Goal: Information Seeking & Learning: Learn about a topic

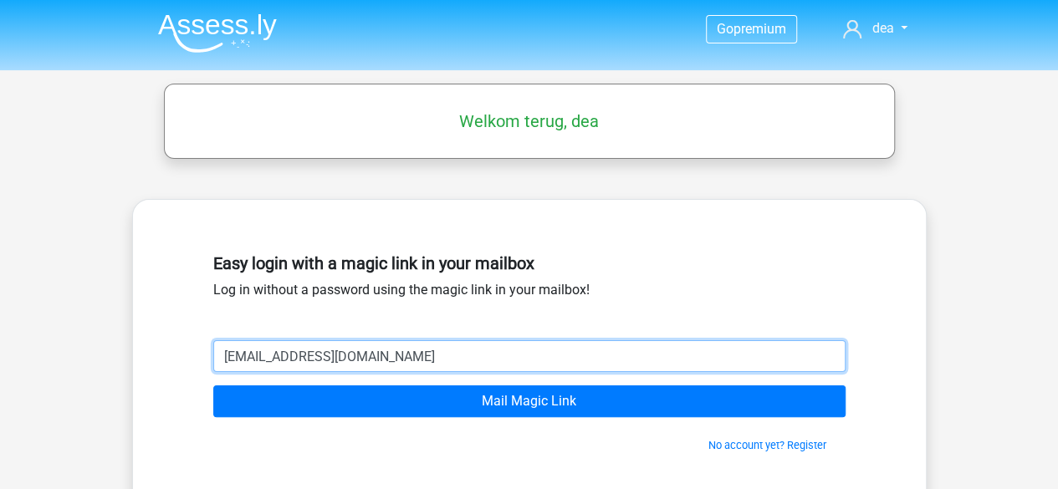
type input "[EMAIL_ADDRESS][DOMAIN_NAME]"
click at [213, 386] on input "Mail Magic Link" at bounding box center [529, 402] width 632 height 32
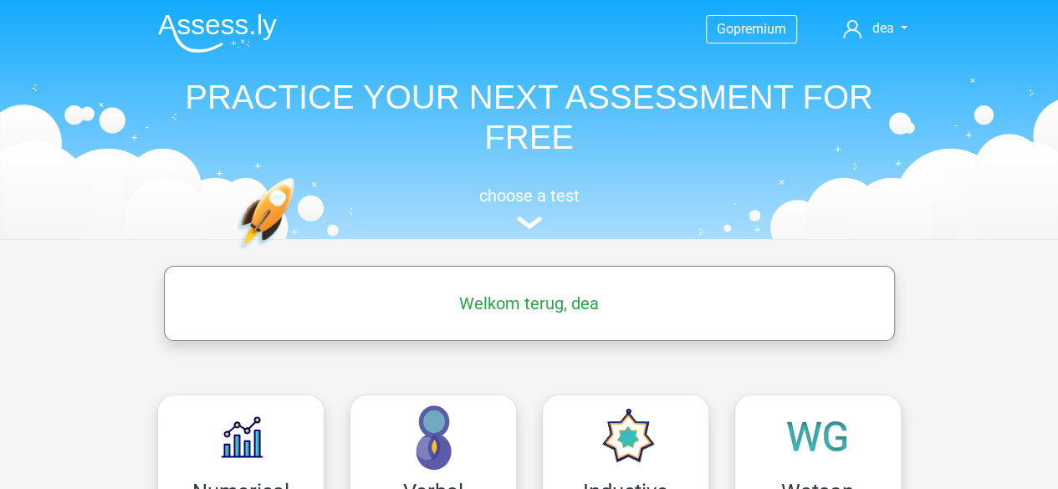
click at [527, 308] on h5 "Welkom terug, dea" at bounding box center [529, 304] width 714 height 20
click at [865, 28] on link "dea" at bounding box center [874, 28] width 77 height 20
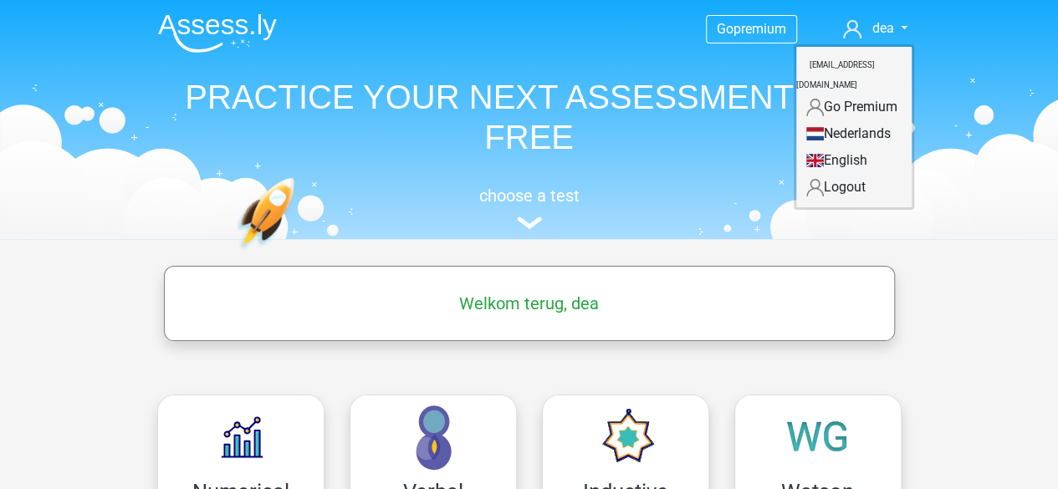
click at [840, 147] on link "English" at bounding box center [853, 160] width 115 height 27
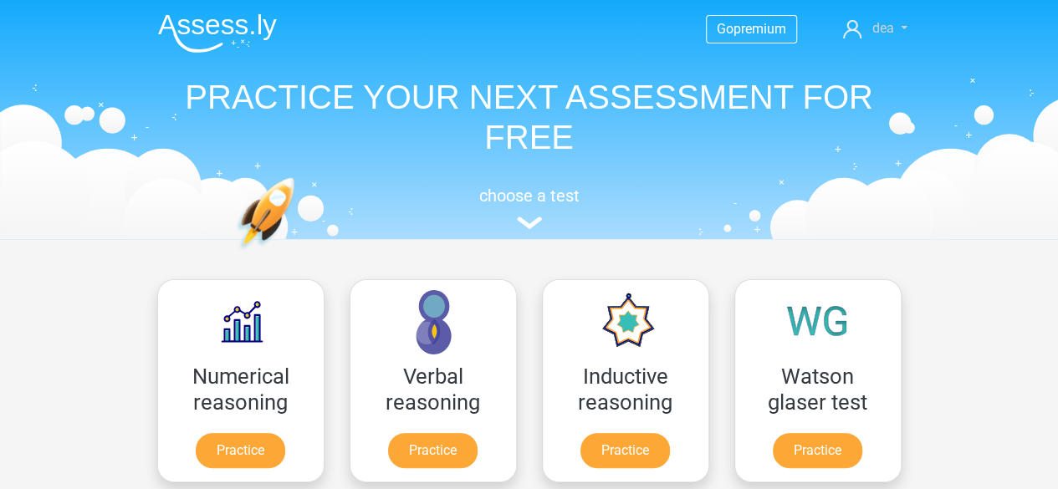
click at [897, 32] on link "dea" at bounding box center [874, 28] width 77 height 20
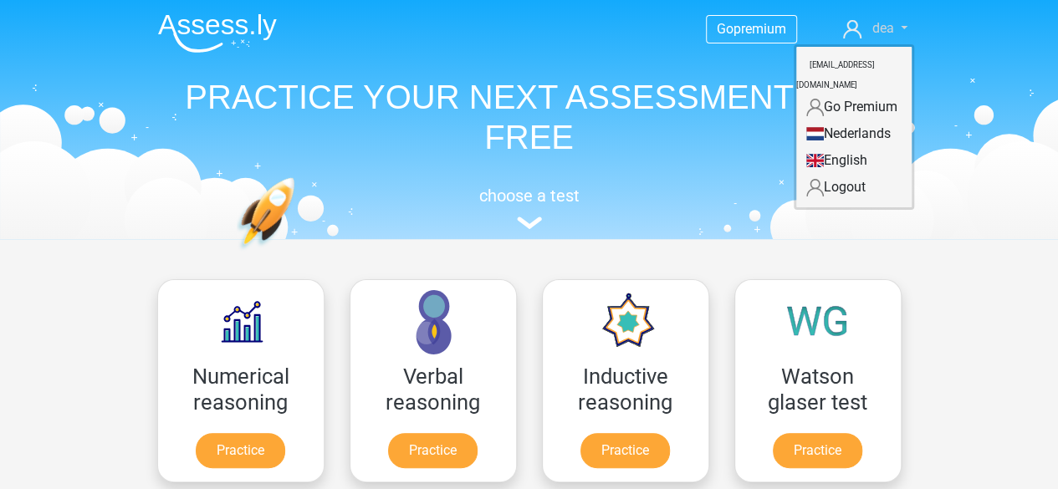
click at [863, 28] on link "dea" at bounding box center [874, 28] width 77 height 20
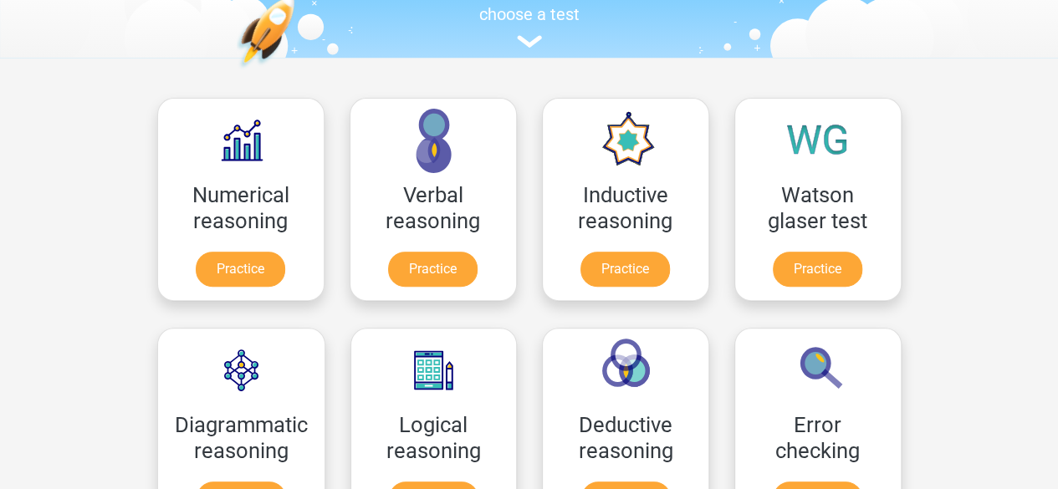
scroll to position [161, 0]
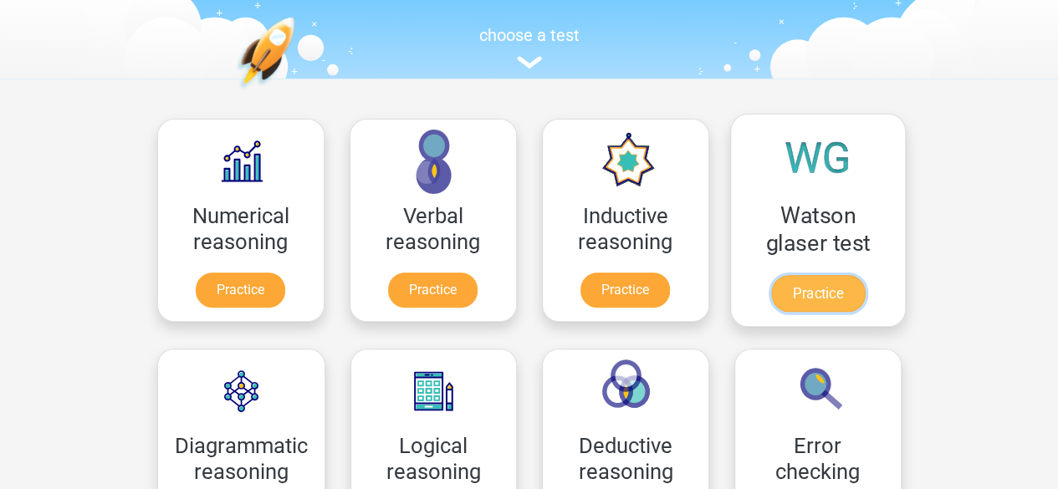
click at [806, 285] on link "Practice" at bounding box center [817, 293] width 94 height 37
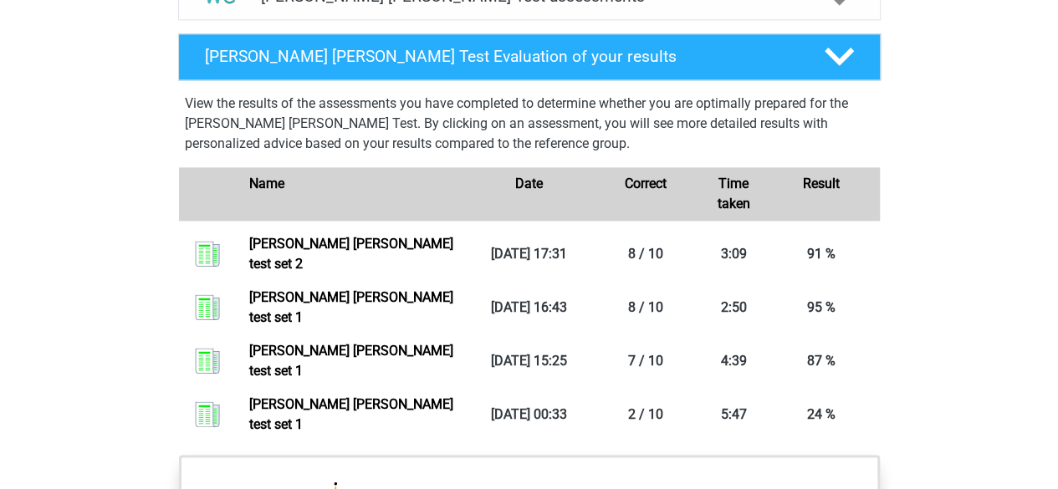
scroll to position [1086, 0]
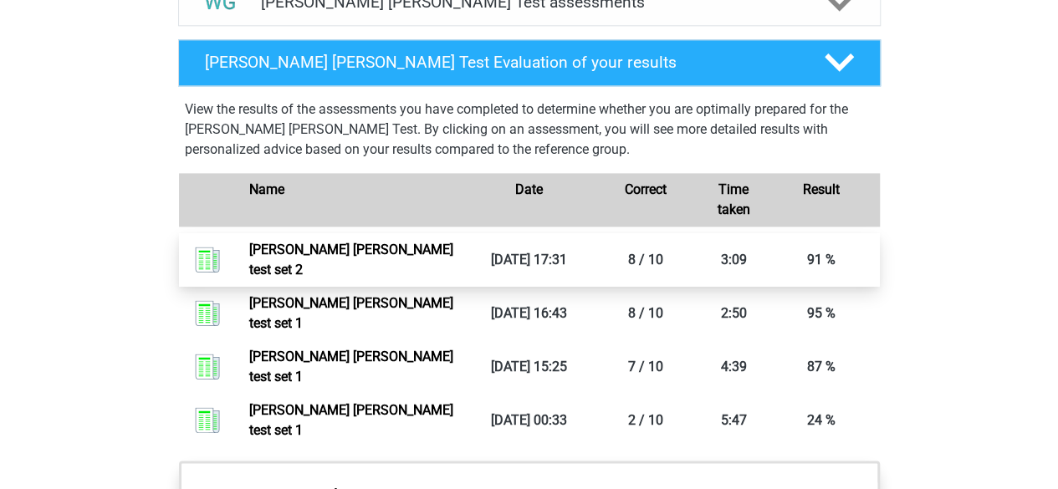
click at [380, 257] on link "Watson glaser test set 2" at bounding box center [351, 260] width 204 height 36
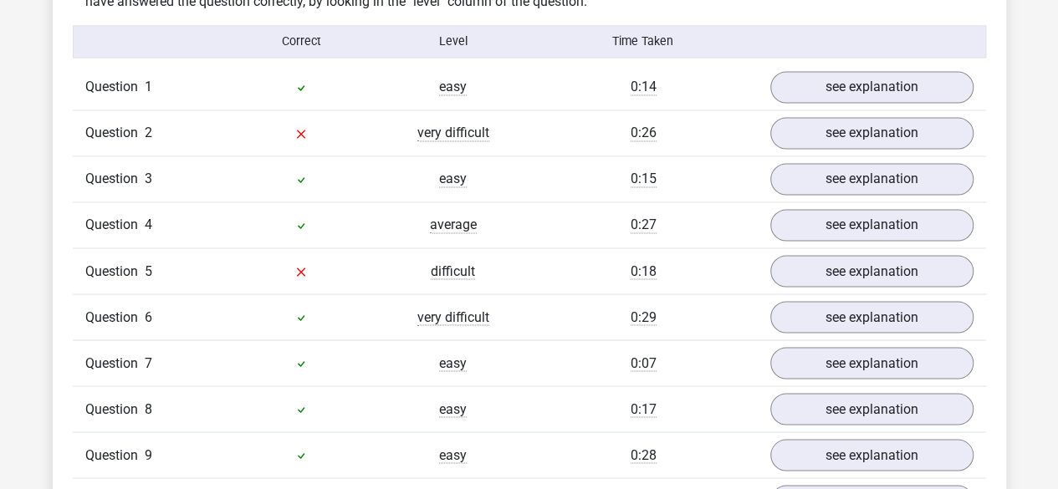
scroll to position [1313, 0]
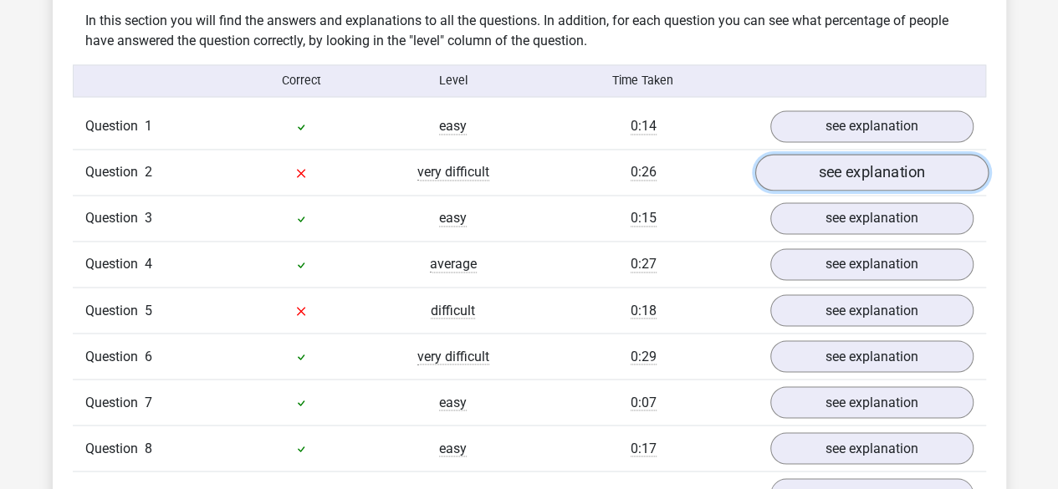
click at [858, 156] on link "see explanation" at bounding box center [870, 173] width 233 height 37
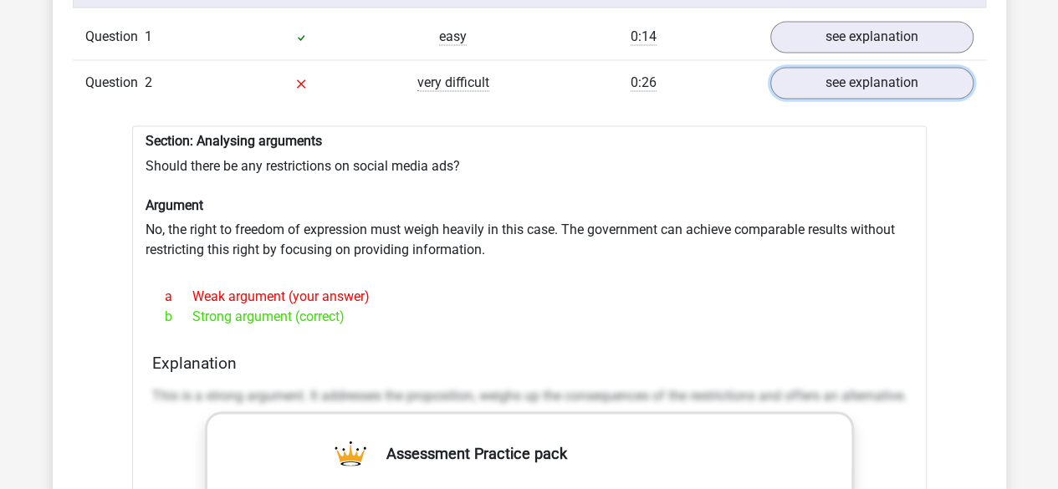
scroll to position [1408, 0]
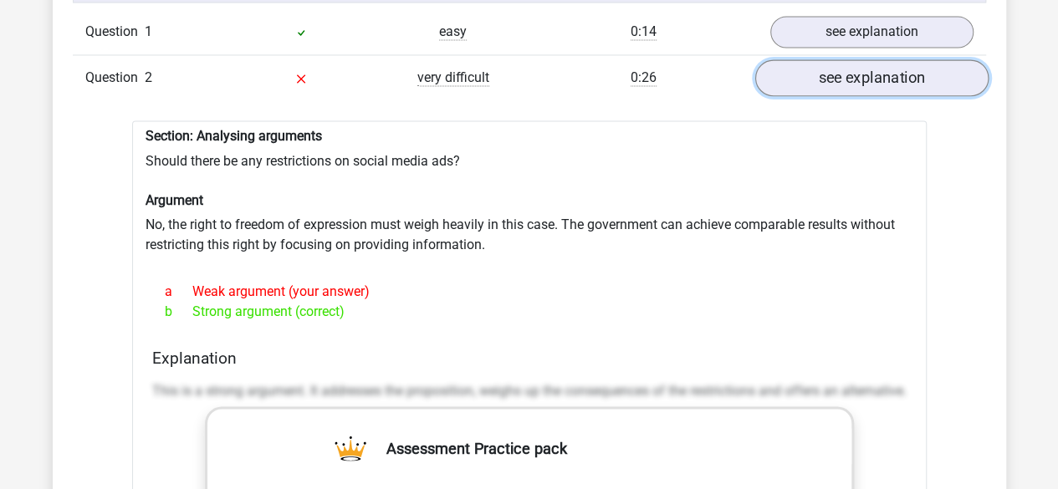
click at [862, 76] on link "see explanation" at bounding box center [870, 78] width 233 height 37
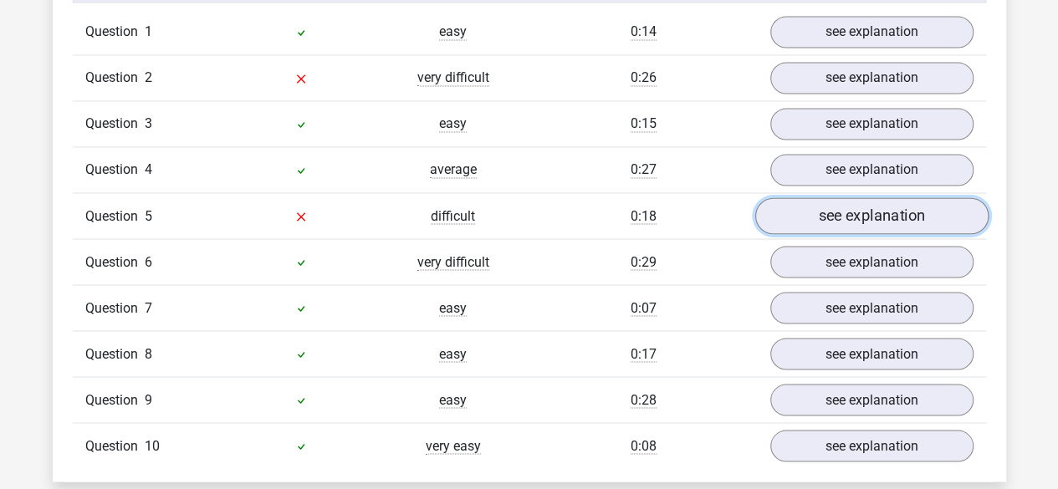
click at [873, 198] on link "see explanation" at bounding box center [870, 216] width 233 height 37
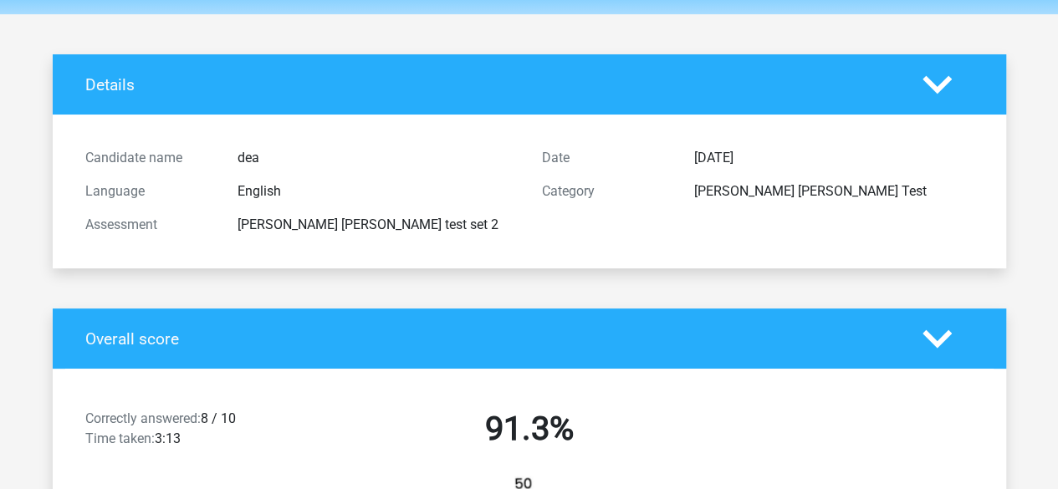
scroll to position [0, 0]
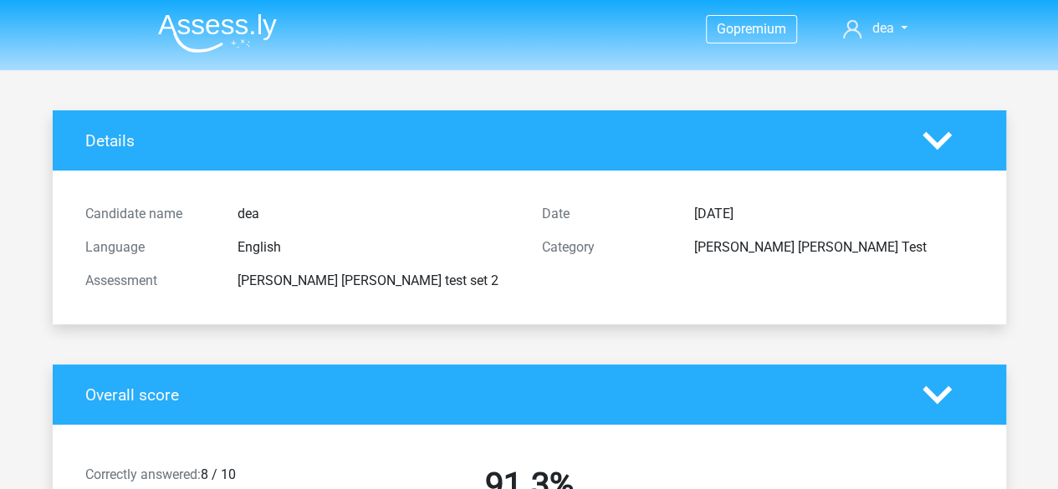
click at [203, 33] on img at bounding box center [217, 32] width 119 height 39
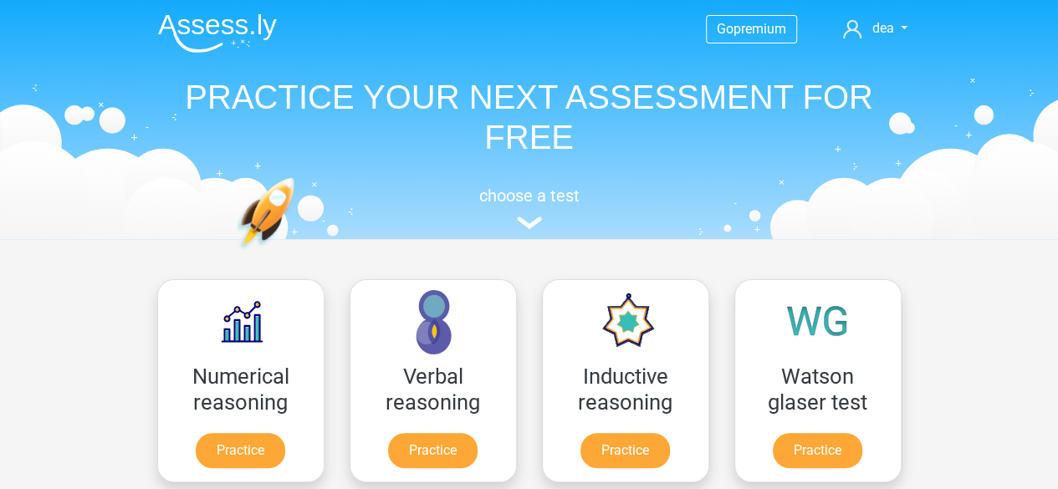
click at [1057, 91] on header "Go premium dea haiweeaboo@gmail.com" at bounding box center [529, 119] width 1058 height 239
click at [1057, 89] on header "Go premium dea haiweeaboo@gmail.com" at bounding box center [529, 119] width 1058 height 239
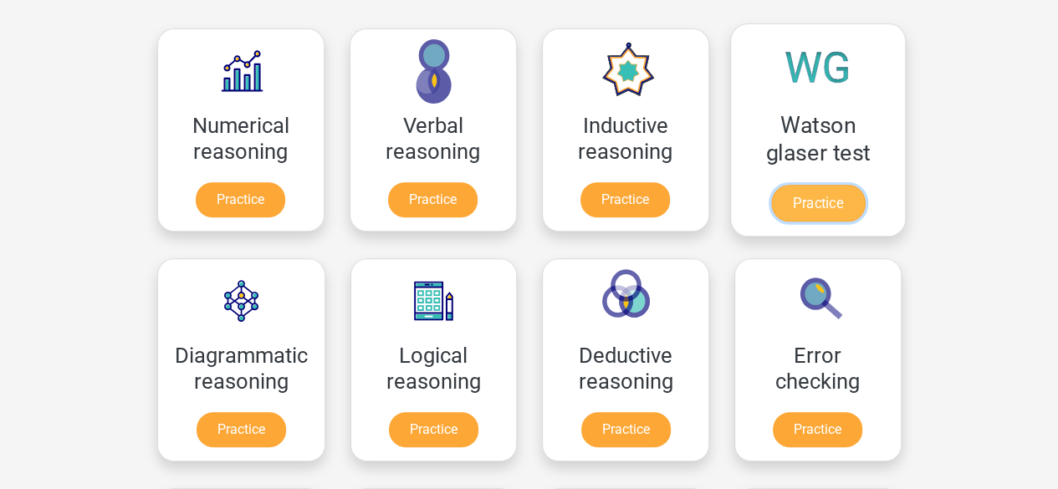
click at [817, 185] on link "Practice" at bounding box center [817, 203] width 94 height 37
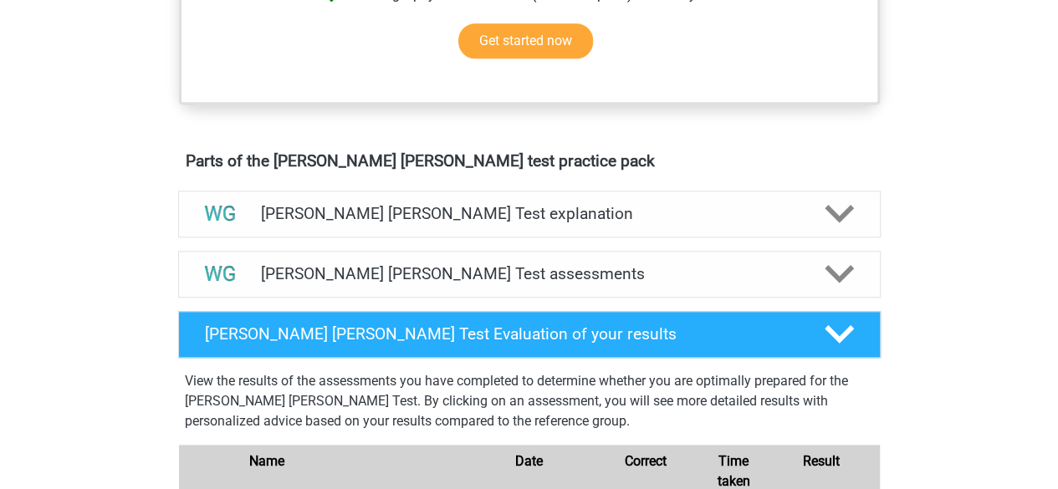
scroll to position [818, 0]
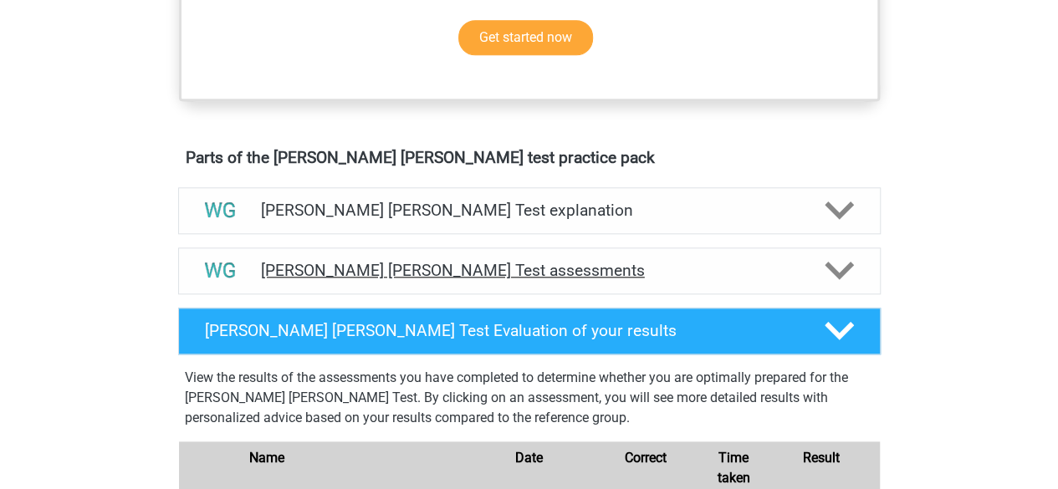
click at [839, 268] on icon at bounding box center [839, 270] width 29 height 29
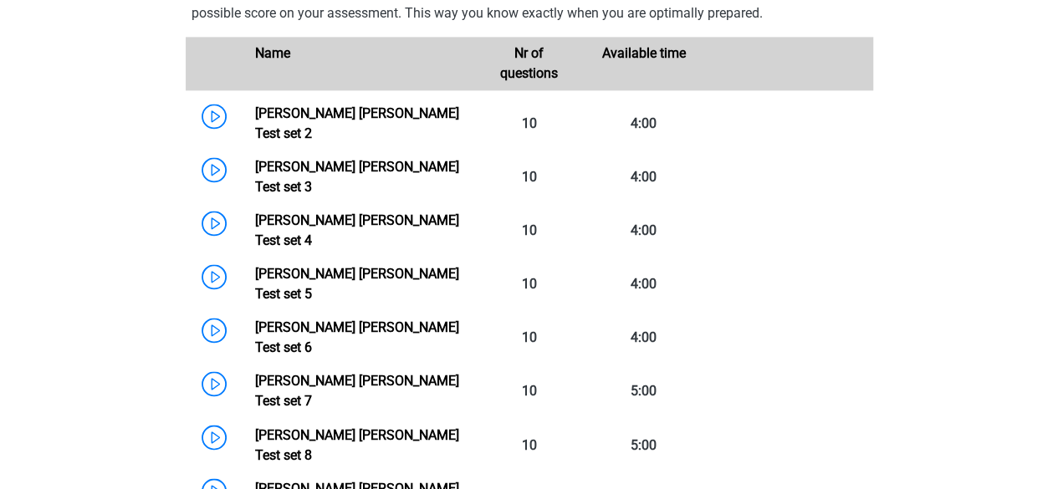
scroll to position [1171, 0]
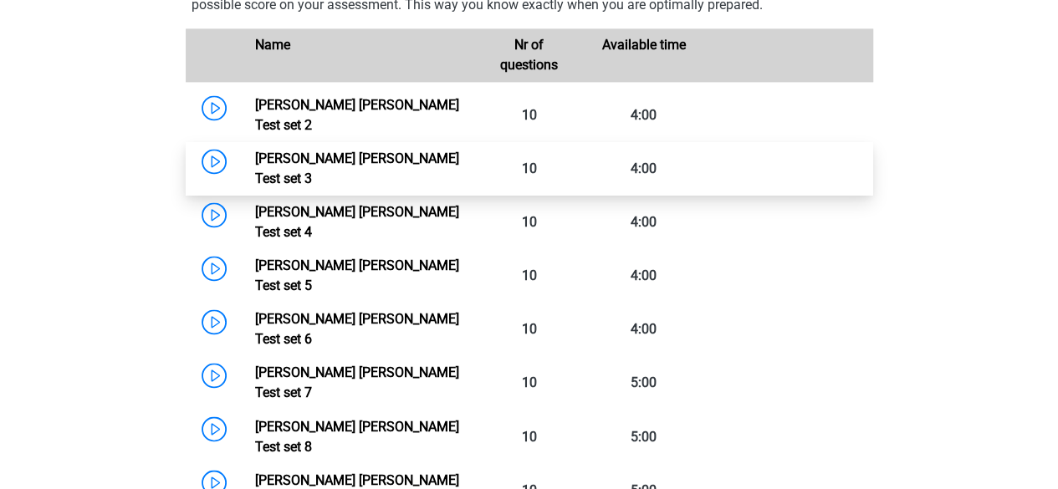
click at [275, 151] on link "Watson Glaser Test set 3" at bounding box center [357, 169] width 204 height 36
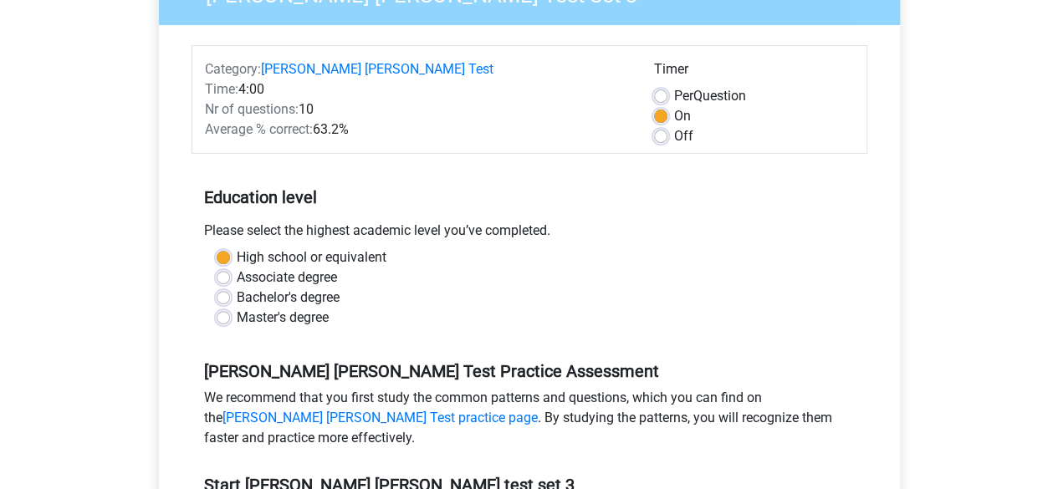
scroll to position [258, 0]
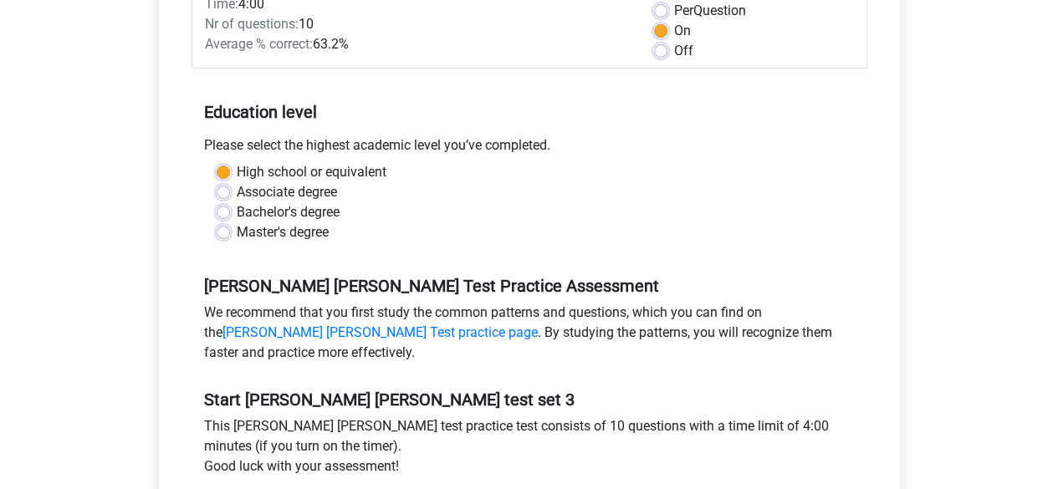
click at [237, 208] on label "Bachelor's degree" at bounding box center [288, 212] width 103 height 20
click at [228, 208] on input "Bachelor's degree" at bounding box center [223, 210] width 13 height 17
radio input "true"
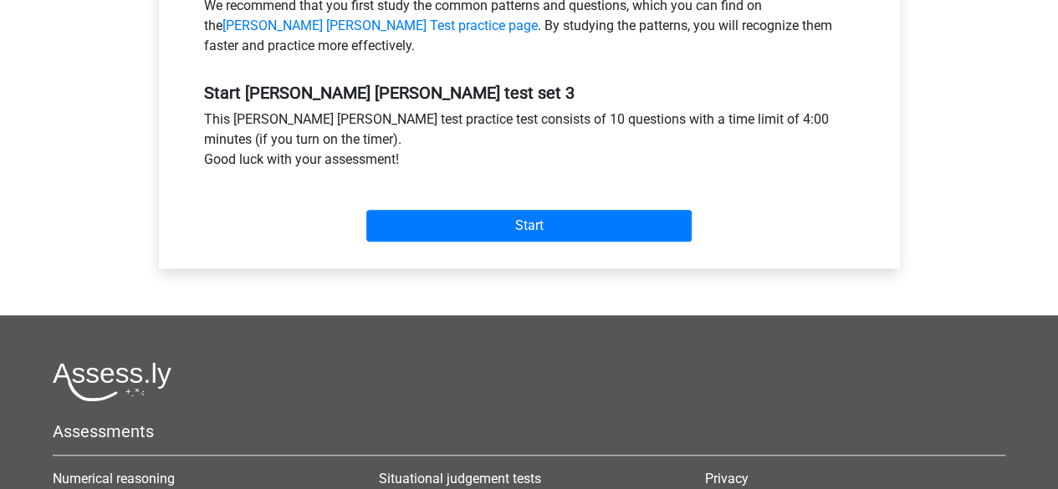
scroll to position [563, 0]
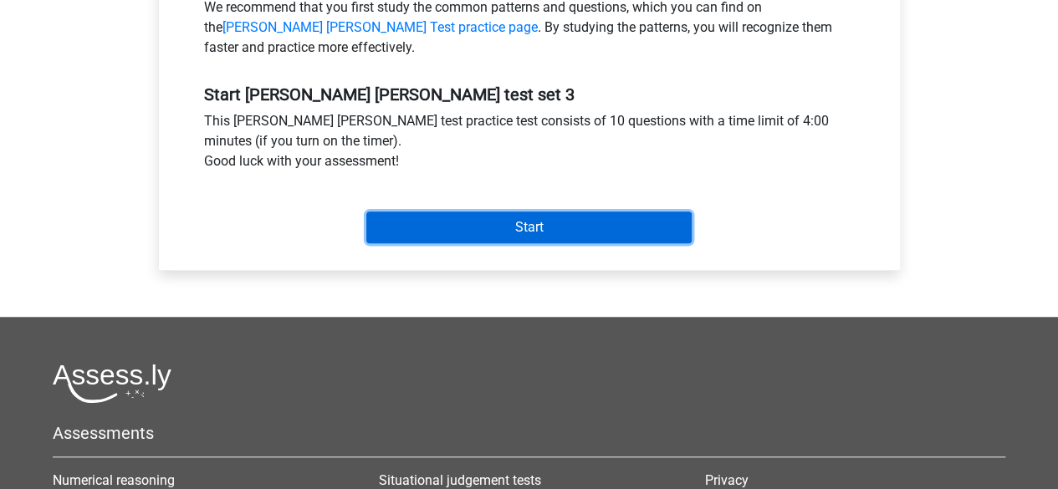
click at [462, 228] on input "Start" at bounding box center [528, 228] width 325 height 32
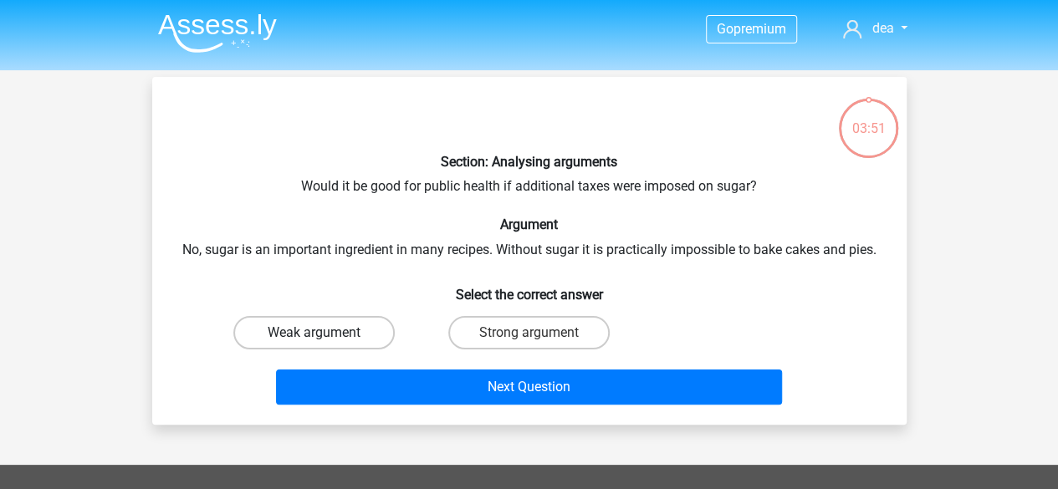
click at [300, 330] on label "Weak argument" at bounding box center [313, 332] width 161 height 33
click at [314, 333] on input "Weak argument" at bounding box center [319, 338] width 11 height 11
radio input "true"
click at [415, 406] on div "Next Question" at bounding box center [530, 391] width 646 height 42
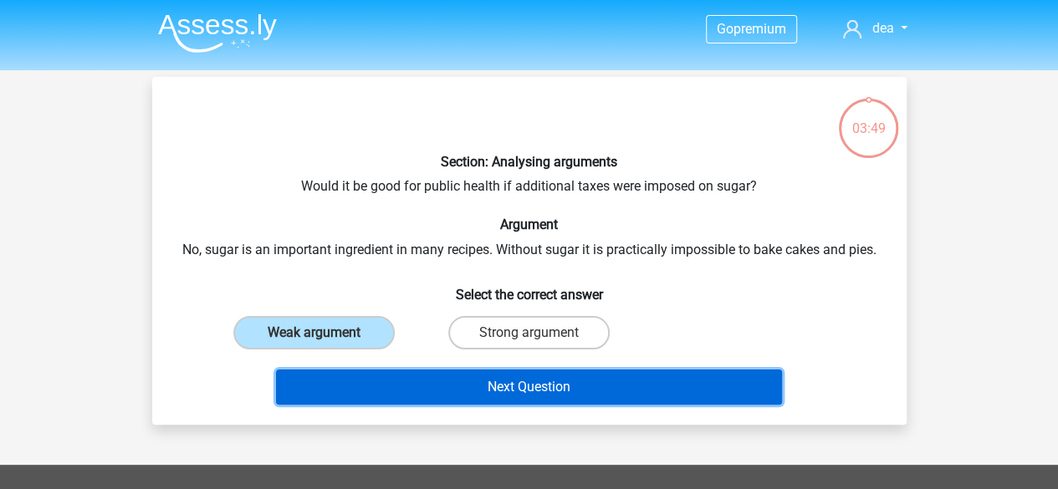
click at [473, 386] on button "Next Question" at bounding box center [529, 387] width 506 height 35
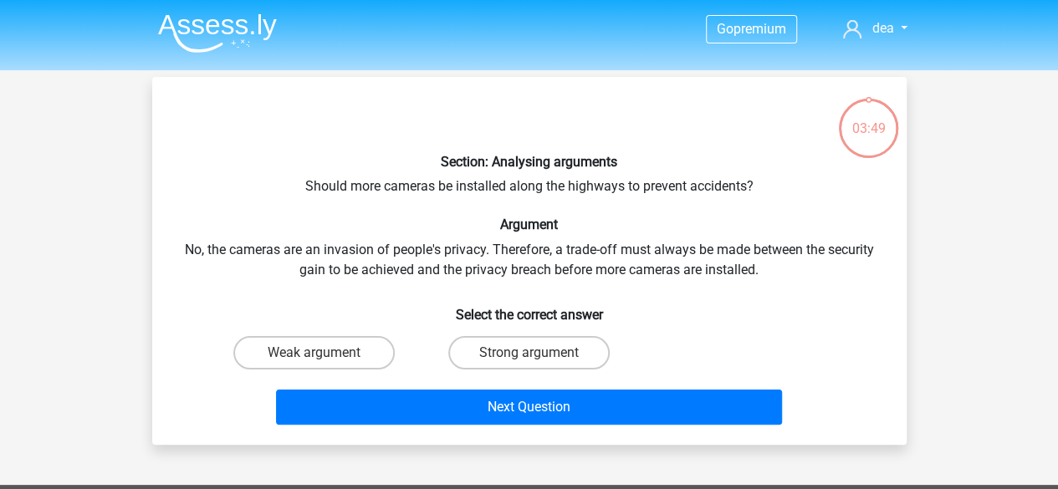
scroll to position [77, 0]
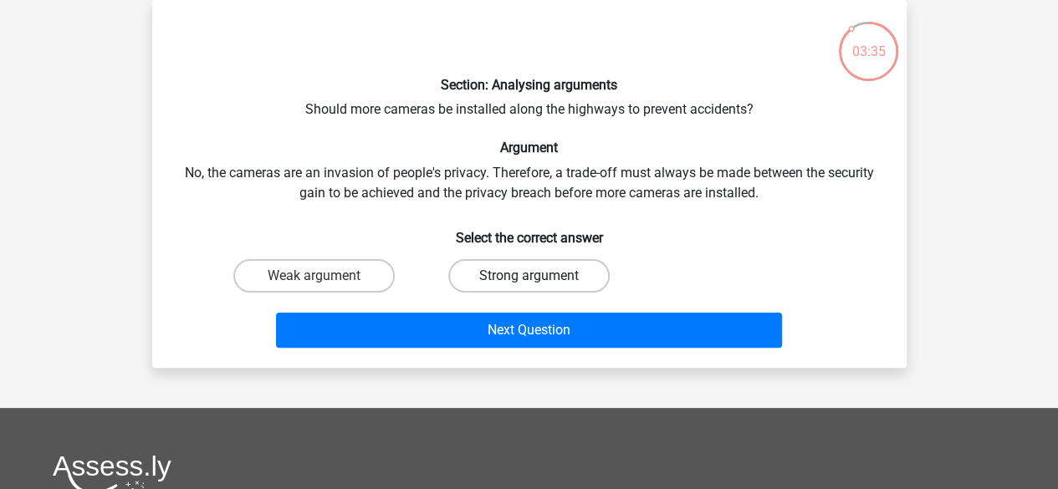
click at [524, 274] on label "Strong argument" at bounding box center [528, 275] width 161 height 33
click at [529, 276] on input "Strong argument" at bounding box center [534, 281] width 11 height 11
radio input "true"
click at [347, 275] on label "Weak argument" at bounding box center [313, 275] width 161 height 33
click at [324, 276] on input "Weak argument" at bounding box center [319, 281] width 11 height 11
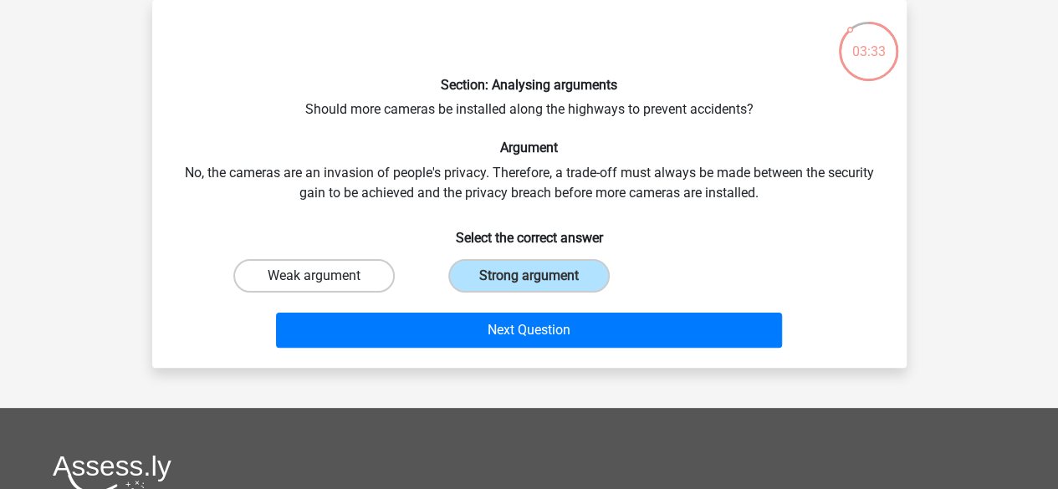
radio input "true"
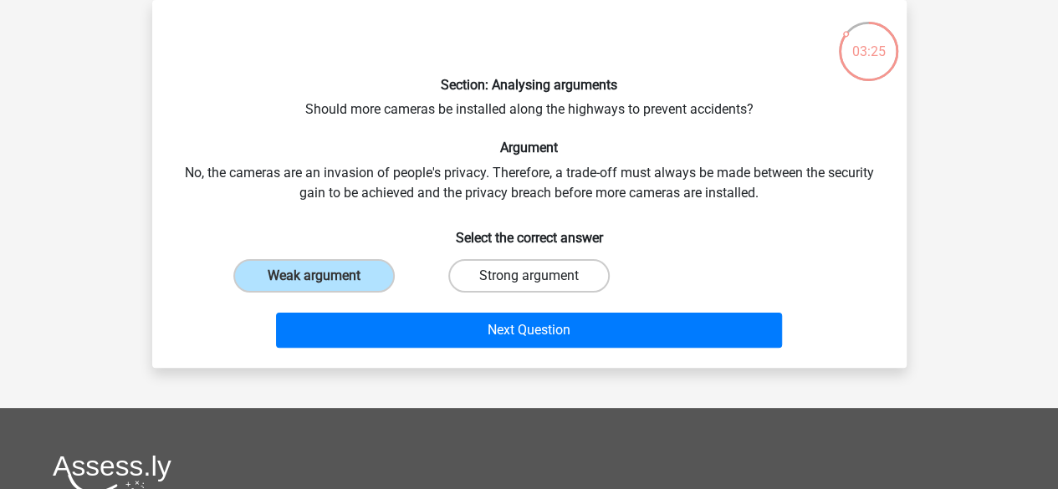
click at [527, 270] on label "Strong argument" at bounding box center [528, 275] width 161 height 33
click at [529, 276] on input "Strong argument" at bounding box center [534, 281] width 11 height 11
radio input "true"
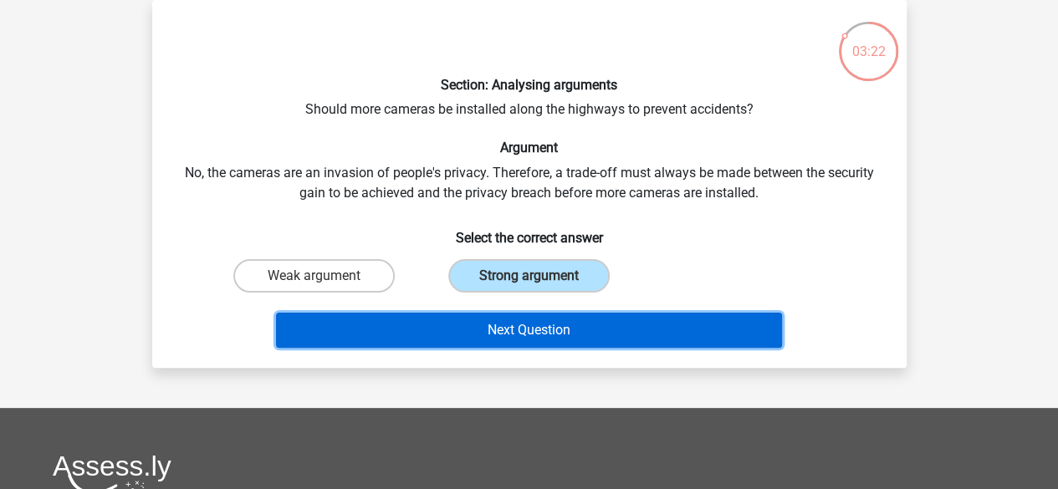
click at [508, 321] on button "Next Question" at bounding box center [529, 330] width 506 height 35
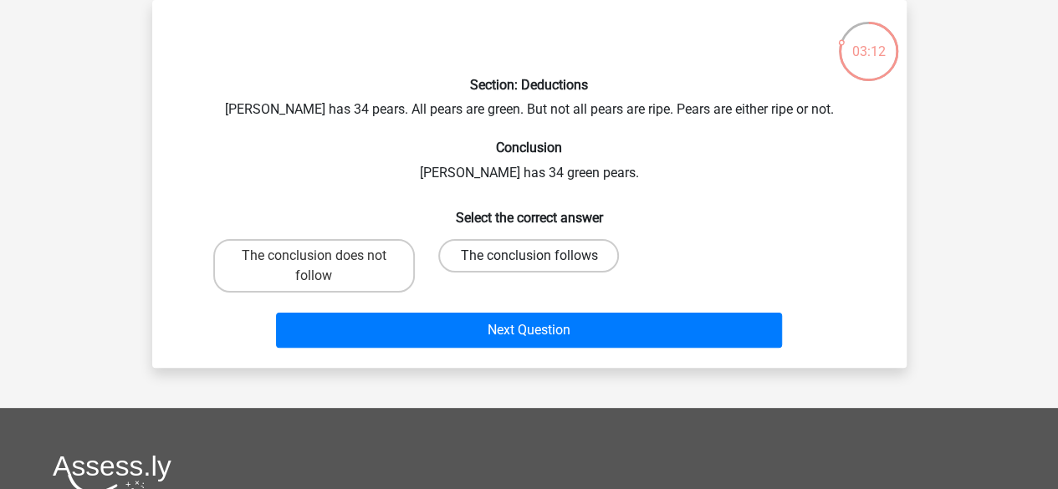
click at [515, 268] on label "The conclusion follows" at bounding box center [528, 255] width 181 height 33
click at [529, 267] on input "The conclusion follows" at bounding box center [534, 261] width 11 height 11
radio input "true"
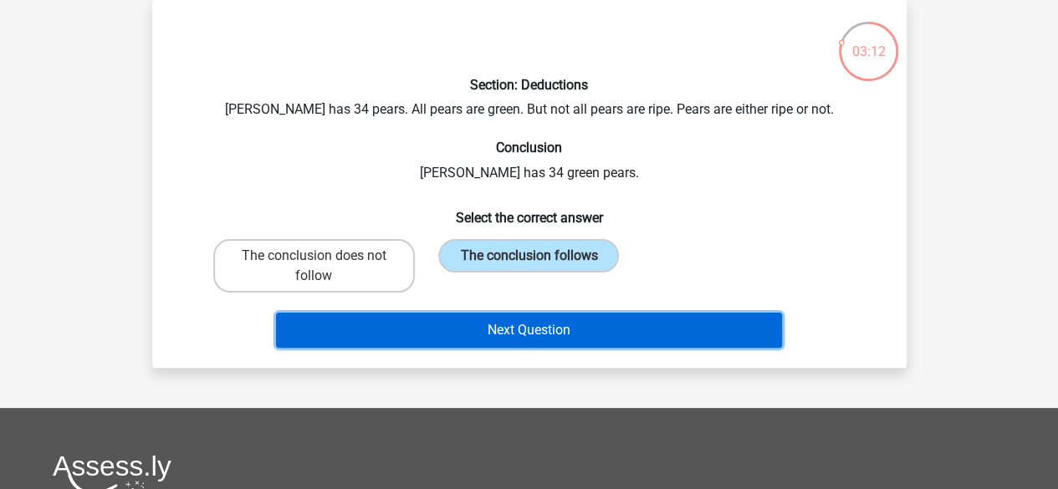
click at [595, 319] on button "Next Question" at bounding box center [529, 330] width 506 height 35
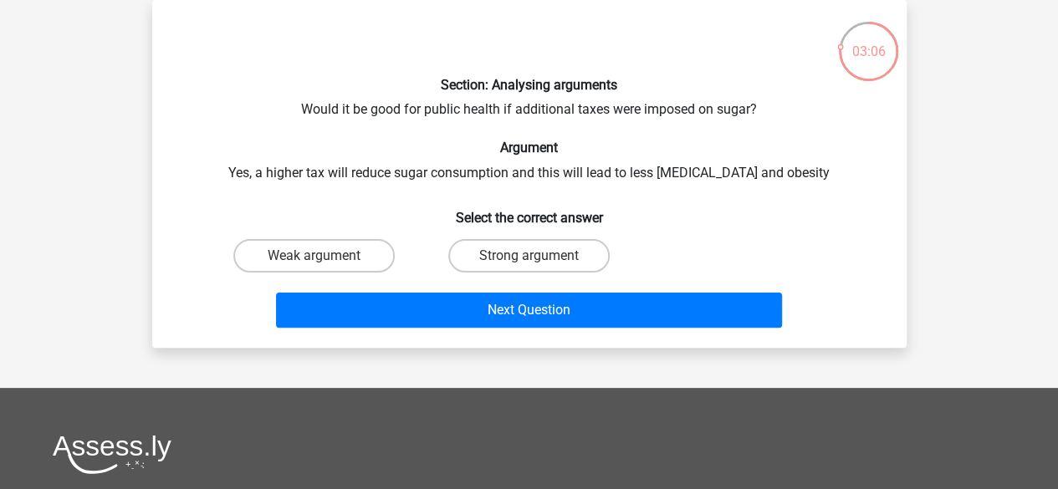
click at [537, 257] on input "Strong argument" at bounding box center [534, 261] width 11 height 11
radio input "true"
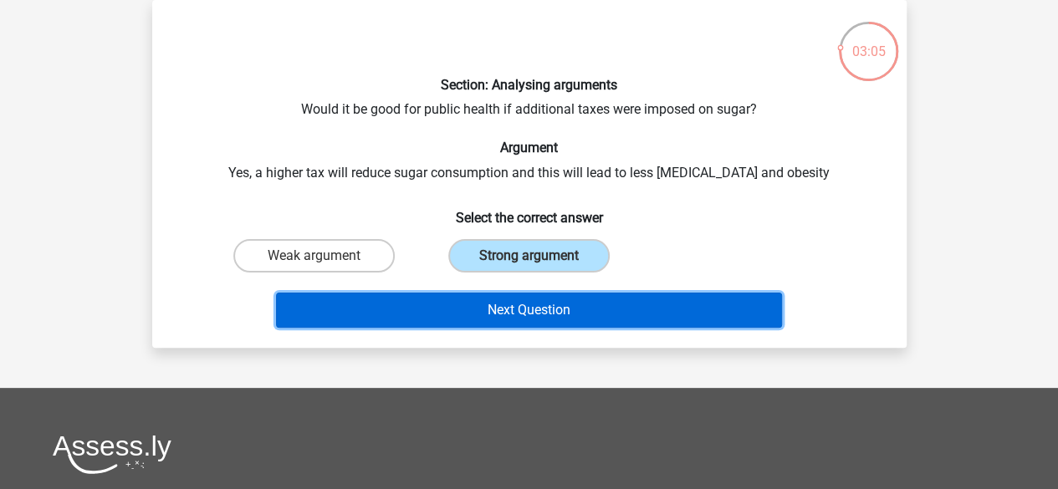
click at [631, 321] on button "Next Question" at bounding box center [529, 310] width 506 height 35
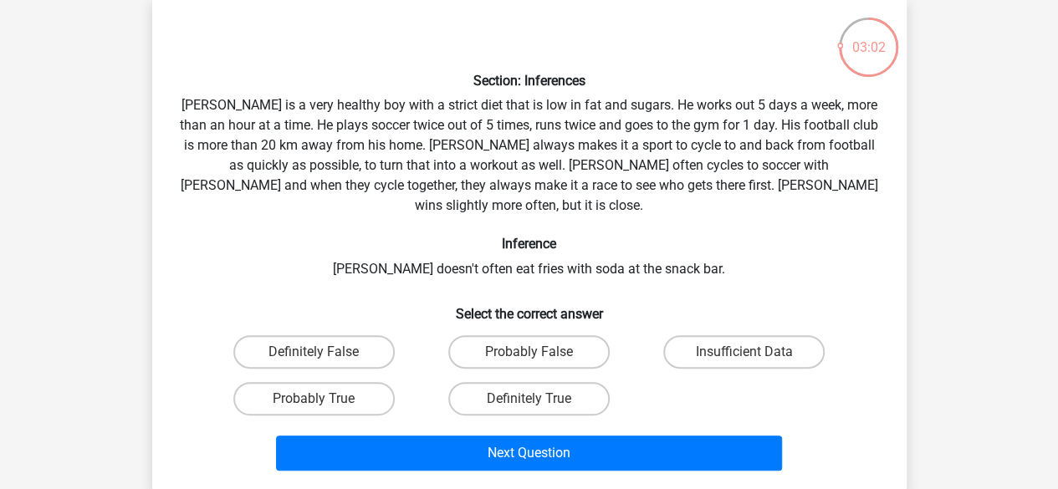
scroll to position [89, 0]
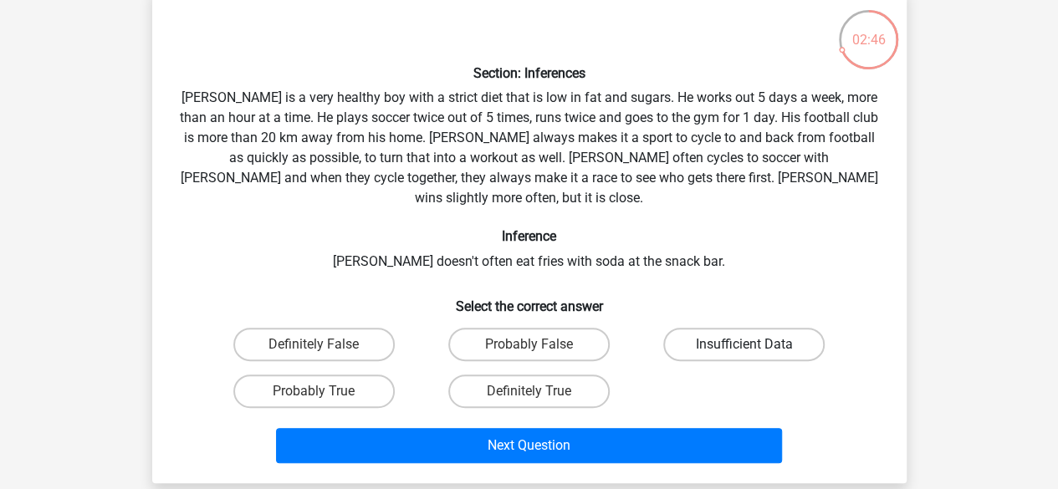
click at [727, 335] on label "Insufficient Data" at bounding box center [743, 344] width 161 height 33
click at [744, 345] on input "Insufficient Data" at bounding box center [749, 350] width 11 height 11
radio input "true"
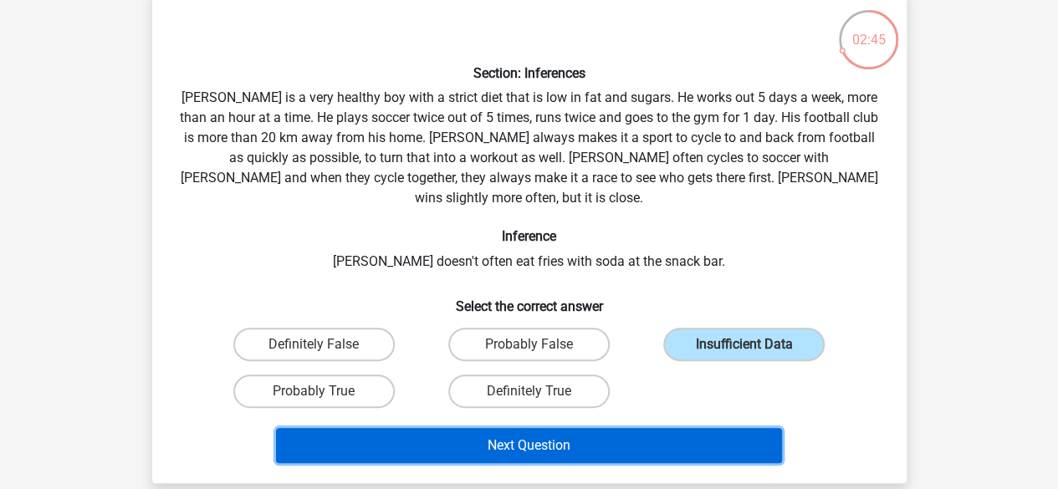
click at [630, 428] on button "Next Question" at bounding box center [529, 445] width 506 height 35
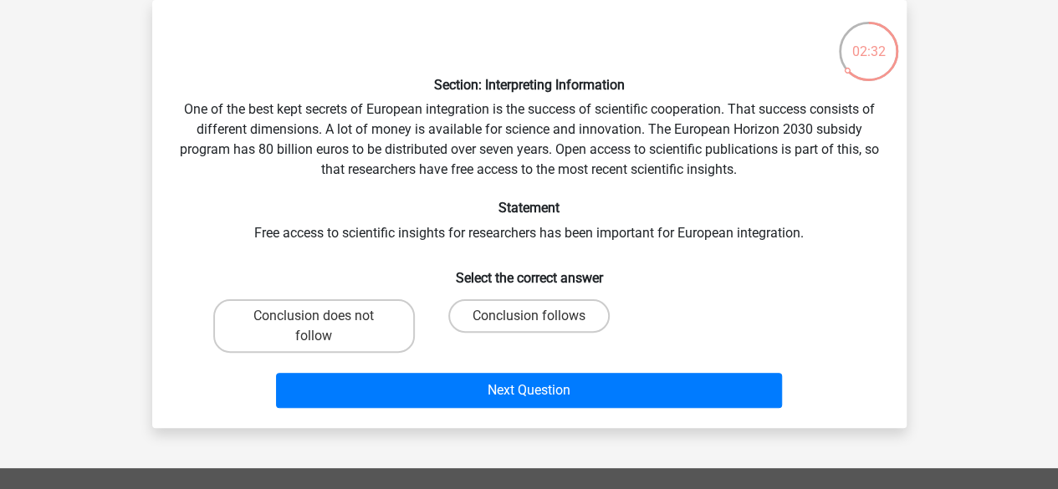
scroll to position [75, 0]
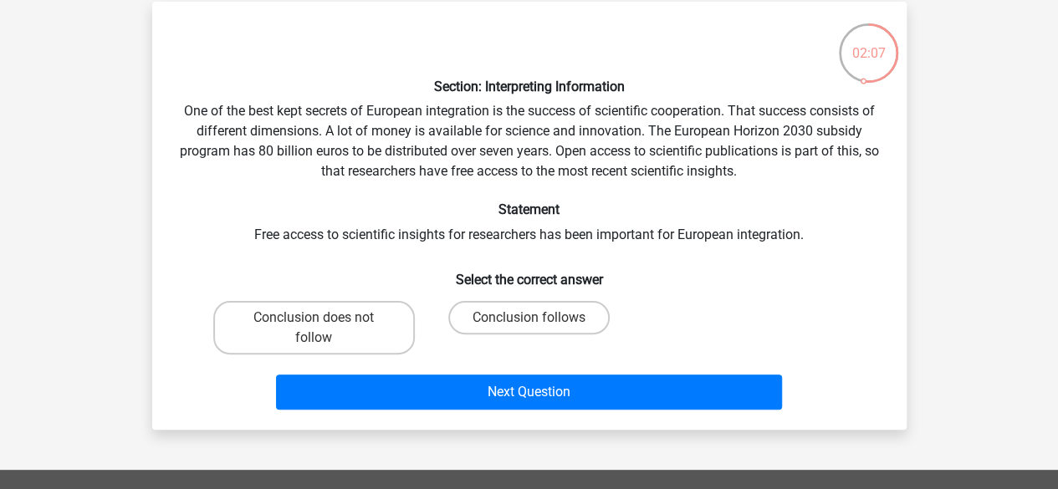
click at [341, 355] on div "Conclusion does not follow" at bounding box center [314, 327] width 215 height 67
click at [341, 317] on label "Conclusion does not follow" at bounding box center [314, 328] width 202 height 54
click at [324, 318] on input "Conclusion does not follow" at bounding box center [319, 323] width 11 height 11
radio input "true"
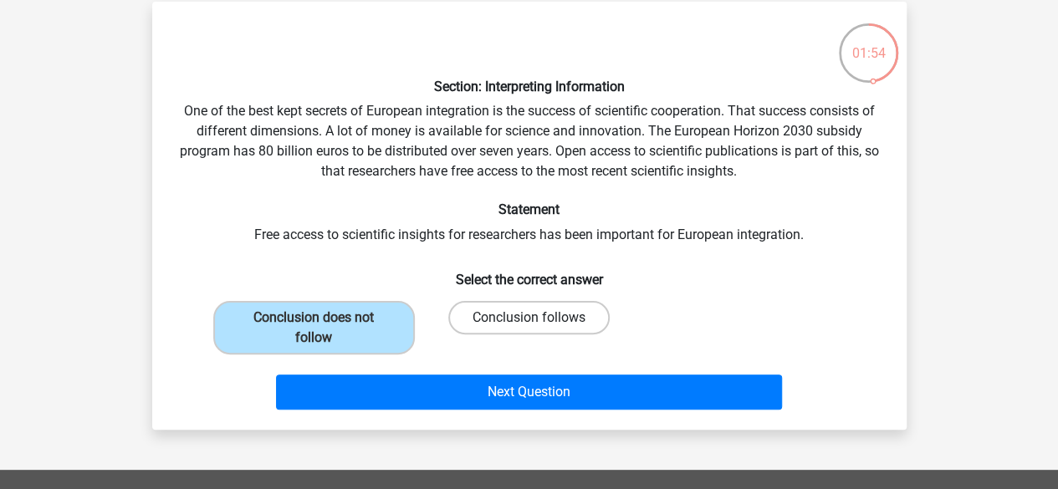
click at [560, 319] on label "Conclusion follows" at bounding box center [528, 317] width 161 height 33
click at [539, 319] on input "Conclusion follows" at bounding box center [534, 323] width 11 height 11
radio input "true"
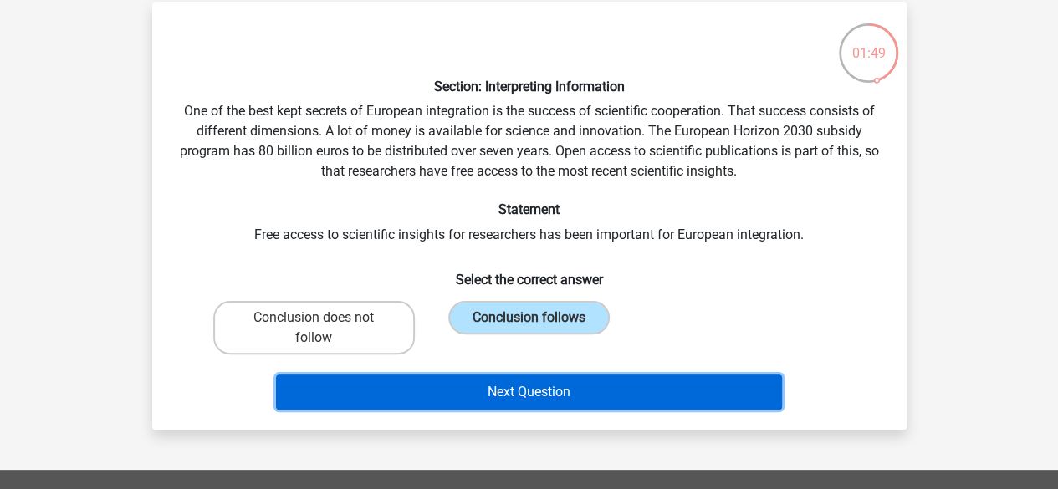
click at [718, 405] on button "Next Question" at bounding box center [529, 392] width 506 height 35
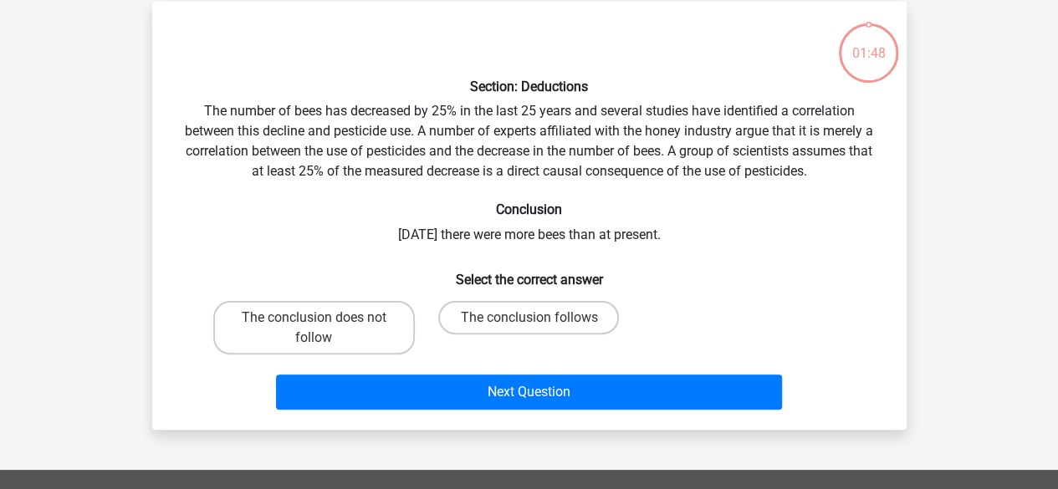
scroll to position [77, 0]
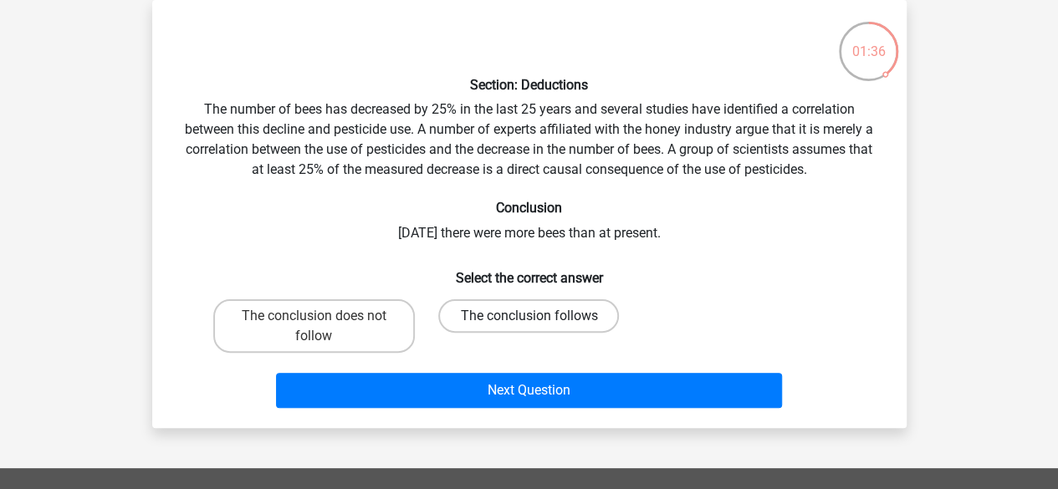
click at [554, 314] on label "The conclusion follows" at bounding box center [528, 315] width 181 height 33
click at [539, 316] on input "The conclusion follows" at bounding box center [534, 321] width 11 height 11
radio input "true"
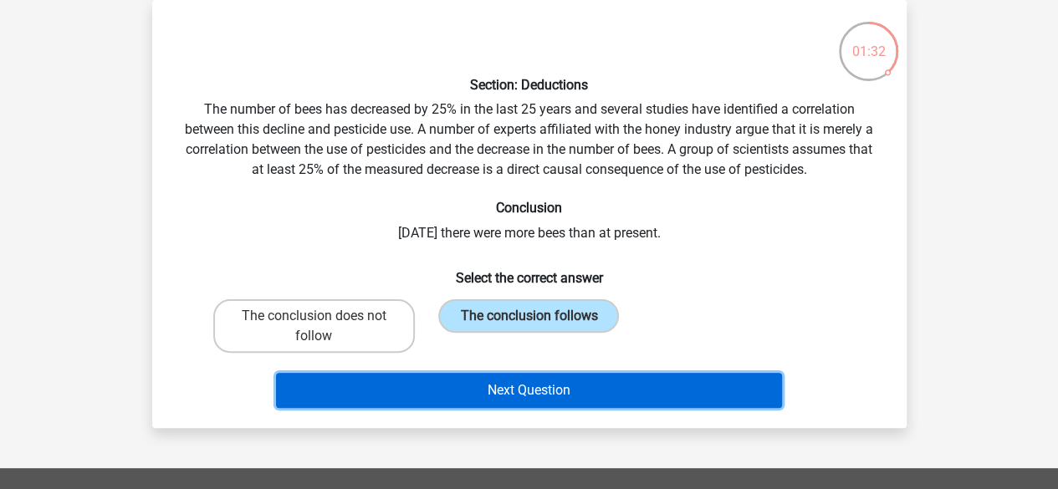
click at [697, 397] on button "Next Question" at bounding box center [529, 390] width 506 height 35
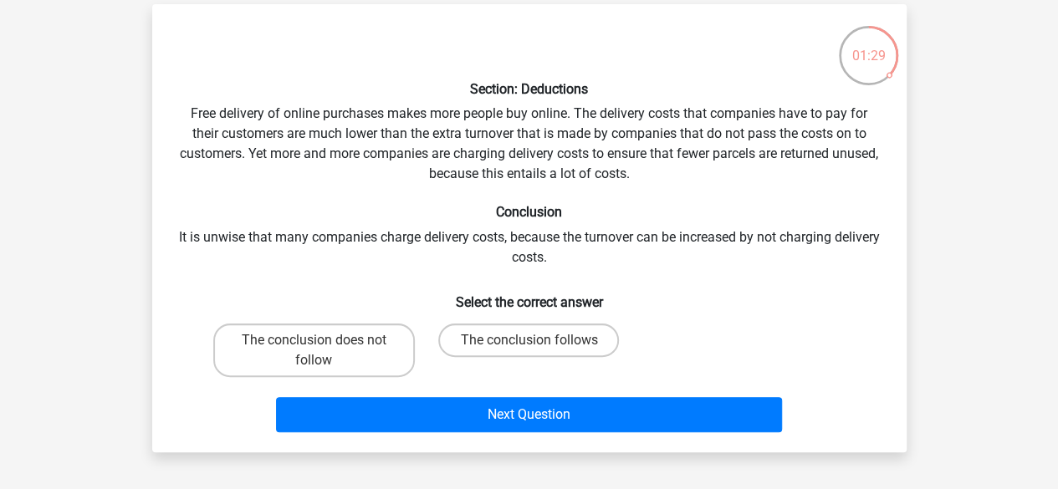
scroll to position [79, 0]
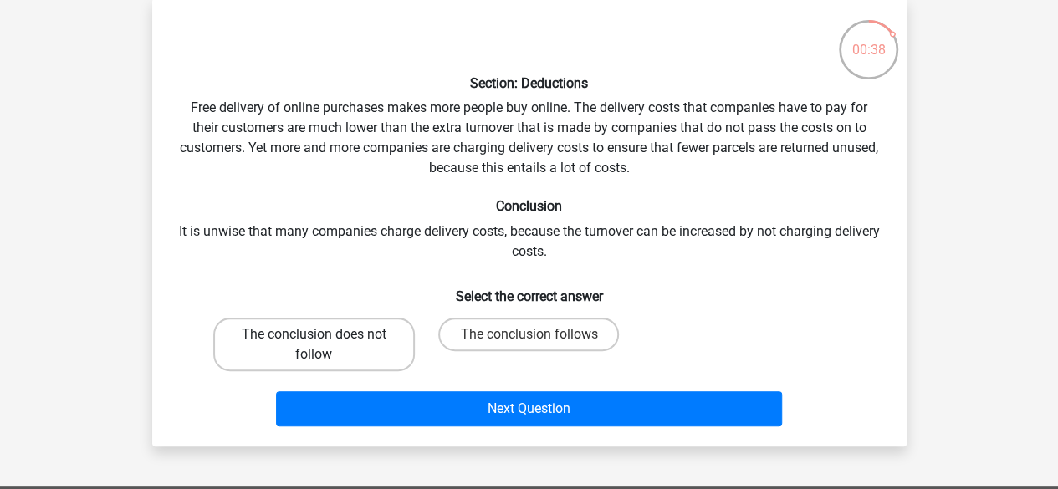
click at [378, 322] on label "The conclusion does not follow" at bounding box center [314, 345] width 202 height 54
click at [324, 335] on input "The conclusion does not follow" at bounding box center [319, 340] width 11 height 11
radio input "true"
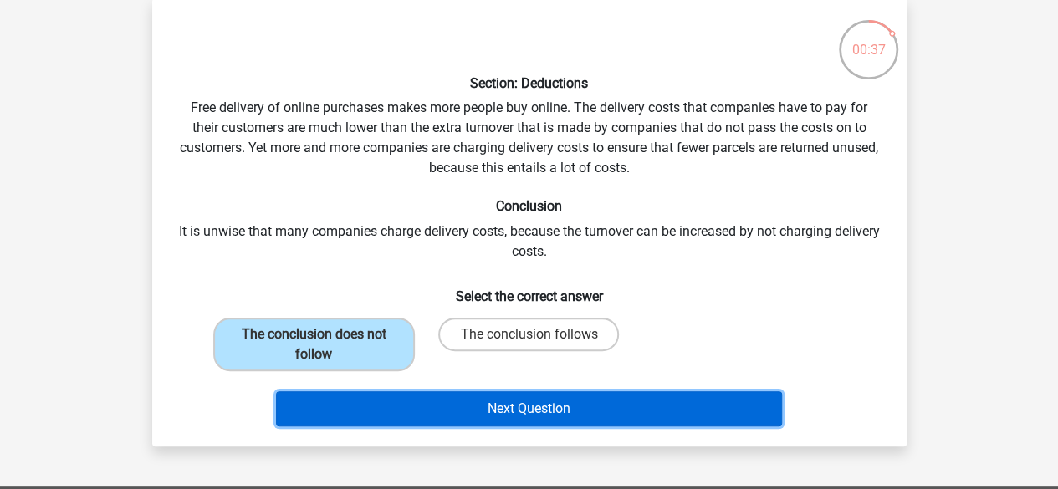
click at [513, 400] on button "Next Question" at bounding box center [529, 408] width 506 height 35
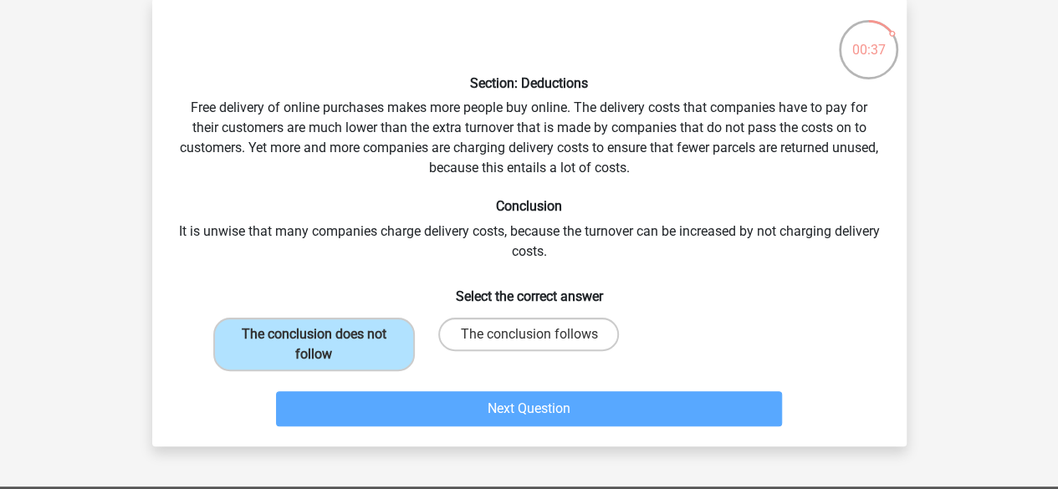
scroll to position [77, 0]
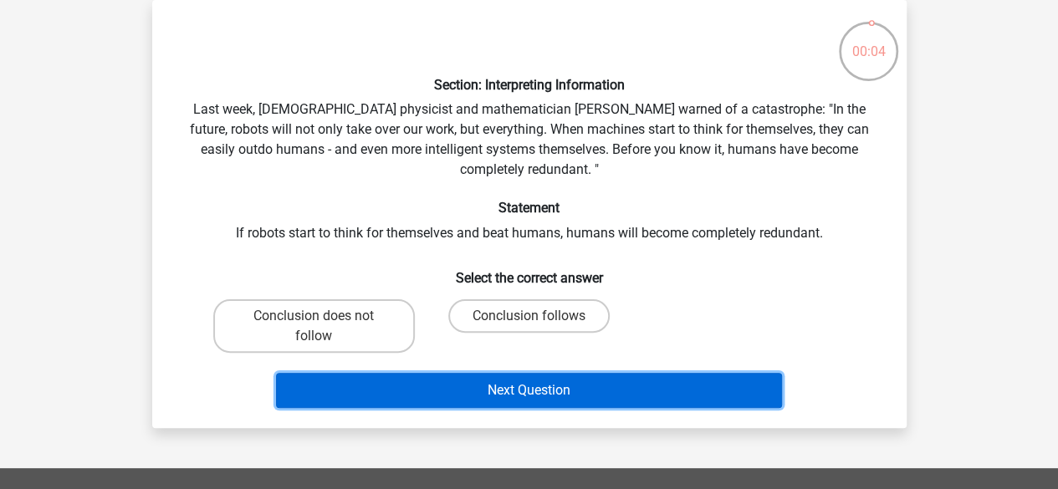
click at [723, 379] on button "Next Question" at bounding box center [529, 390] width 506 height 35
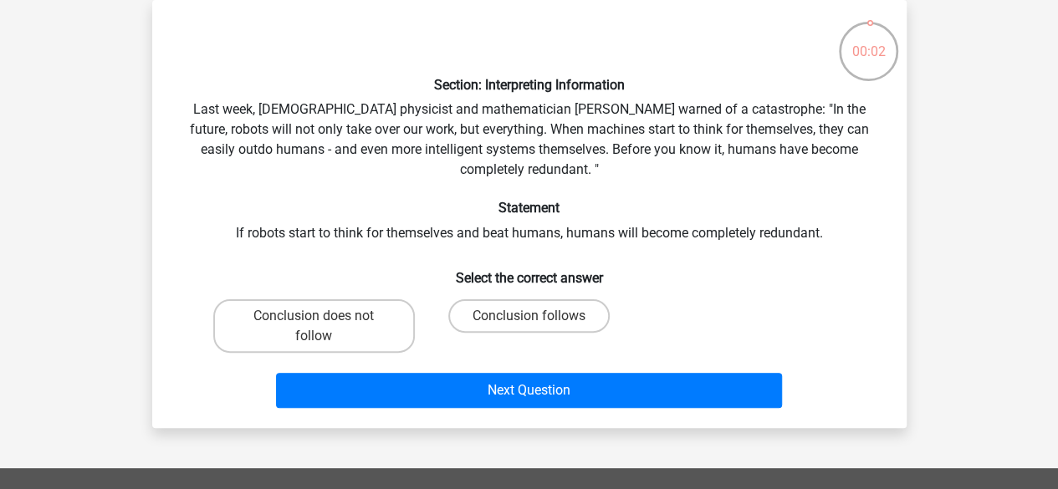
click at [534, 319] on input "Conclusion follows" at bounding box center [534, 321] width 11 height 11
radio input "true"
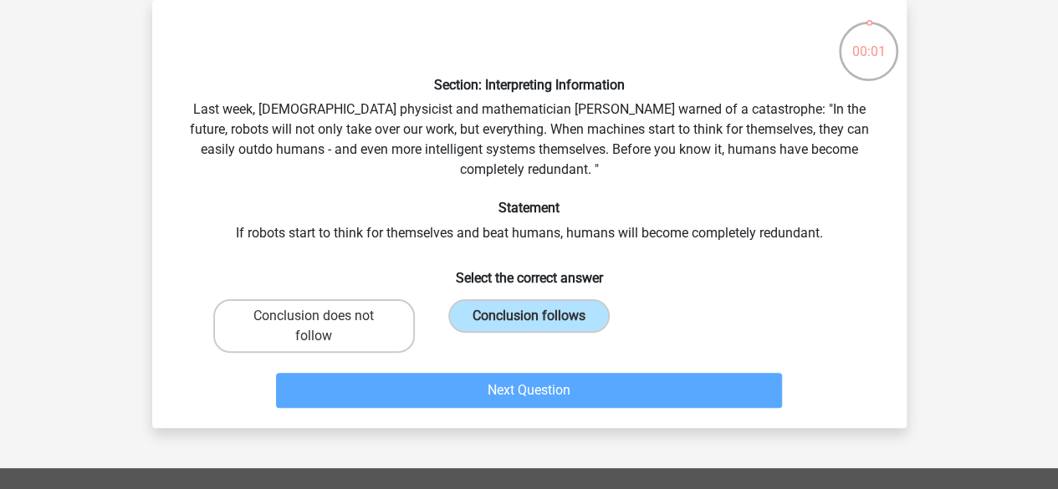
click at [594, 389] on div "Next Question" at bounding box center [529, 387] width 701 height 55
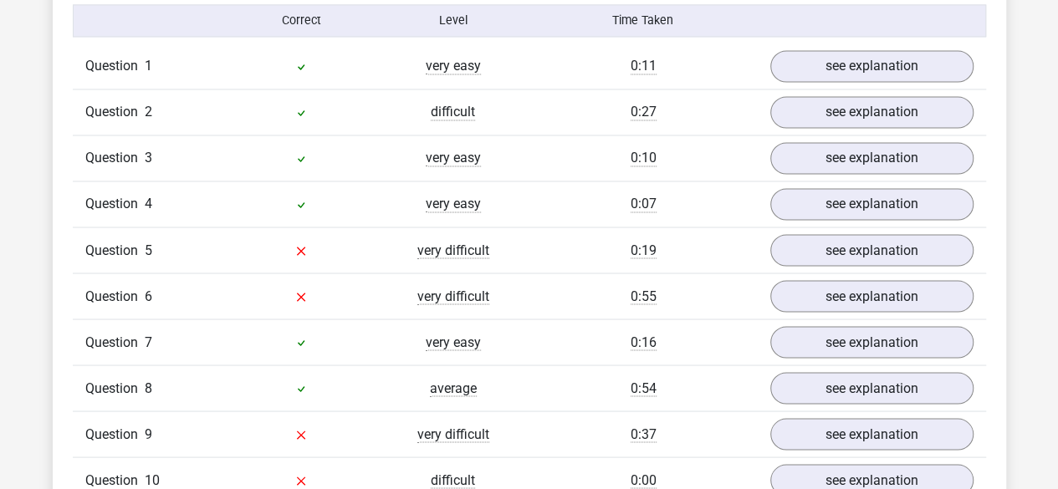
scroll to position [1378, 0]
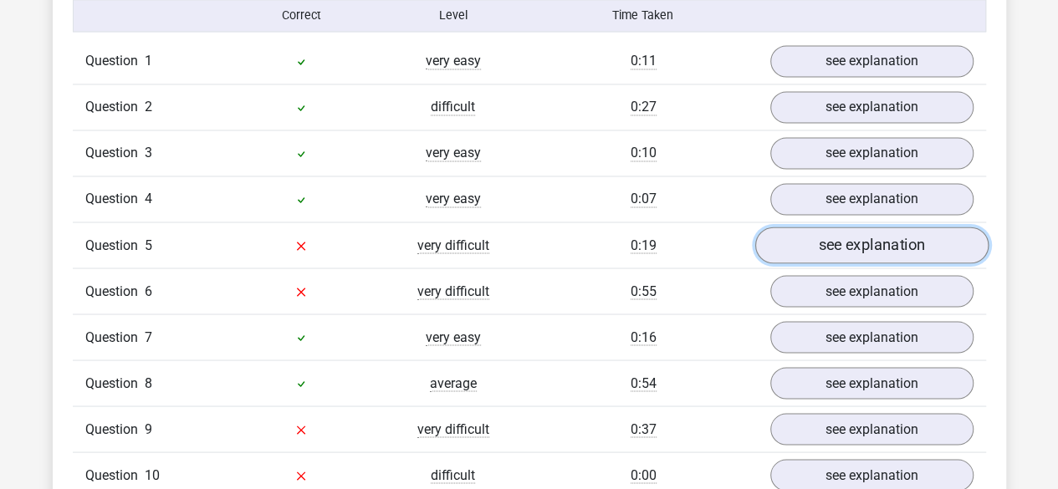
click at [863, 237] on link "see explanation" at bounding box center [870, 245] width 233 height 37
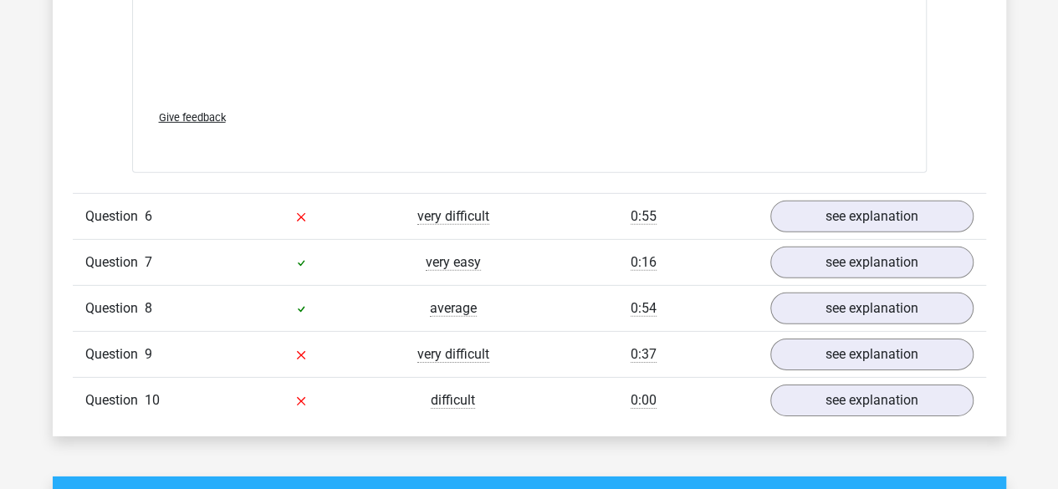
scroll to position [2501, 0]
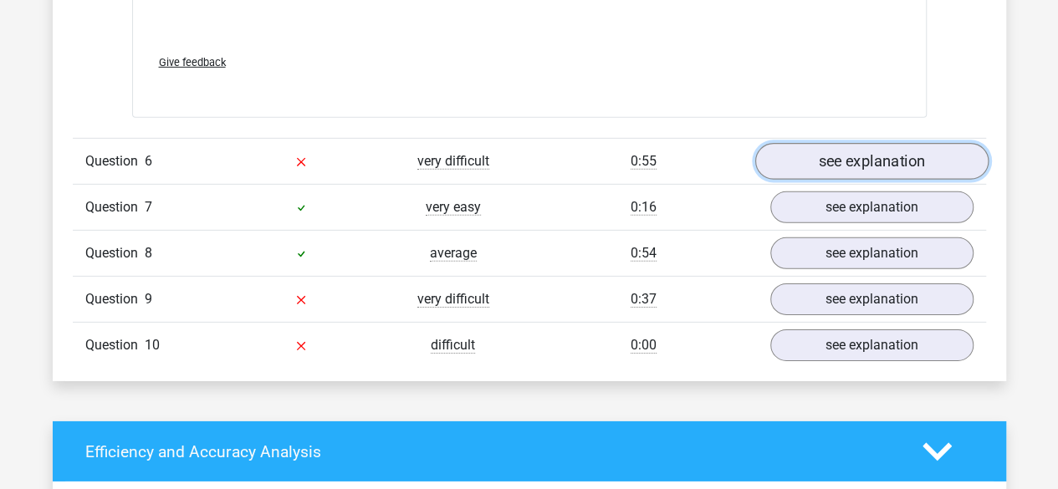
click at [889, 144] on link "see explanation" at bounding box center [870, 161] width 233 height 37
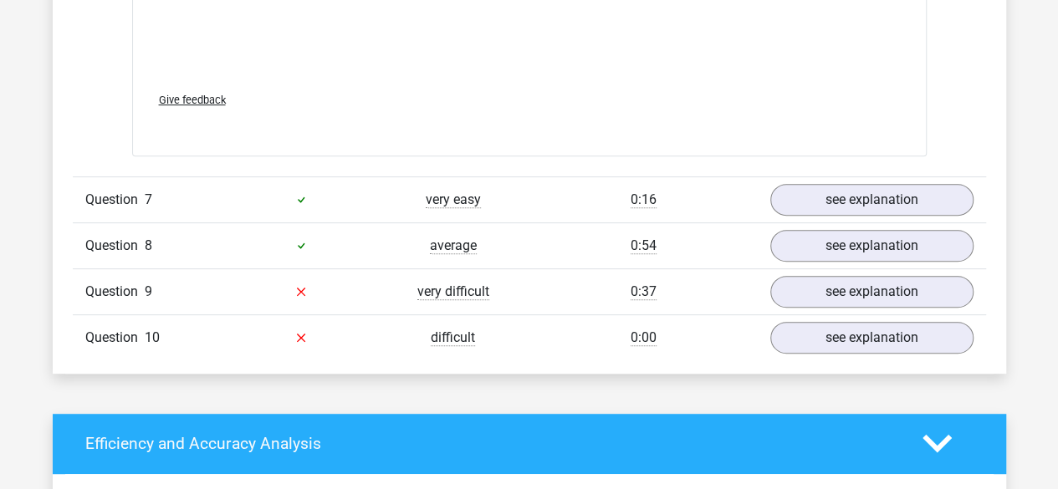
scroll to position [3367, 0]
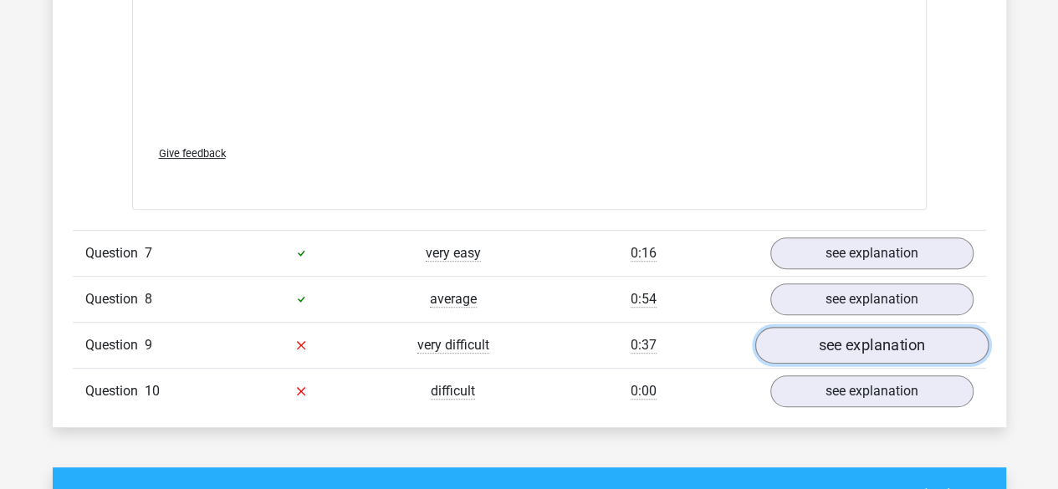
click at [930, 327] on link "see explanation" at bounding box center [870, 345] width 233 height 37
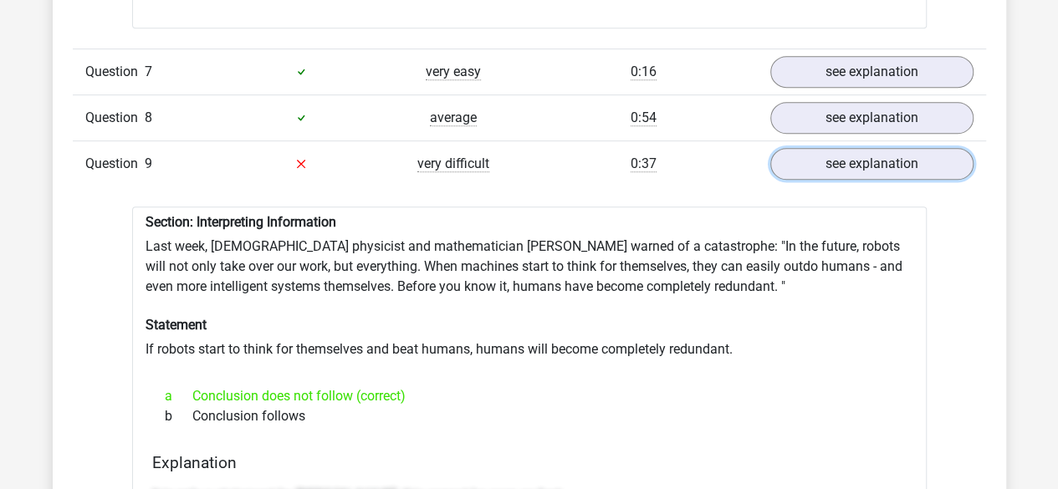
scroll to position [3556, 0]
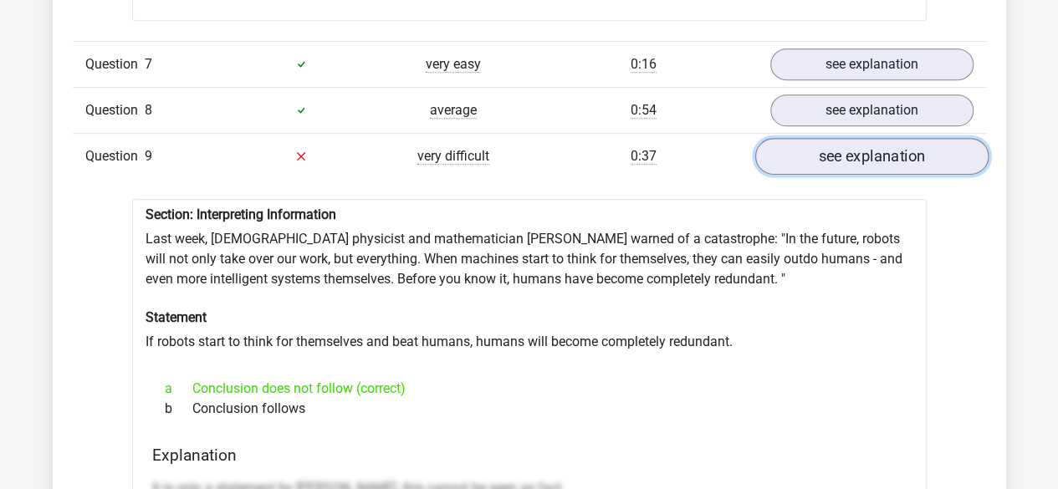
click at [902, 146] on link "see explanation" at bounding box center [870, 156] width 233 height 37
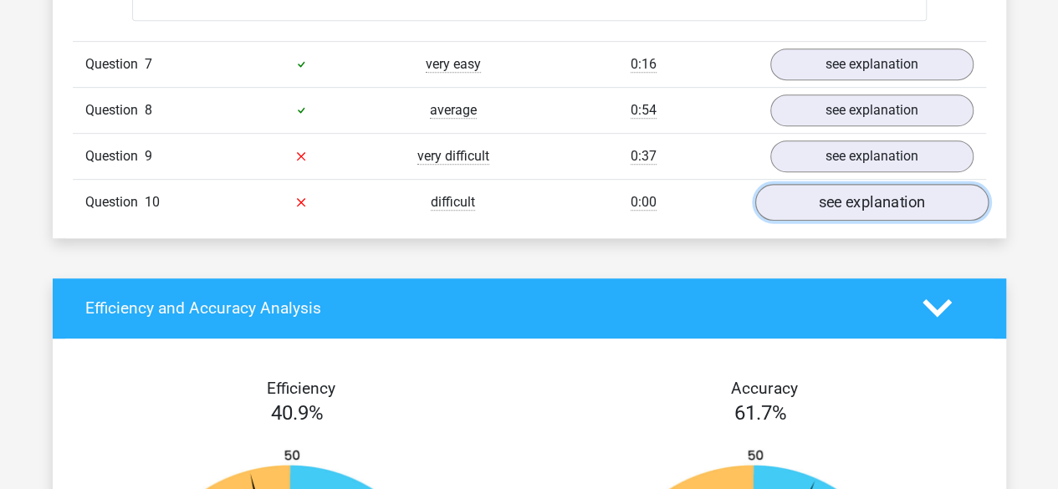
click at [883, 184] on link "see explanation" at bounding box center [870, 202] width 233 height 37
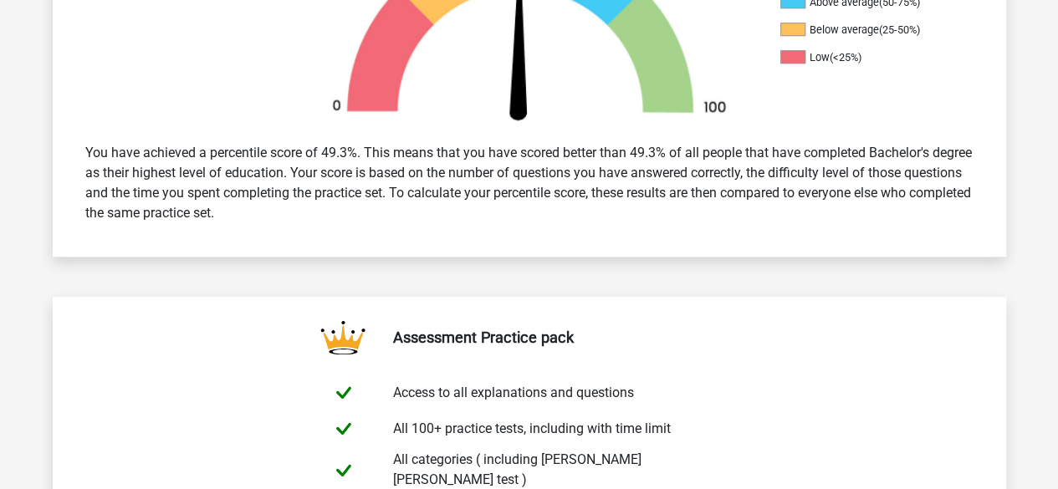
scroll to position [0, 0]
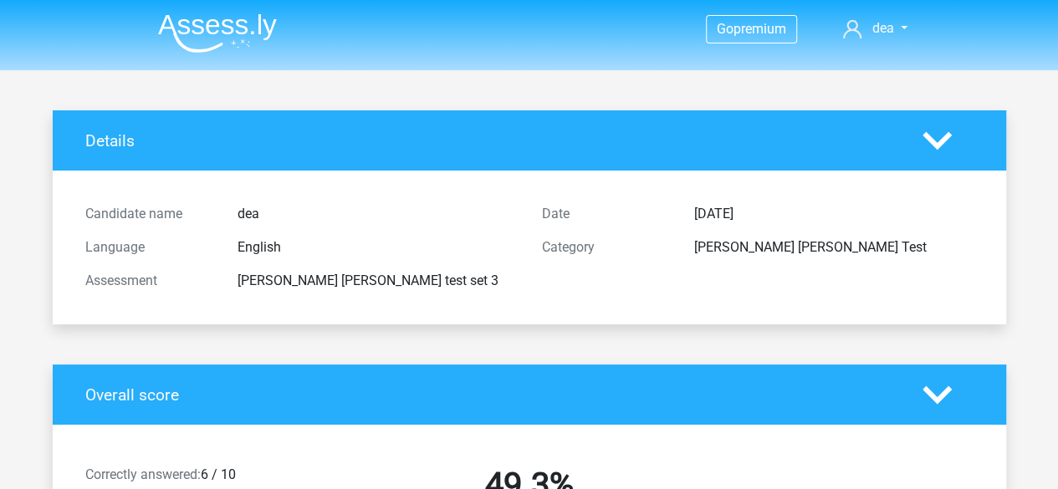
click at [247, 23] on img at bounding box center [217, 32] width 119 height 39
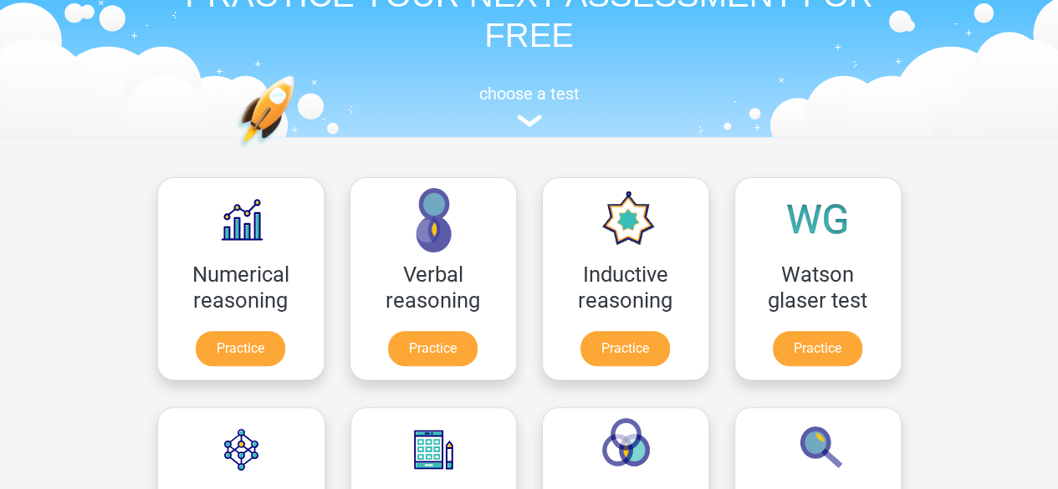
scroll to position [104, 0]
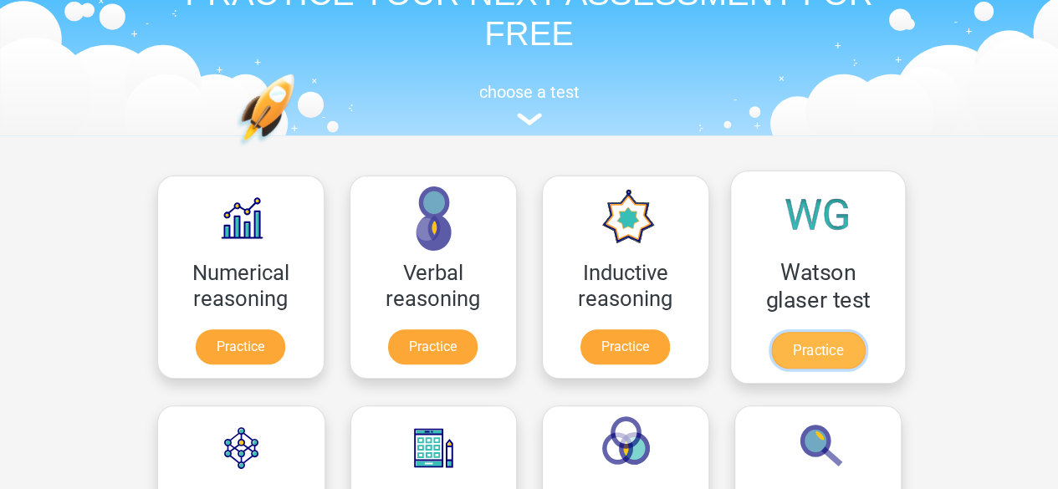
click at [807, 334] on link "Practice" at bounding box center [817, 350] width 94 height 37
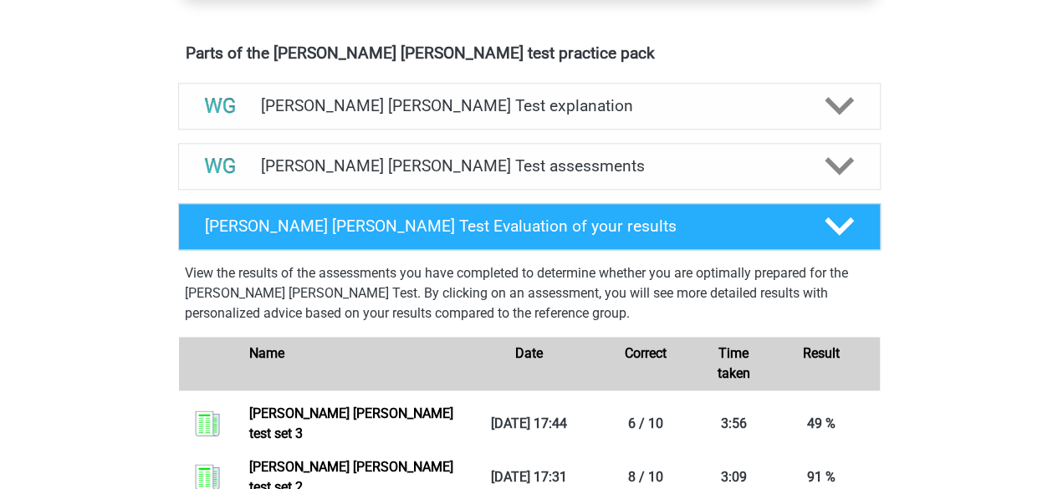
scroll to position [913, 0]
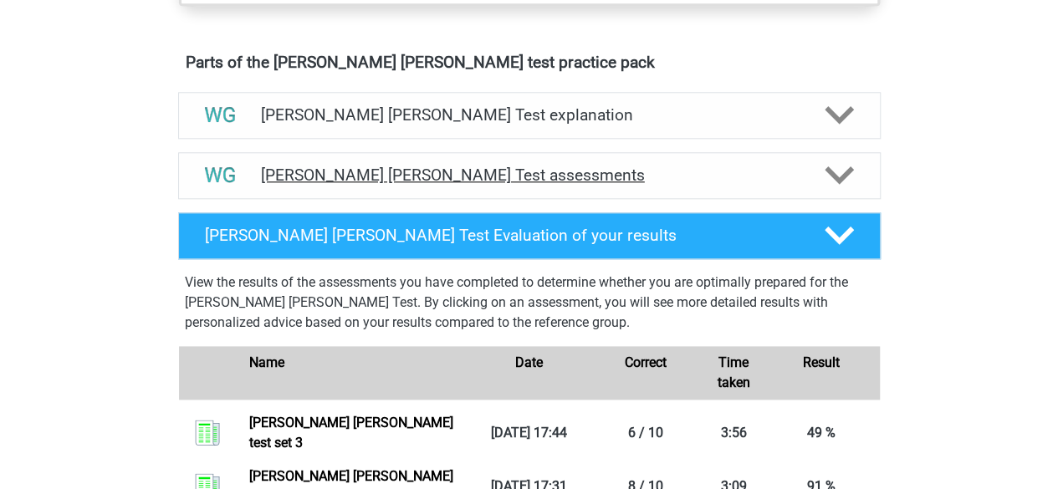
click at [805, 171] on div "Watson Glaser Test assessments" at bounding box center [529, 175] width 562 height 19
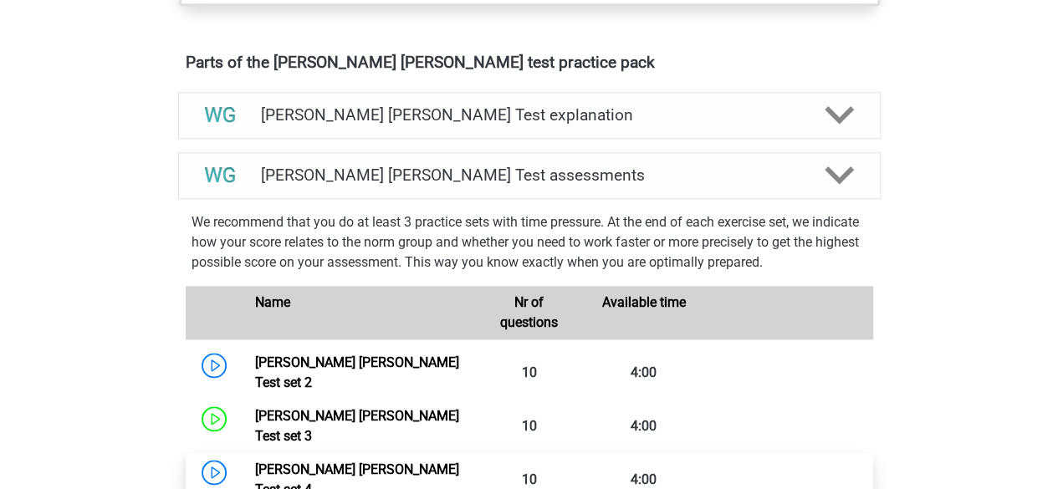
click at [379, 462] on link "Watson Glaser Test set 4" at bounding box center [357, 480] width 204 height 36
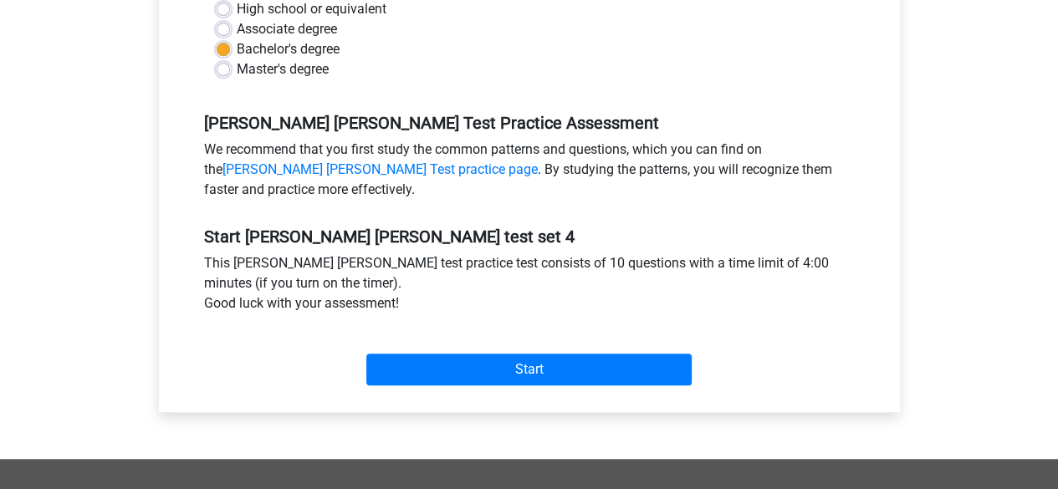
scroll to position [424, 0]
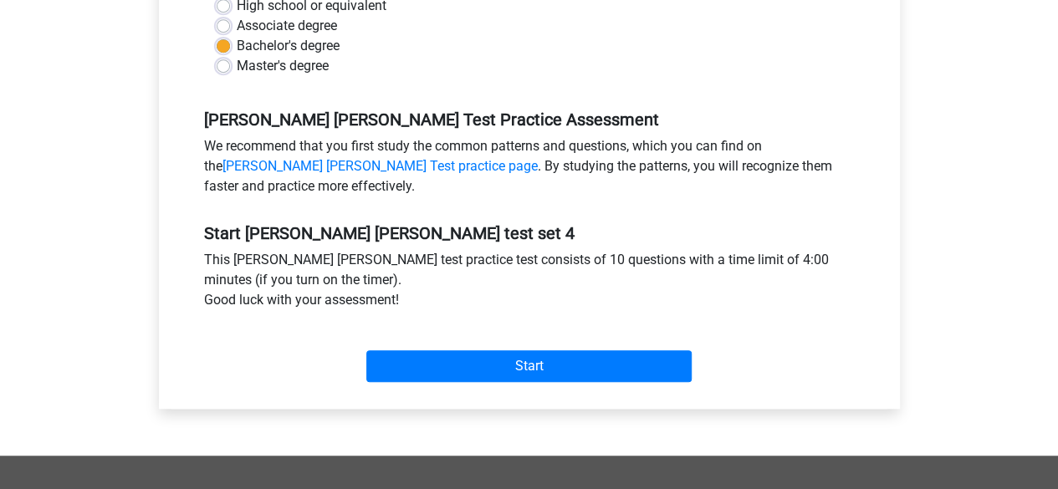
click at [544, 346] on div "Start" at bounding box center [530, 353] width 676 height 59
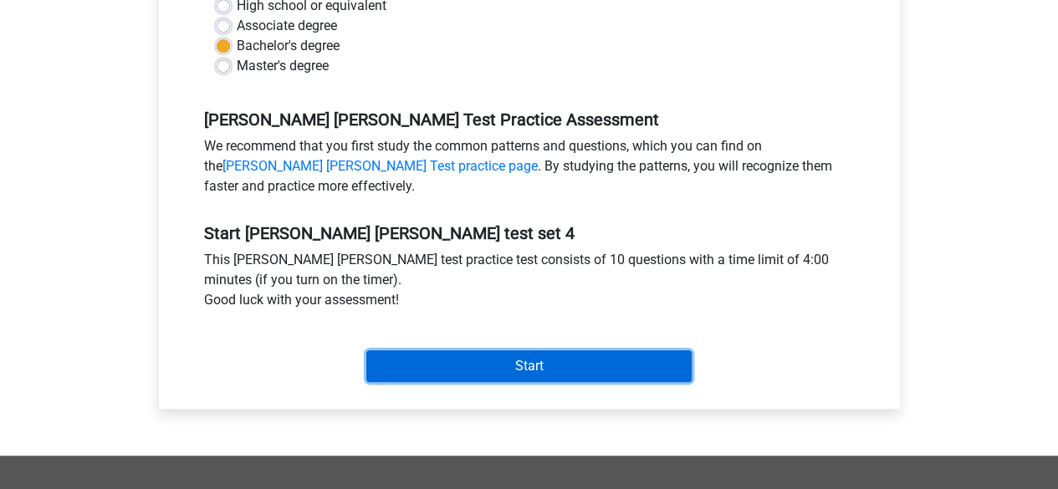
click at [505, 365] on input "Start" at bounding box center [528, 366] width 325 height 32
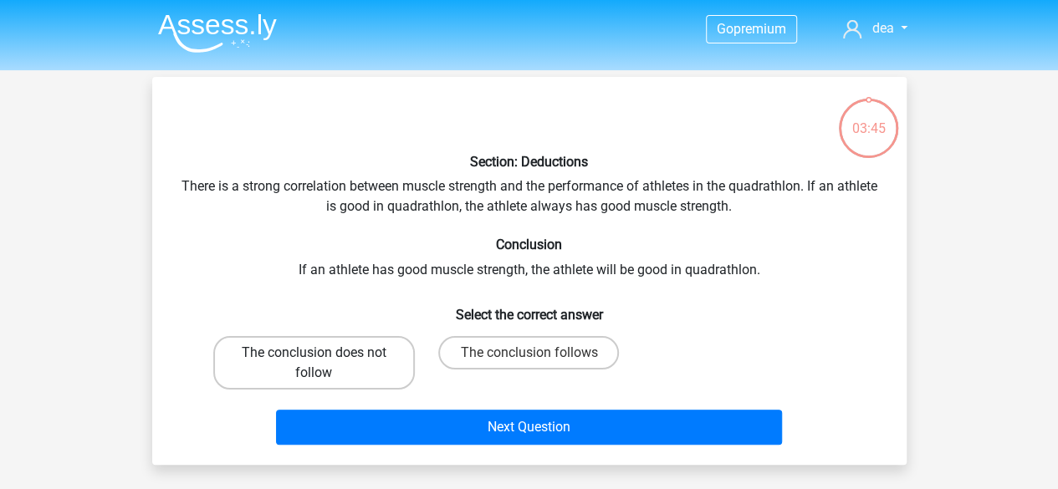
click at [345, 374] on label "The conclusion does not follow" at bounding box center [314, 363] width 202 height 54
click at [324, 364] on input "The conclusion does not follow" at bounding box center [319, 358] width 11 height 11
radio input "true"
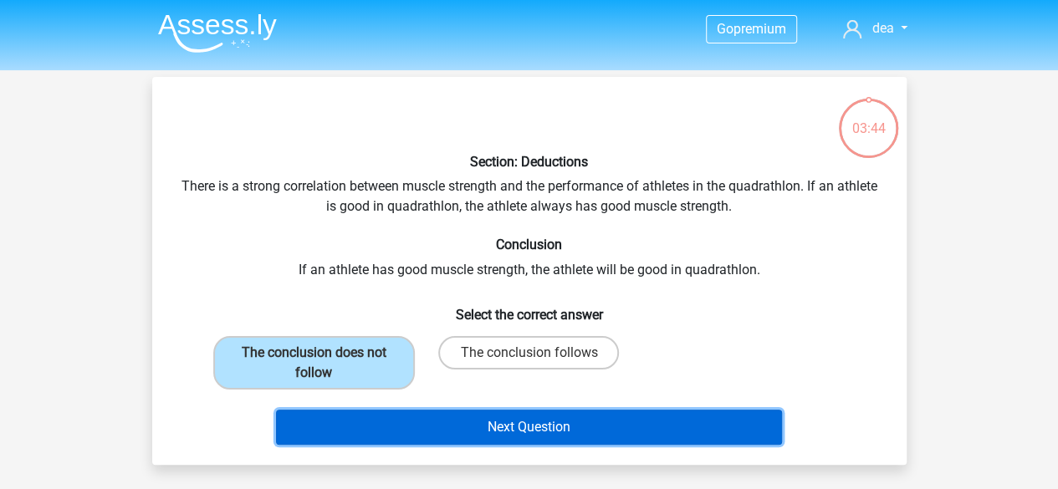
click at [420, 427] on button "Next Question" at bounding box center [529, 427] width 506 height 35
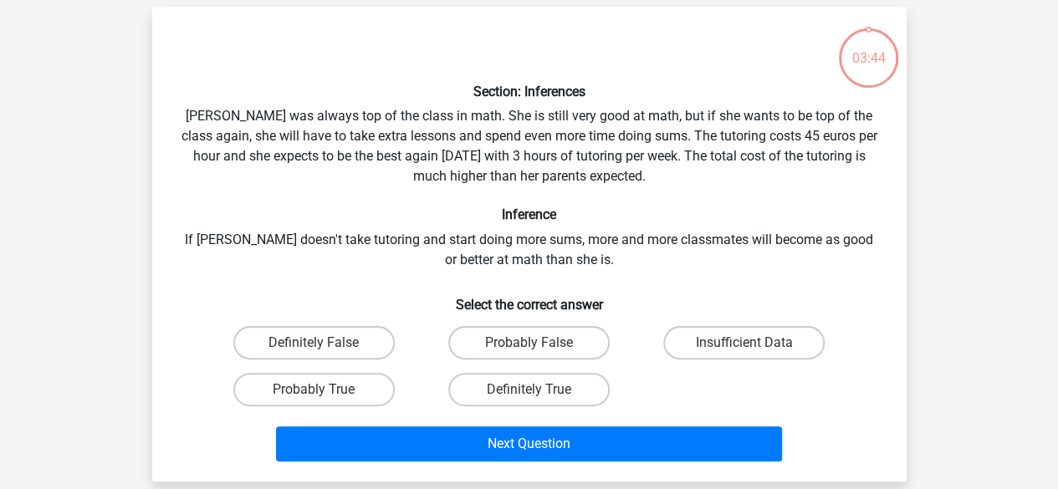
scroll to position [77, 0]
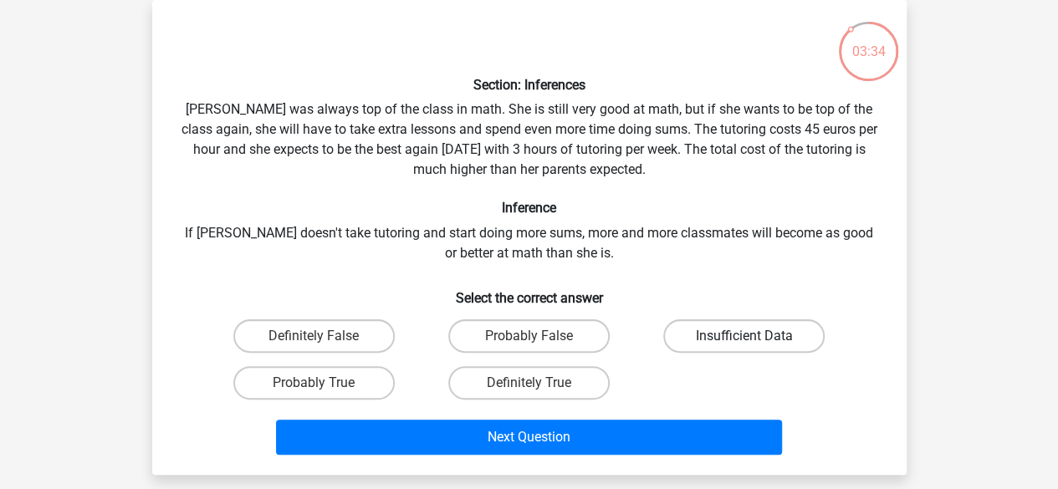
click at [716, 342] on label "Insufficient Data" at bounding box center [743, 335] width 161 height 33
click at [744, 342] on input "Insufficient Data" at bounding box center [749, 341] width 11 height 11
radio input "true"
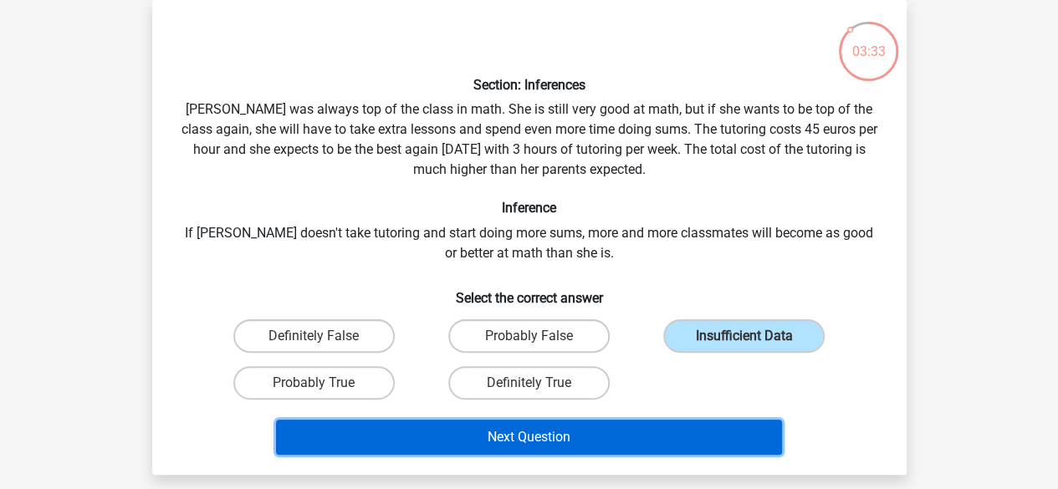
click at [590, 431] on button "Next Question" at bounding box center [529, 437] width 506 height 35
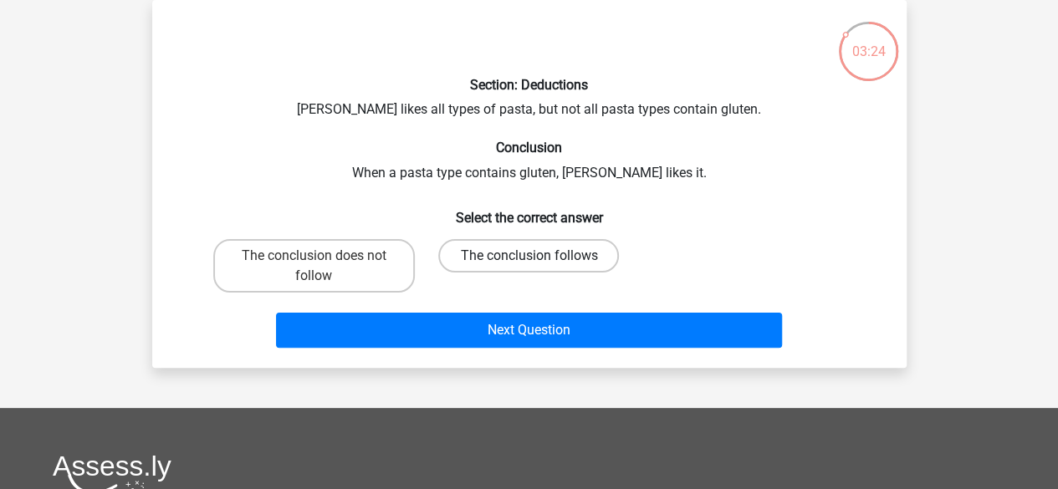
click at [542, 252] on label "The conclusion follows" at bounding box center [528, 255] width 181 height 33
click at [539, 256] on input "The conclusion follows" at bounding box center [534, 261] width 11 height 11
radio input "true"
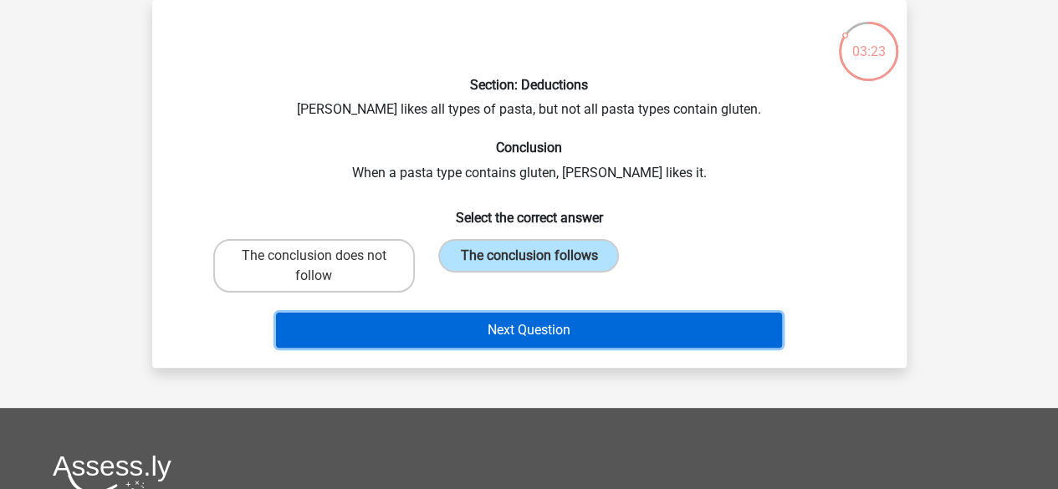
click at [544, 333] on button "Next Question" at bounding box center [529, 330] width 506 height 35
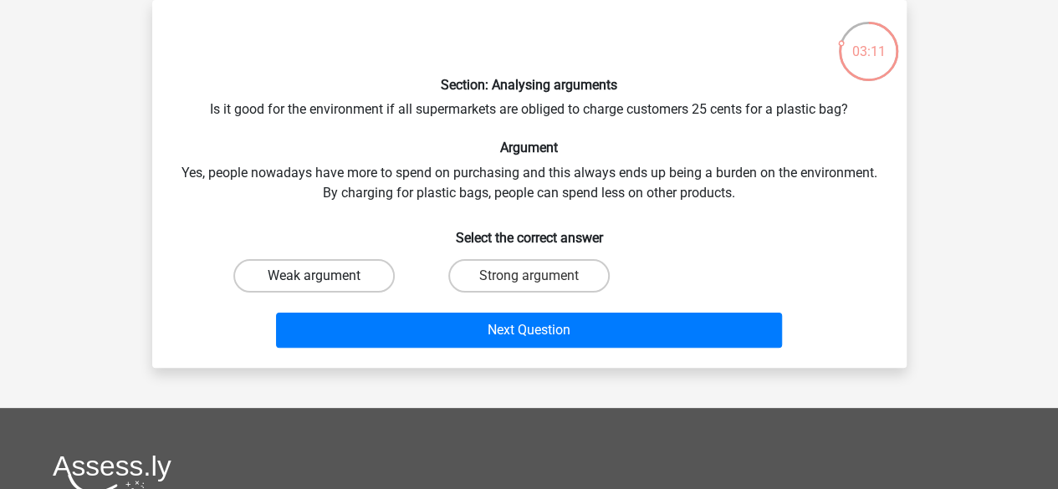
click at [355, 270] on label "Weak argument" at bounding box center [313, 275] width 161 height 33
click at [324, 276] on input "Weak argument" at bounding box center [319, 281] width 11 height 11
radio input "true"
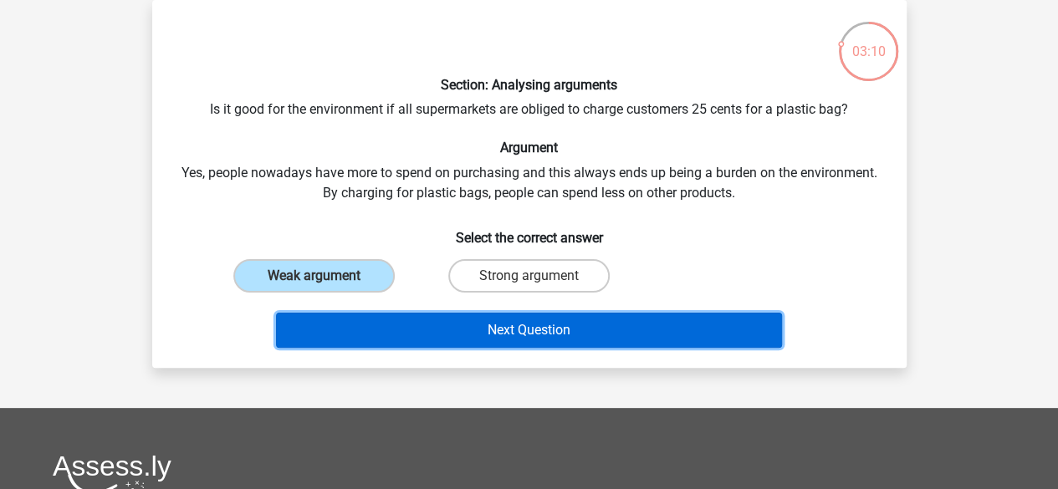
click at [426, 330] on button "Next Question" at bounding box center [529, 330] width 506 height 35
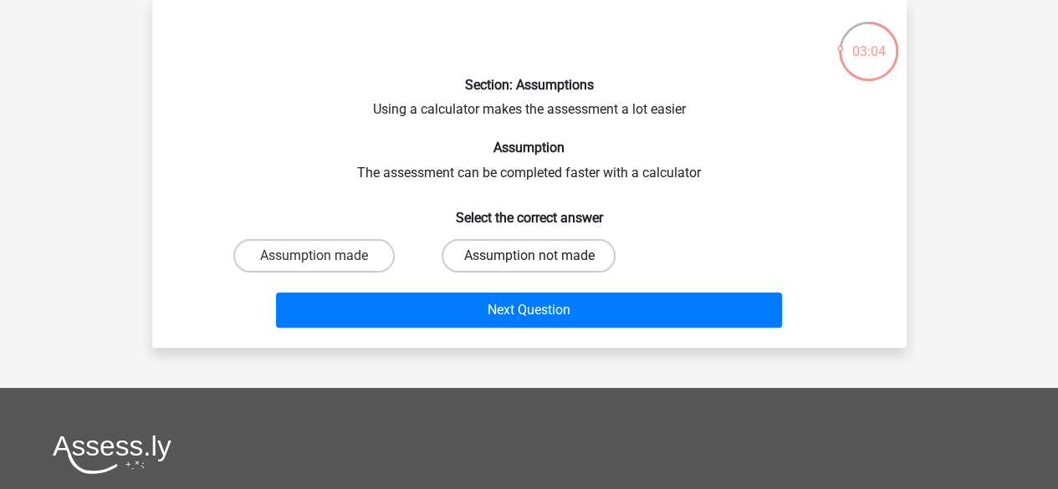
click at [534, 248] on label "Assumption not made" at bounding box center [529, 255] width 174 height 33
click at [534, 256] on input "Assumption not made" at bounding box center [534, 261] width 11 height 11
radio input "true"
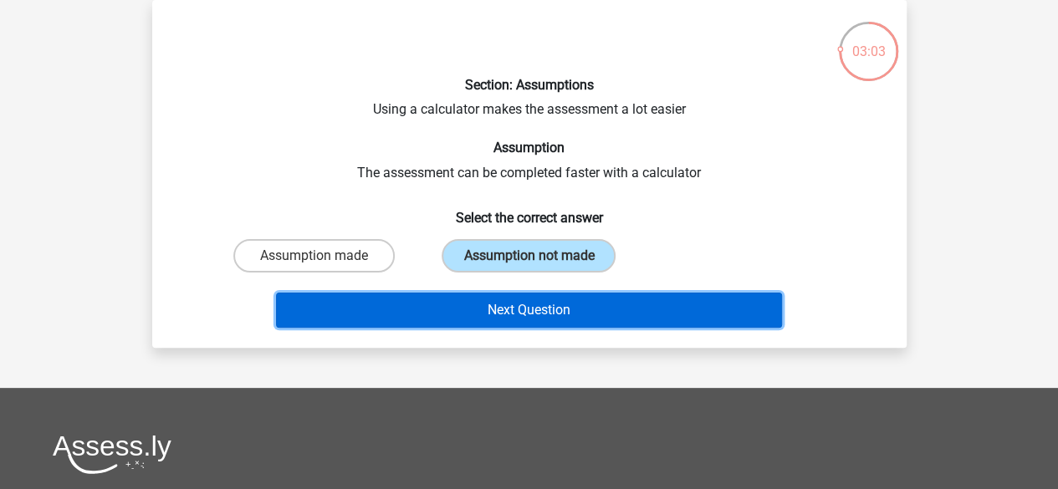
click at [599, 299] on button "Next Question" at bounding box center [529, 310] width 506 height 35
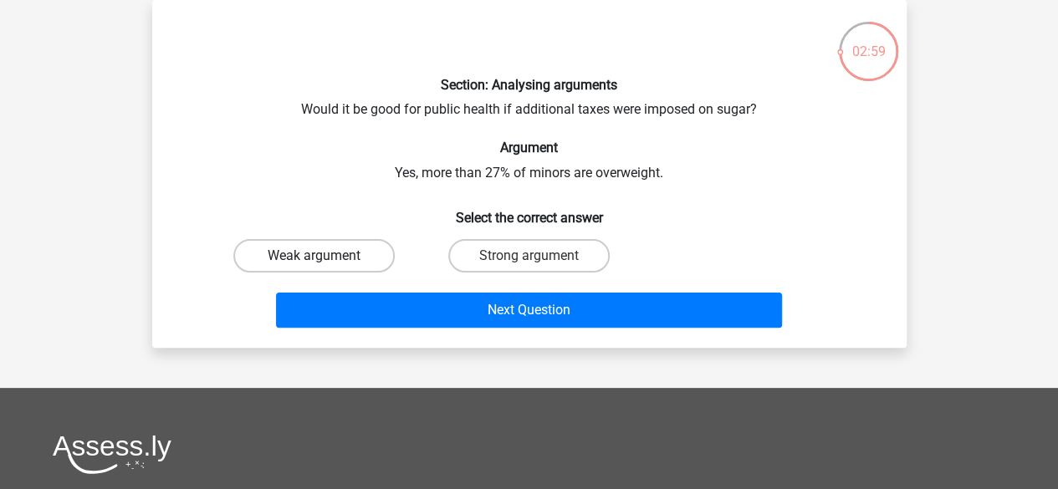
click at [360, 247] on label "Weak argument" at bounding box center [313, 255] width 161 height 33
click at [324, 256] on input "Weak argument" at bounding box center [319, 261] width 11 height 11
radio input "true"
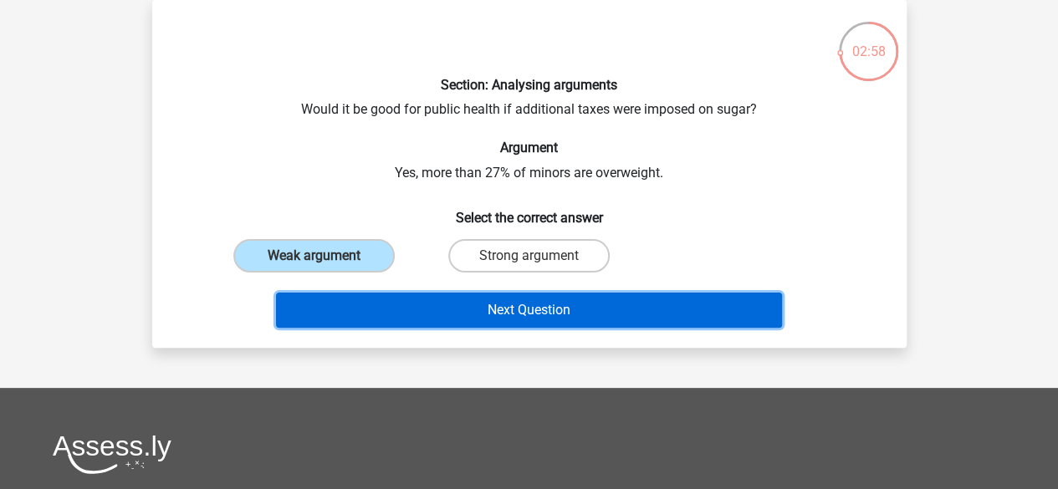
click at [403, 300] on button "Next Question" at bounding box center [529, 310] width 506 height 35
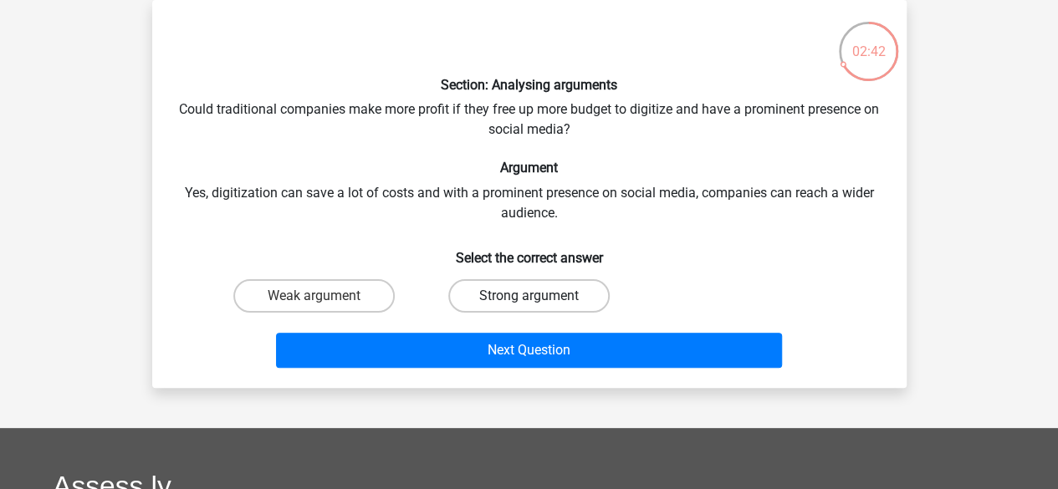
click at [482, 284] on label "Strong argument" at bounding box center [528, 295] width 161 height 33
click at [529, 296] on input "Strong argument" at bounding box center [534, 301] width 11 height 11
radio input "true"
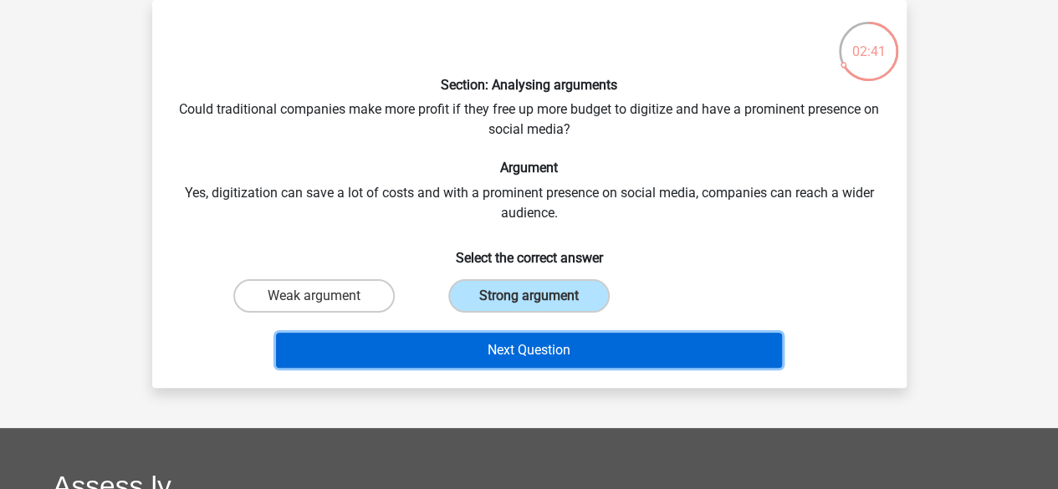
click at [578, 348] on button "Next Question" at bounding box center [529, 350] width 506 height 35
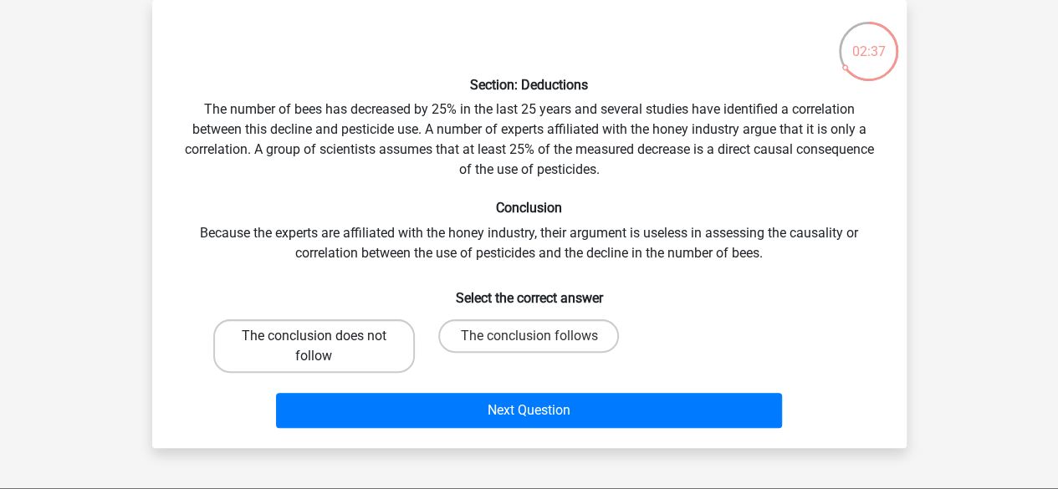
click at [332, 350] on label "The conclusion does not follow" at bounding box center [314, 346] width 202 height 54
click at [324, 347] on input "The conclusion does not follow" at bounding box center [319, 341] width 11 height 11
radio input "true"
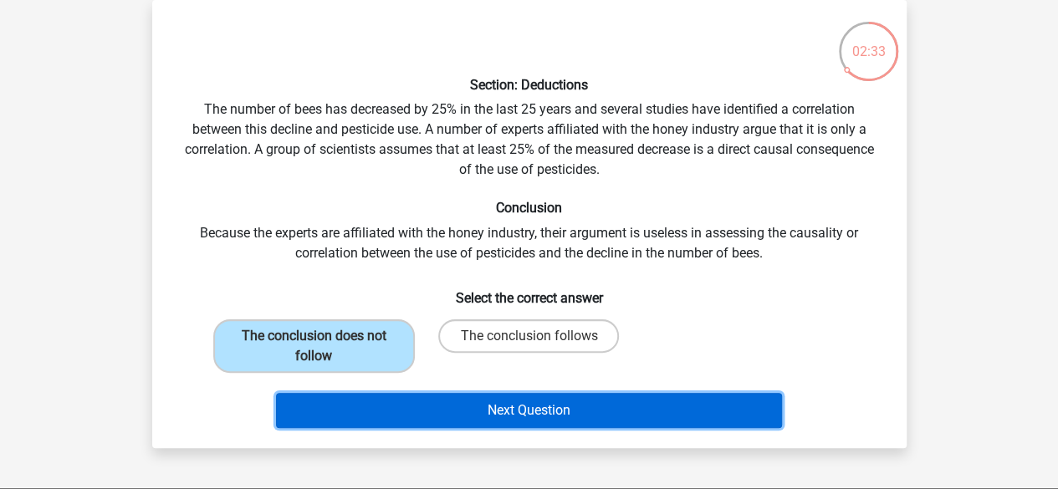
click at [524, 419] on button "Next Question" at bounding box center [529, 410] width 506 height 35
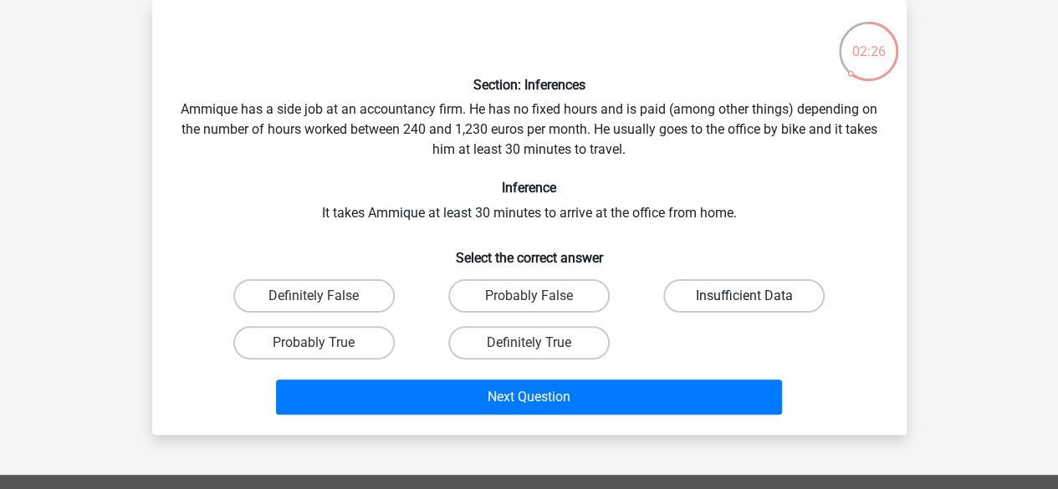
click at [728, 299] on label "Insufficient Data" at bounding box center [743, 295] width 161 height 33
click at [744, 299] on input "Insufficient Data" at bounding box center [749, 301] width 11 height 11
radio input "true"
click at [336, 344] on label "Probably True" at bounding box center [313, 342] width 161 height 33
click at [324, 344] on input "Probably True" at bounding box center [319, 348] width 11 height 11
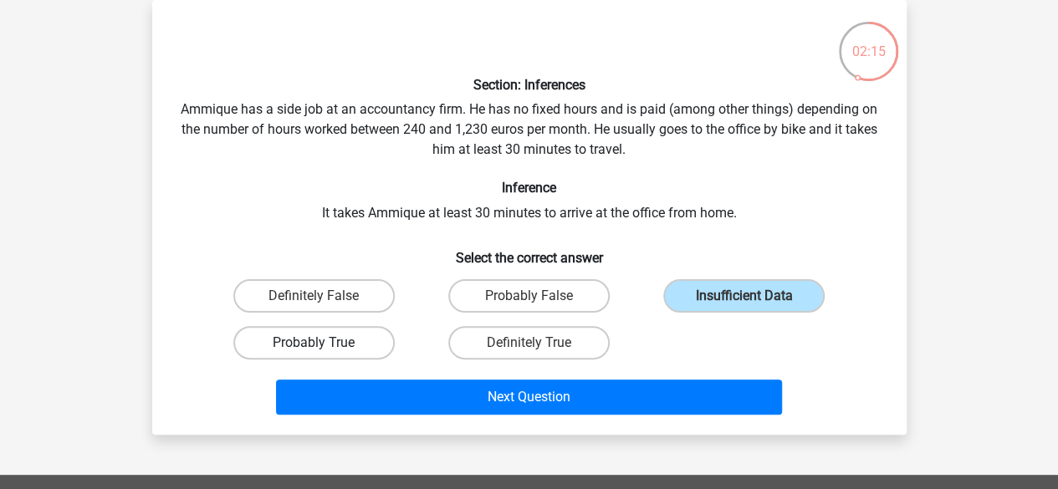
radio input "true"
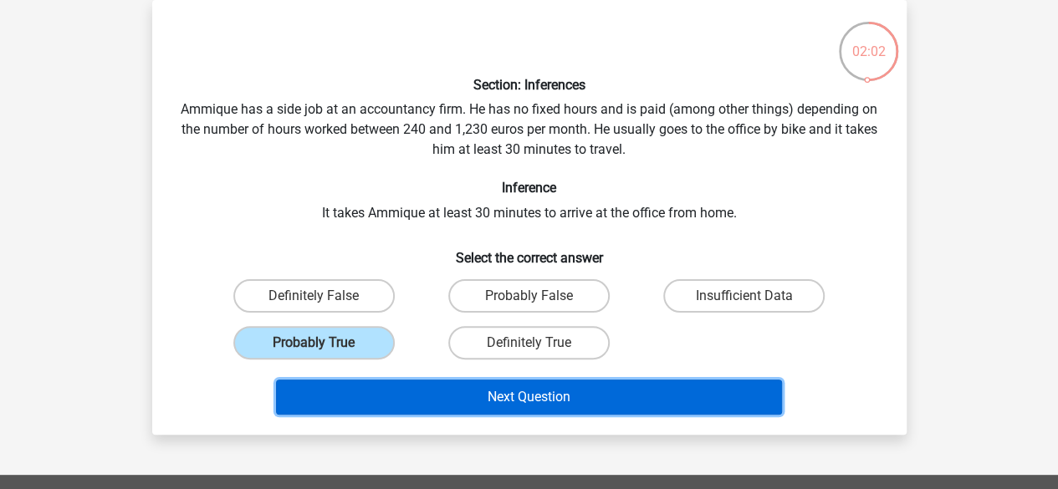
click at [575, 401] on button "Next Question" at bounding box center [529, 397] width 506 height 35
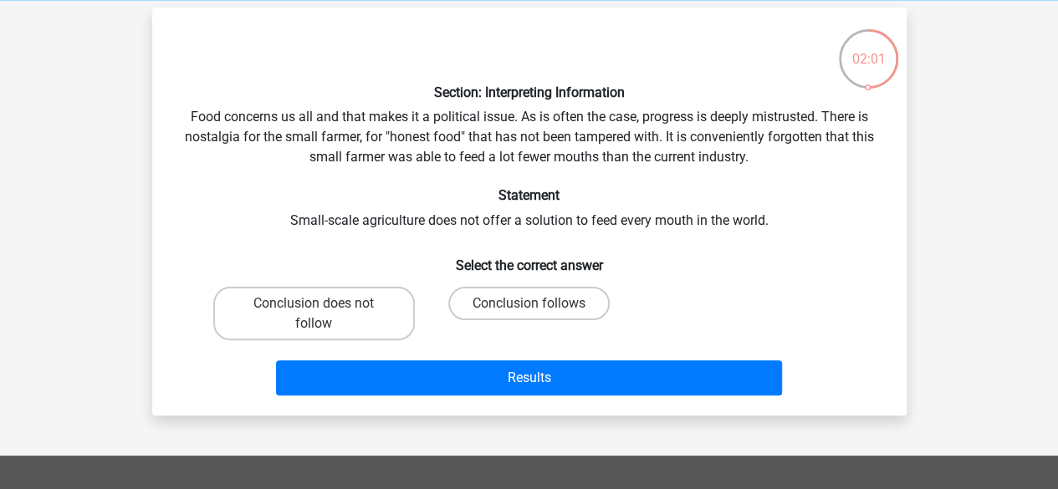
scroll to position [80, 0]
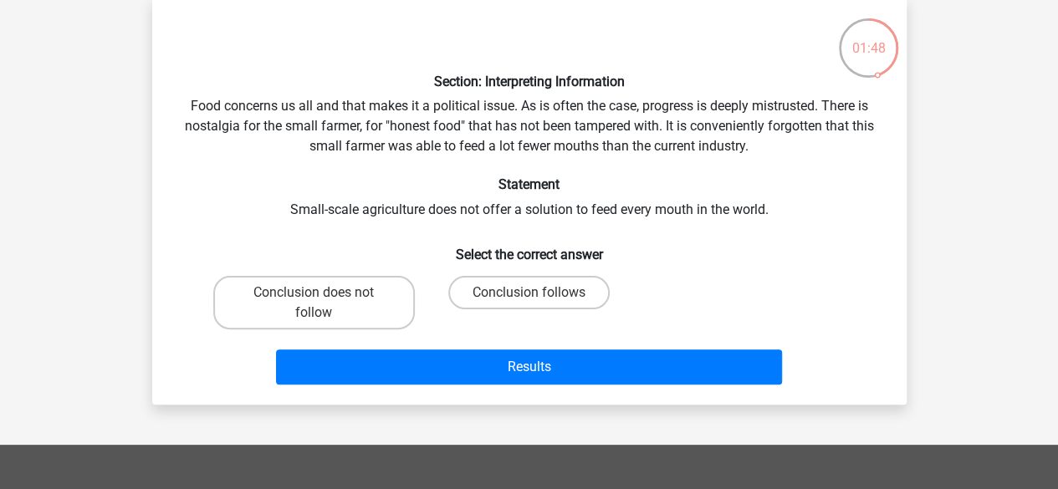
click at [529, 294] on input "Conclusion follows" at bounding box center [534, 298] width 11 height 11
radio input "true"
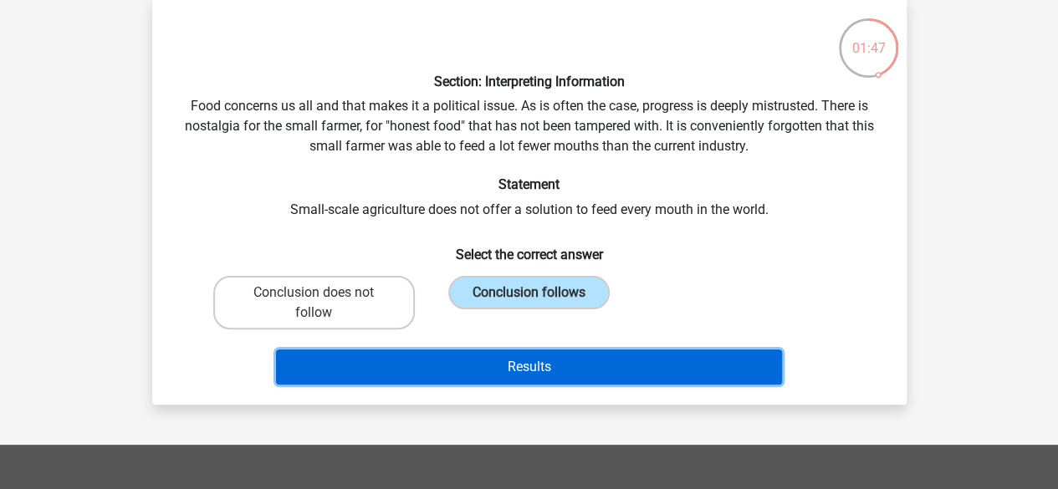
click at [545, 370] on button "Results" at bounding box center [529, 367] width 506 height 35
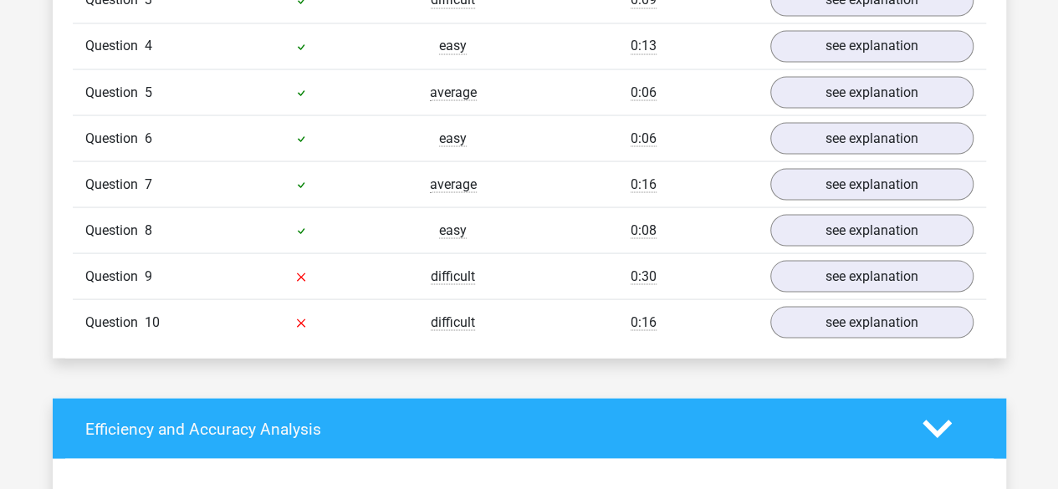
scroll to position [1557, 0]
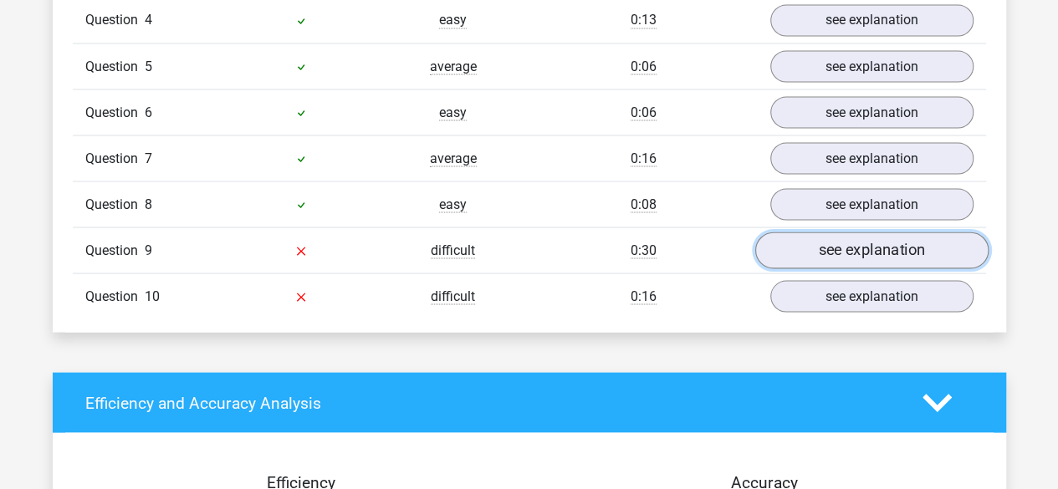
click at [855, 234] on link "see explanation" at bounding box center [870, 250] width 233 height 37
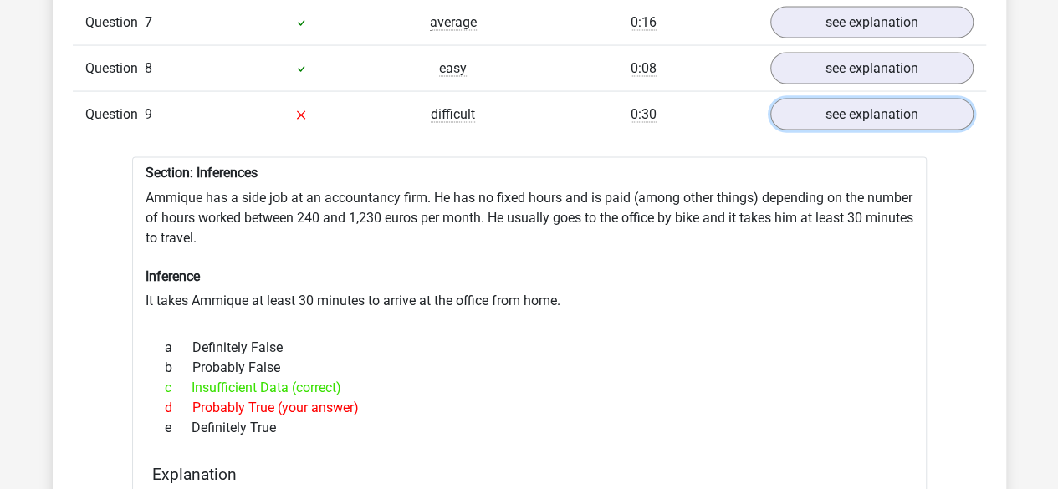
scroll to position [1665, 0]
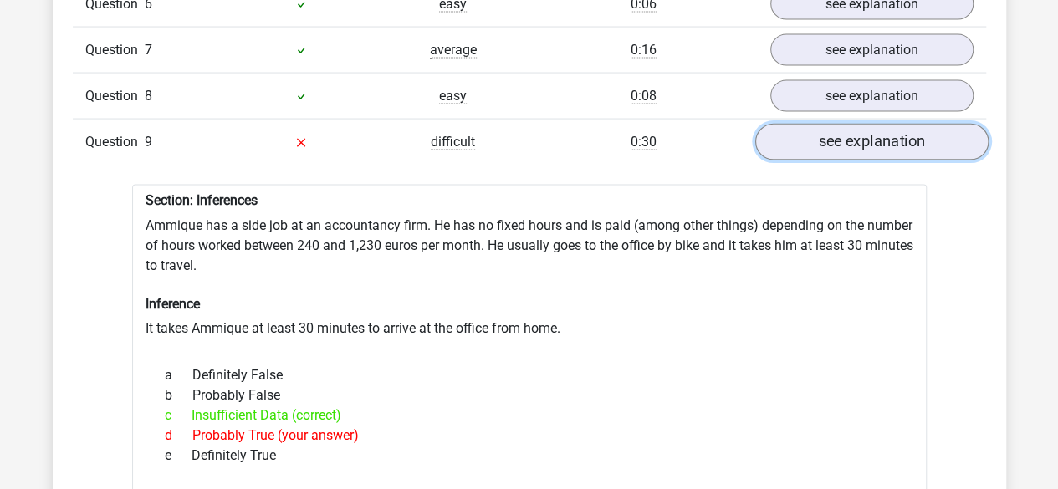
click at [904, 133] on link "see explanation" at bounding box center [870, 143] width 233 height 37
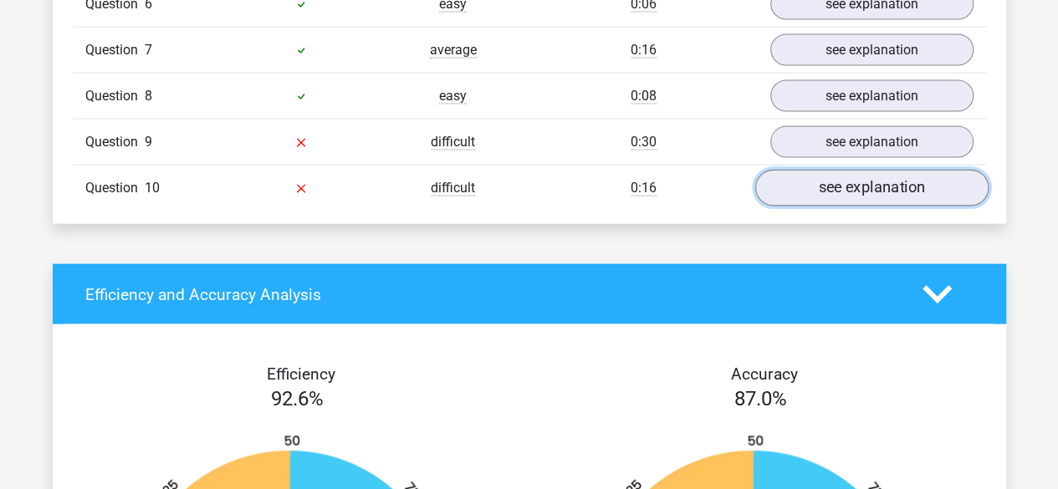
click at [905, 171] on link "see explanation" at bounding box center [870, 189] width 233 height 37
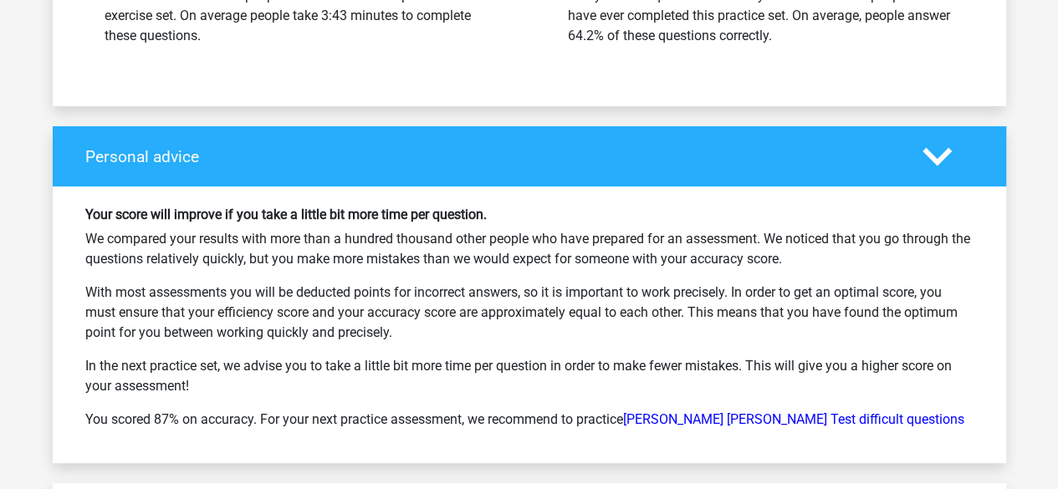
scroll to position [3279, 0]
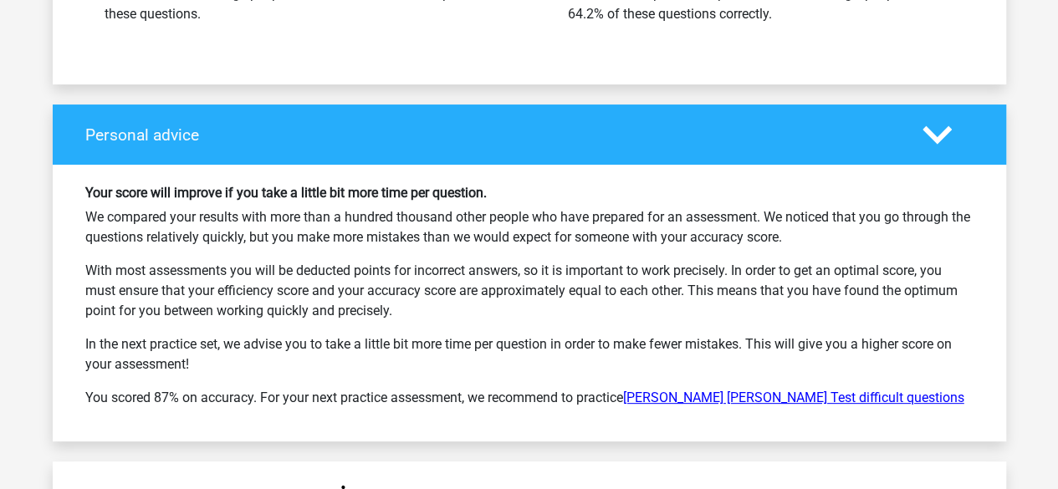
click at [766, 390] on link "Watson Glaser Test difficult questions" at bounding box center [793, 398] width 341 height 16
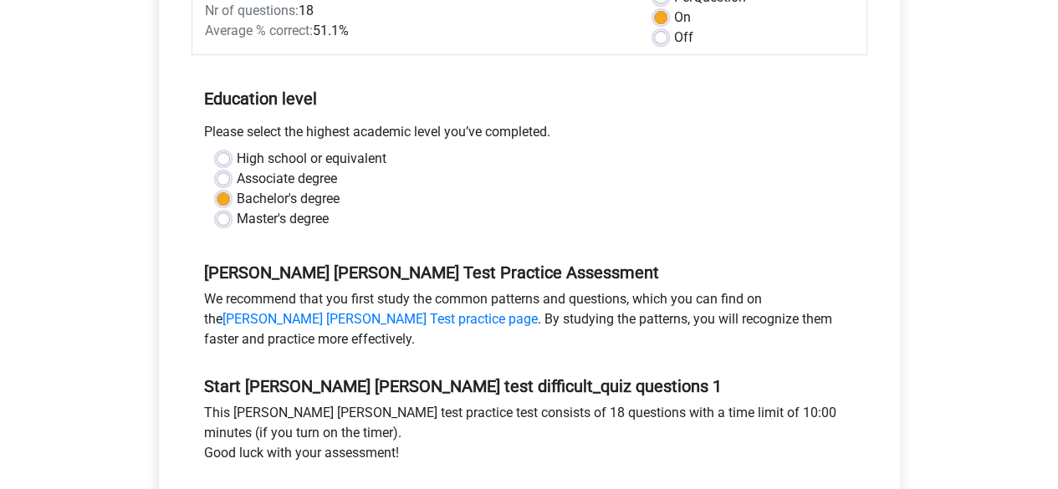
scroll to position [331, 0]
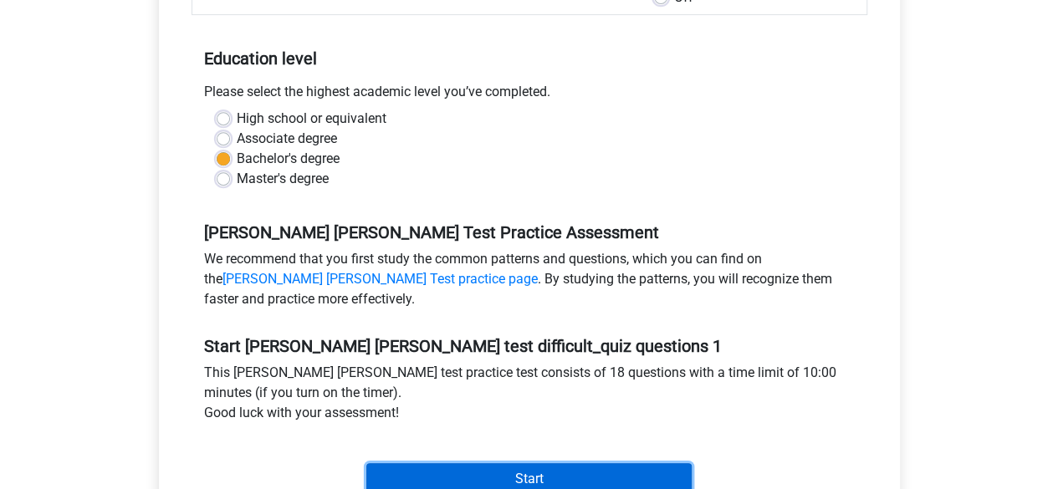
click at [632, 463] on input "Start" at bounding box center [528, 479] width 325 height 32
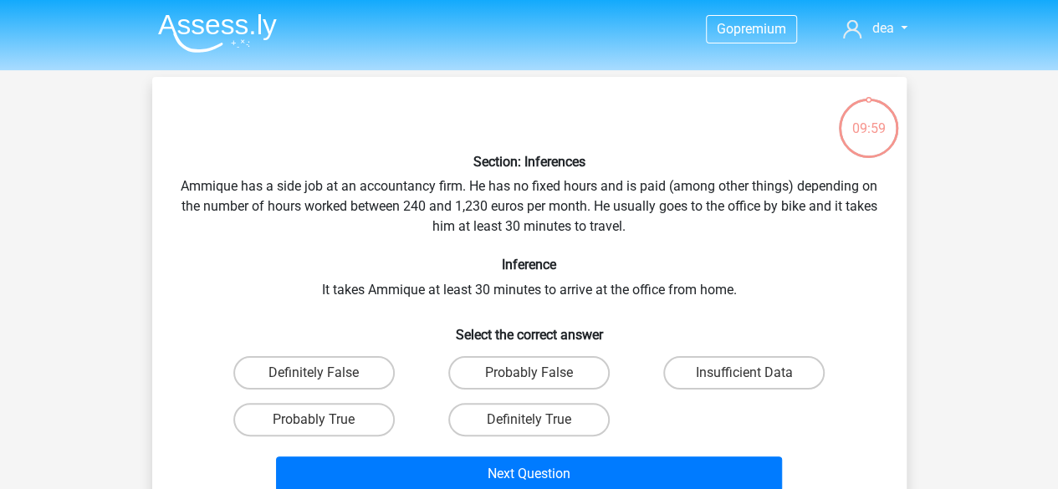
scroll to position [21, 0]
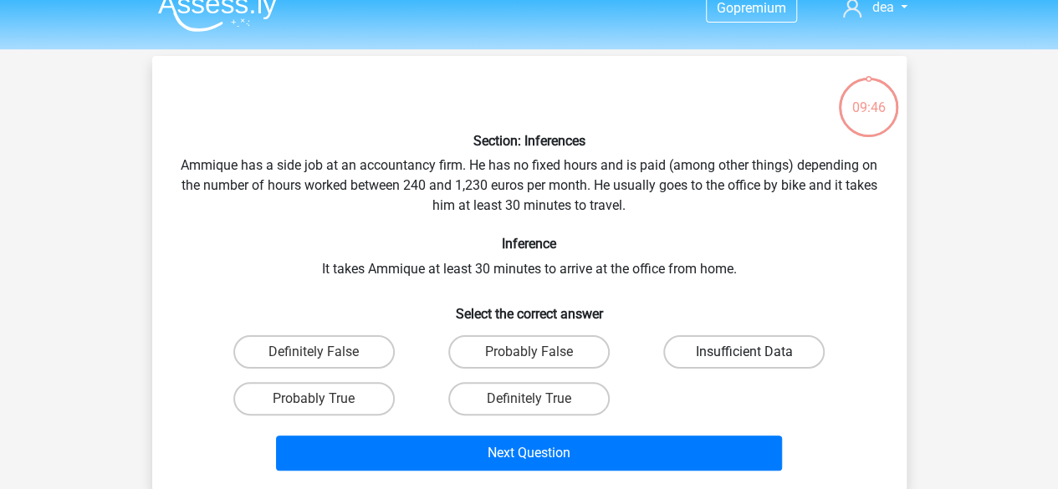
click at [746, 336] on label "Insufficient Data" at bounding box center [743, 351] width 161 height 33
click at [746, 352] on input "Insufficient Data" at bounding box center [749, 357] width 11 height 11
radio input "true"
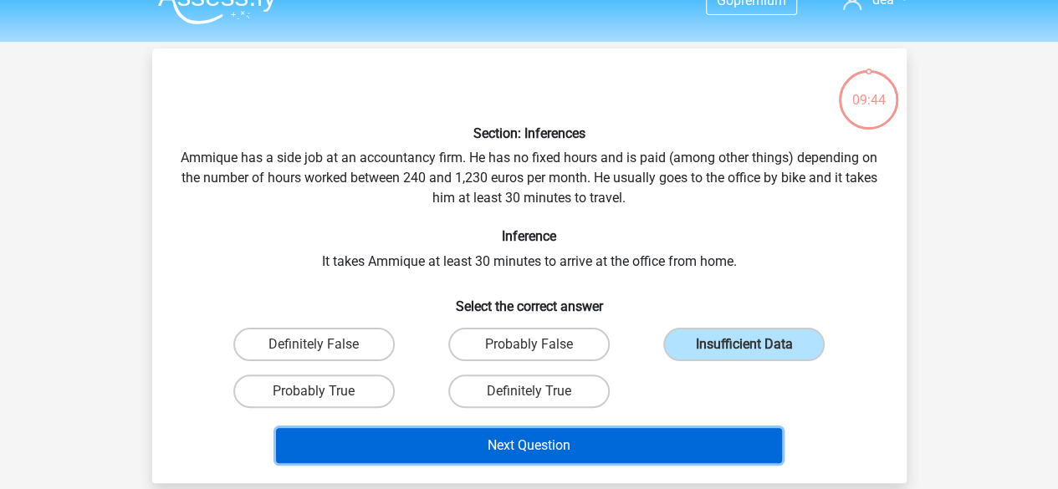
click at [672, 447] on button "Next Question" at bounding box center [529, 445] width 506 height 35
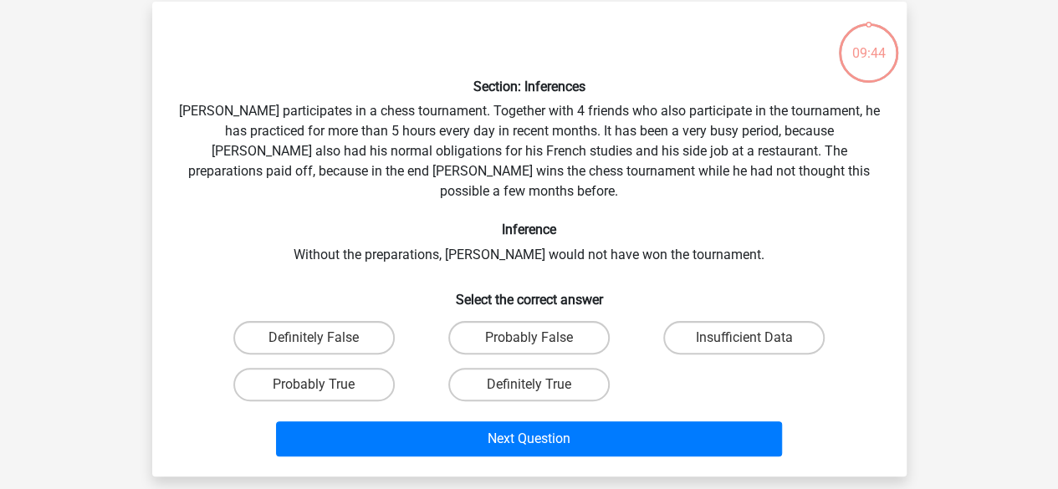
scroll to position [77, 0]
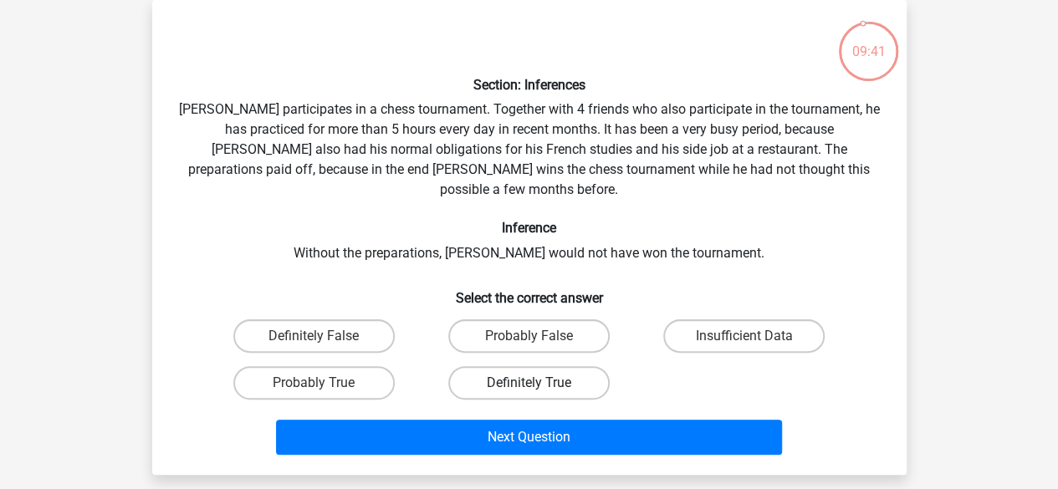
click at [507, 370] on label "Definitely True" at bounding box center [528, 382] width 161 height 33
click at [529, 383] on input "Definitely True" at bounding box center [534, 388] width 11 height 11
radio input "true"
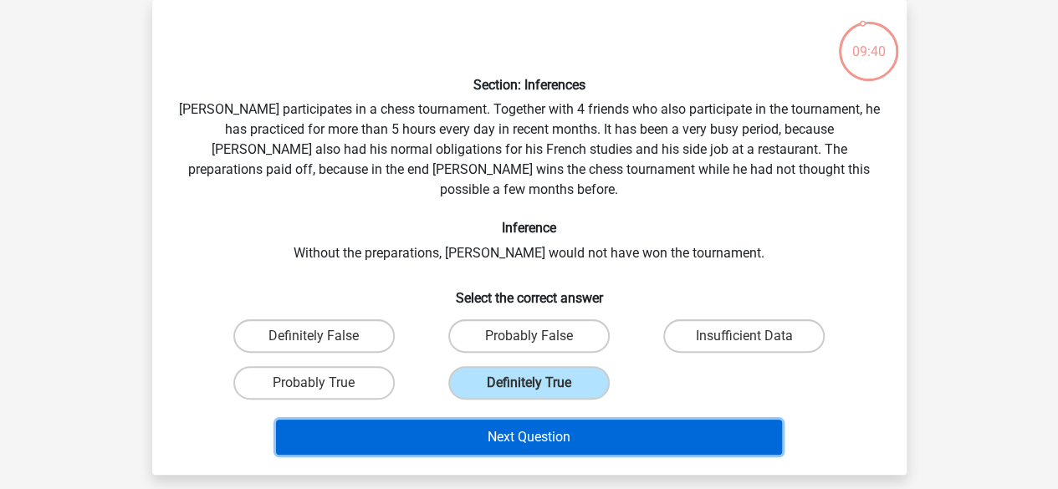
click at [588, 420] on button "Next Question" at bounding box center [529, 437] width 506 height 35
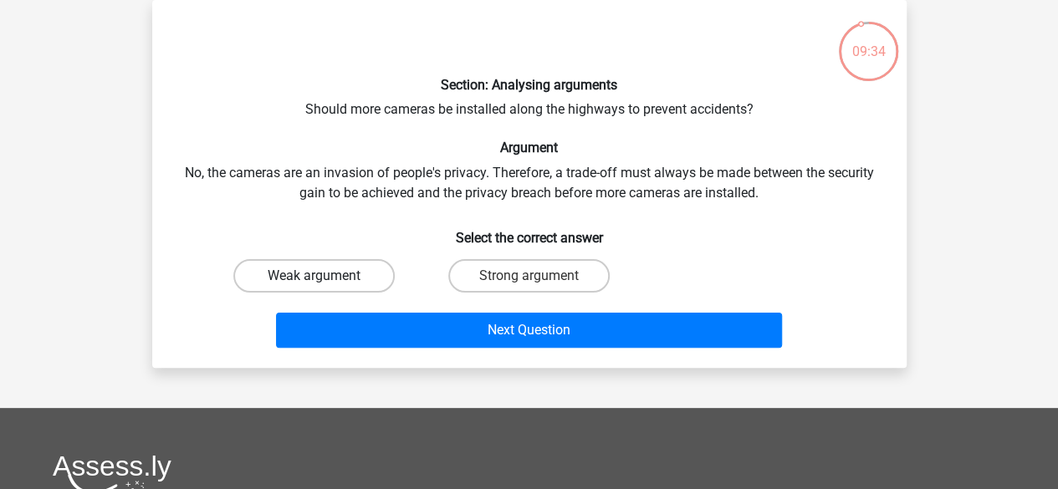
click at [354, 271] on label "Weak argument" at bounding box center [313, 275] width 161 height 33
click at [324, 276] on input "Weak argument" at bounding box center [319, 281] width 11 height 11
radio input "true"
click at [419, 312] on div "Next Question" at bounding box center [529, 326] width 701 height 55
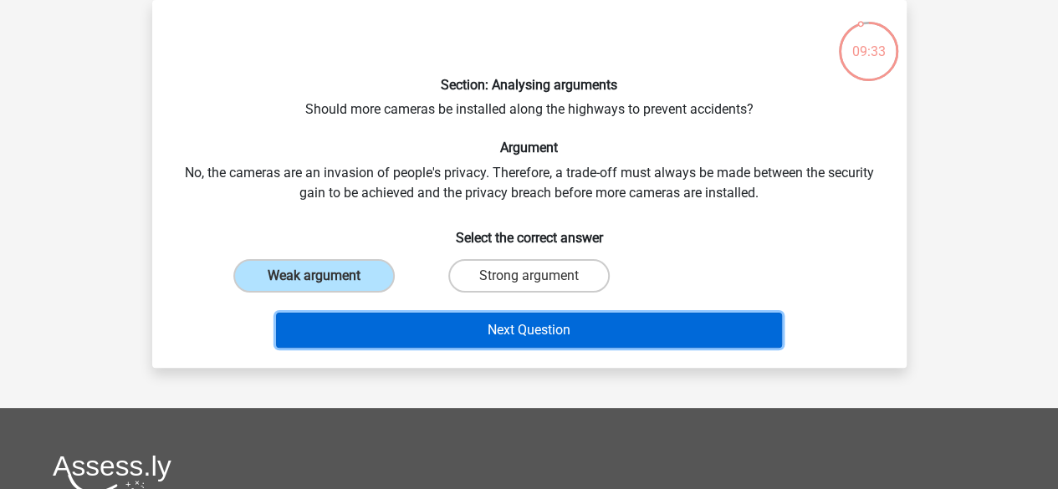
click at [451, 324] on button "Next Question" at bounding box center [529, 330] width 506 height 35
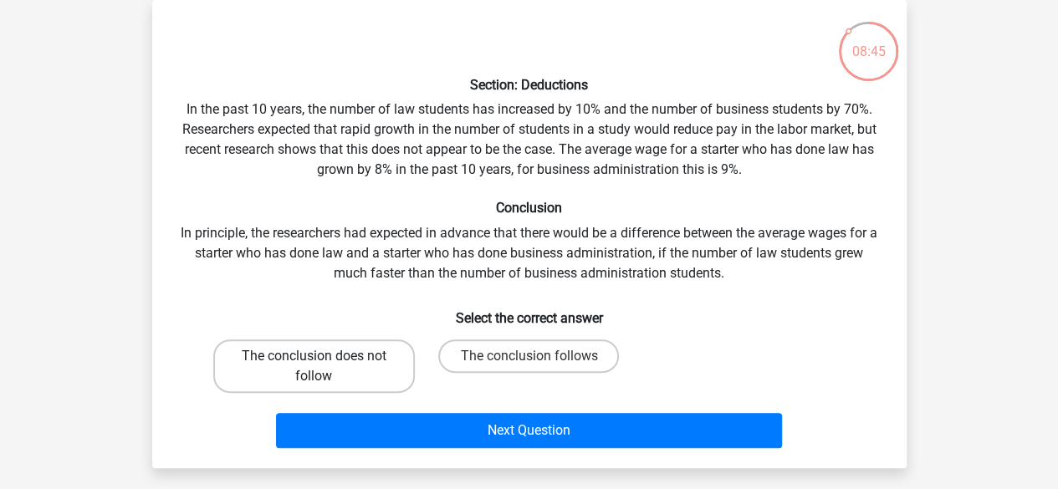
click at [348, 349] on label "The conclusion does not follow" at bounding box center [314, 367] width 202 height 54
click at [324, 356] on input "The conclusion does not follow" at bounding box center [319, 361] width 11 height 11
radio input "true"
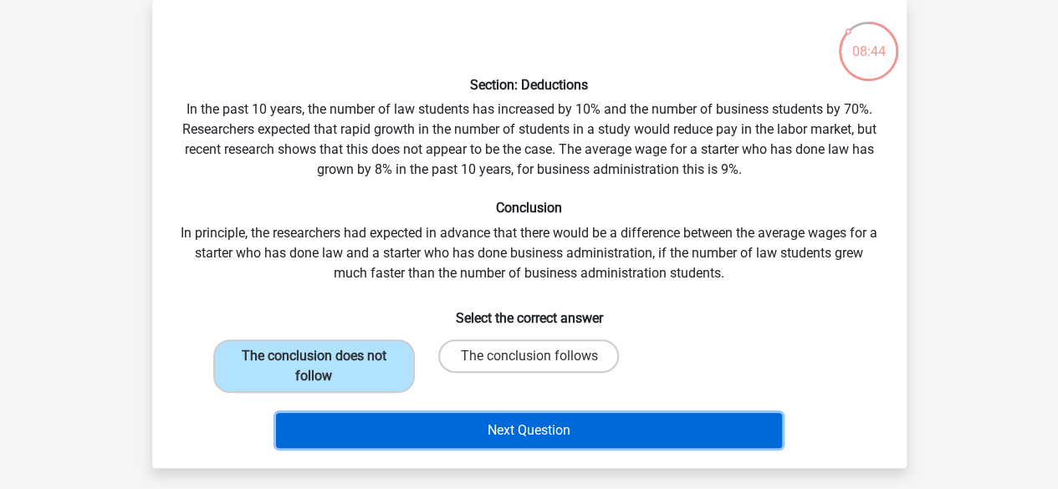
click at [595, 442] on button "Next Question" at bounding box center [529, 430] width 506 height 35
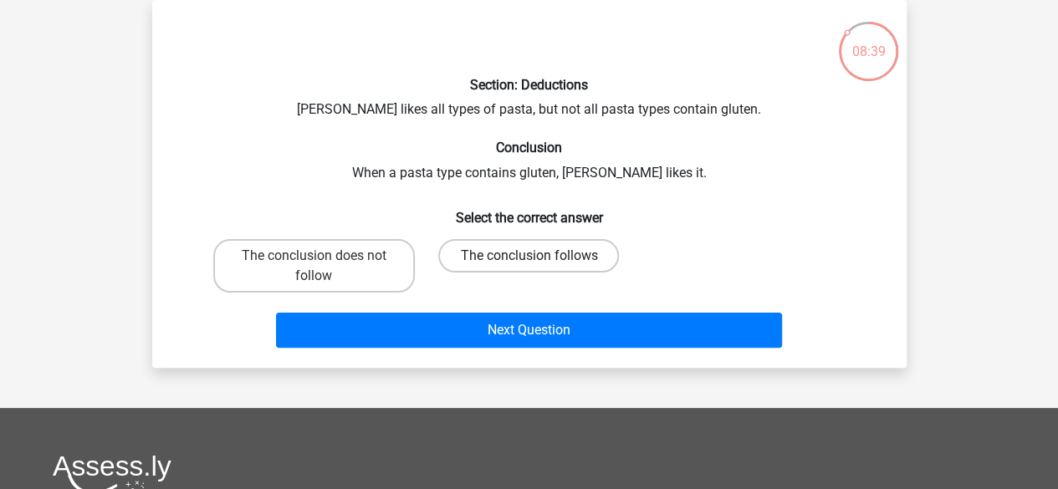
click at [557, 258] on label "The conclusion follows" at bounding box center [528, 255] width 181 height 33
click at [539, 258] on input "The conclusion follows" at bounding box center [534, 261] width 11 height 11
radio input "true"
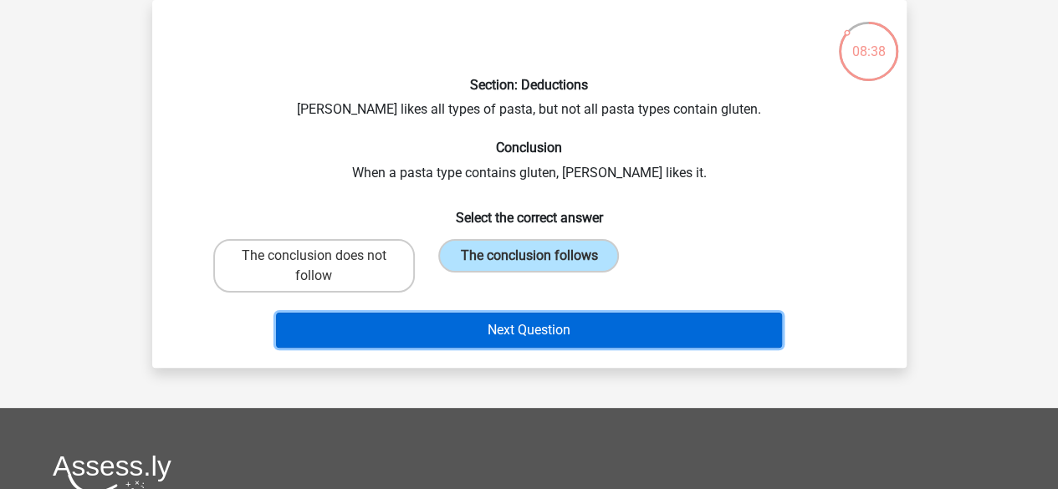
click at [569, 318] on button "Next Question" at bounding box center [529, 330] width 506 height 35
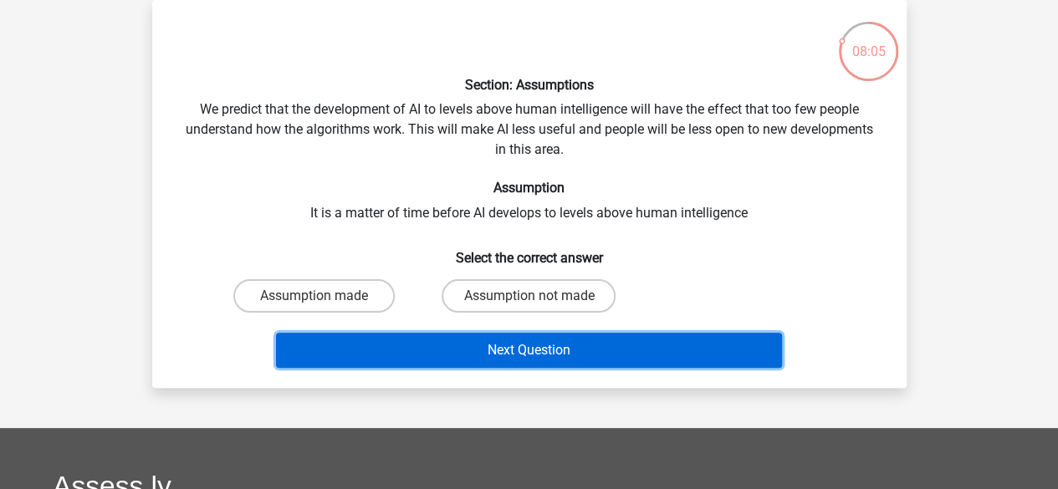
click at [595, 347] on button "Next Question" at bounding box center [529, 350] width 506 height 35
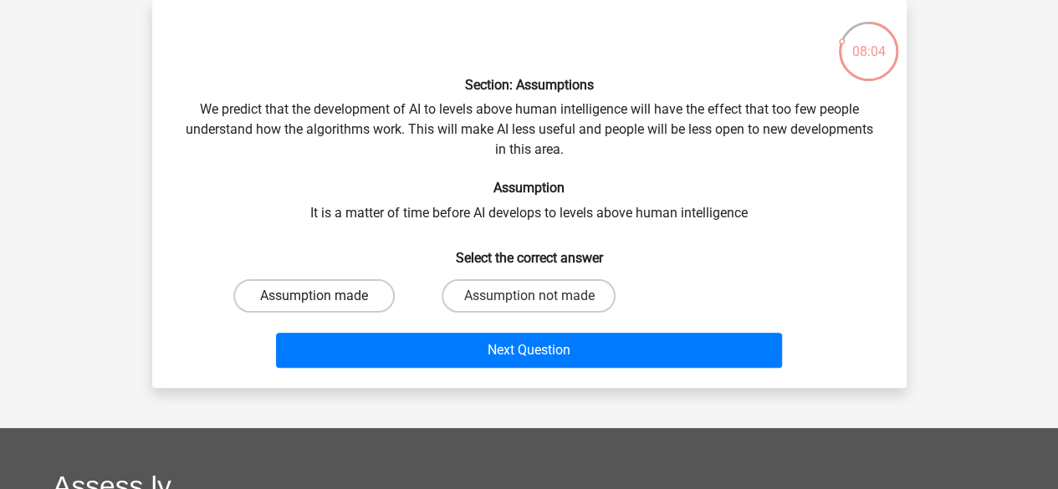
click at [324, 303] on label "Assumption made" at bounding box center [313, 295] width 161 height 33
click at [324, 303] on input "Assumption made" at bounding box center [319, 301] width 11 height 11
radio input "true"
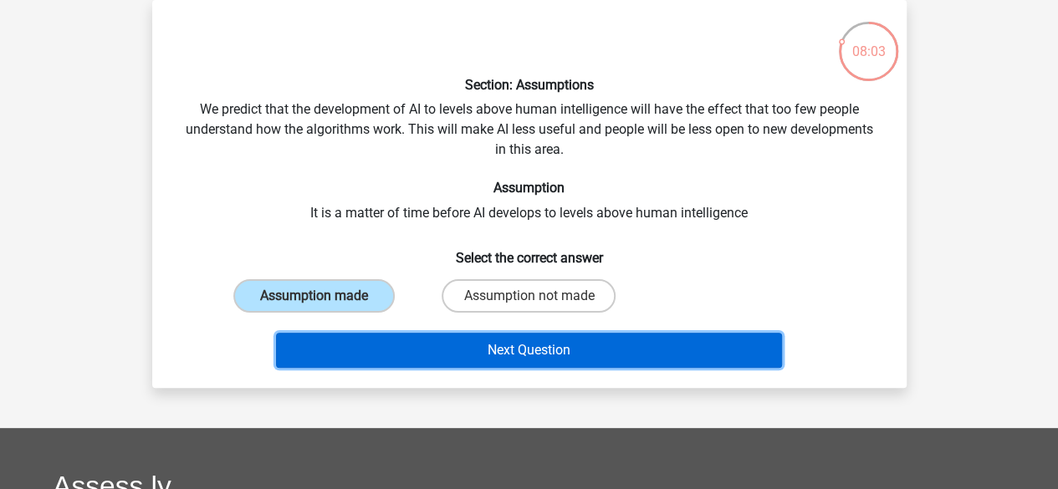
click at [485, 343] on button "Next Question" at bounding box center [529, 350] width 506 height 35
click at [562, 365] on button "Next Question" at bounding box center [529, 350] width 506 height 35
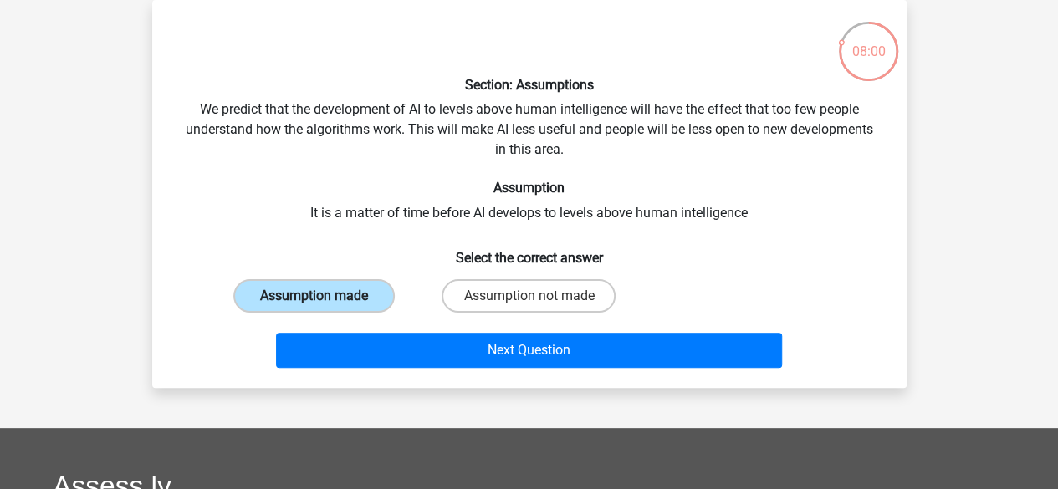
click at [354, 292] on label "Assumption made" at bounding box center [313, 295] width 161 height 33
click at [324, 296] on input "Assumption made" at bounding box center [319, 301] width 11 height 11
click at [416, 330] on div "Next Question" at bounding box center [529, 346] width 701 height 55
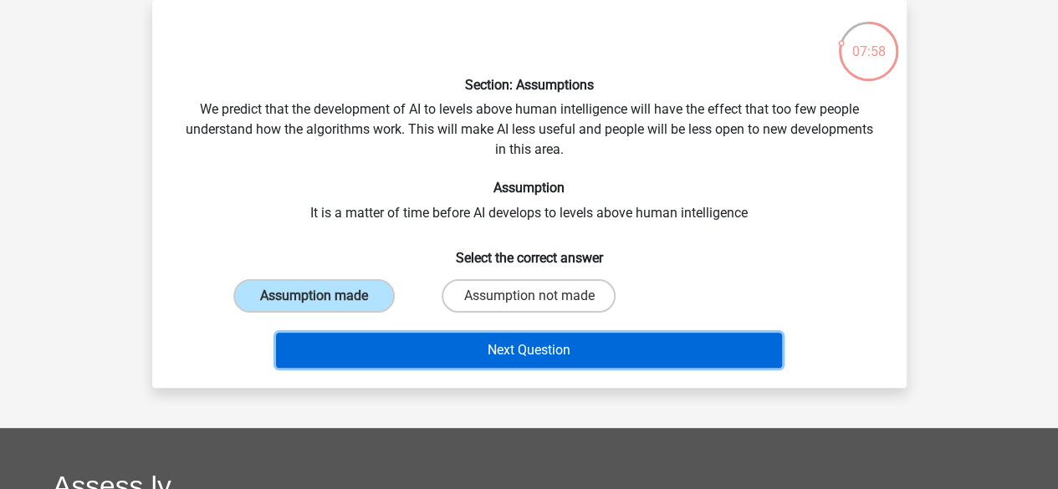
click at [405, 349] on button "Next Question" at bounding box center [529, 350] width 506 height 35
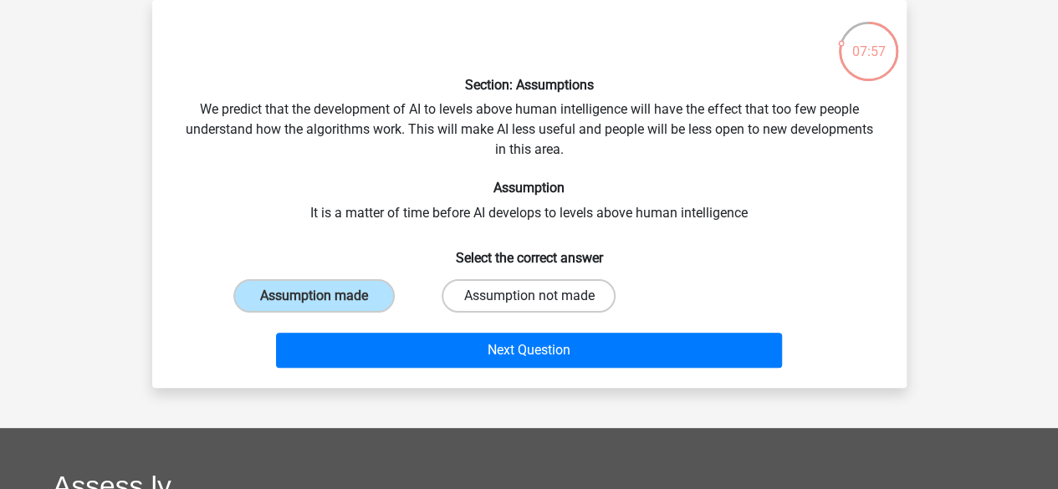
click at [505, 290] on label "Assumption not made" at bounding box center [529, 295] width 174 height 33
click at [529, 296] on input "Assumption not made" at bounding box center [534, 301] width 11 height 11
radio input "true"
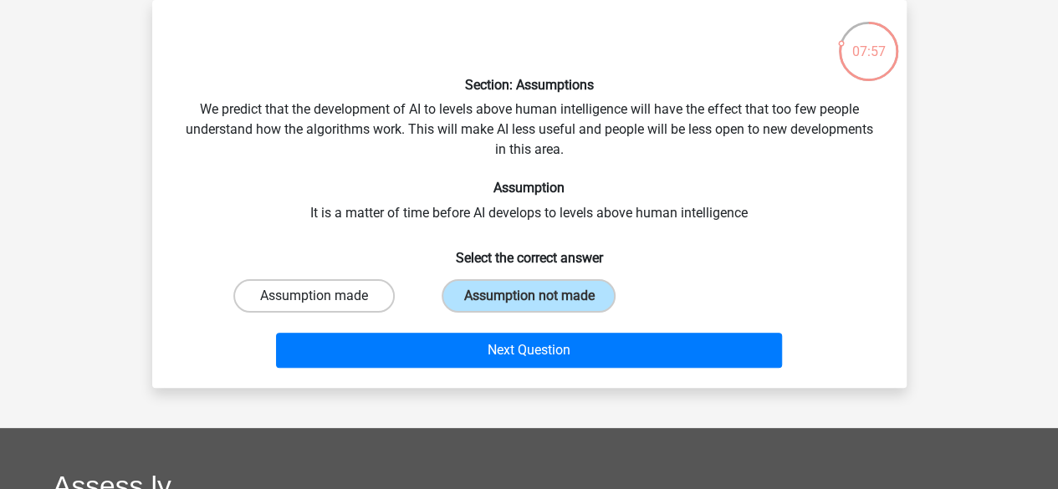
click at [372, 297] on label "Assumption made" at bounding box center [313, 295] width 161 height 33
click at [324, 297] on input "Assumption made" at bounding box center [319, 301] width 11 height 11
radio input "true"
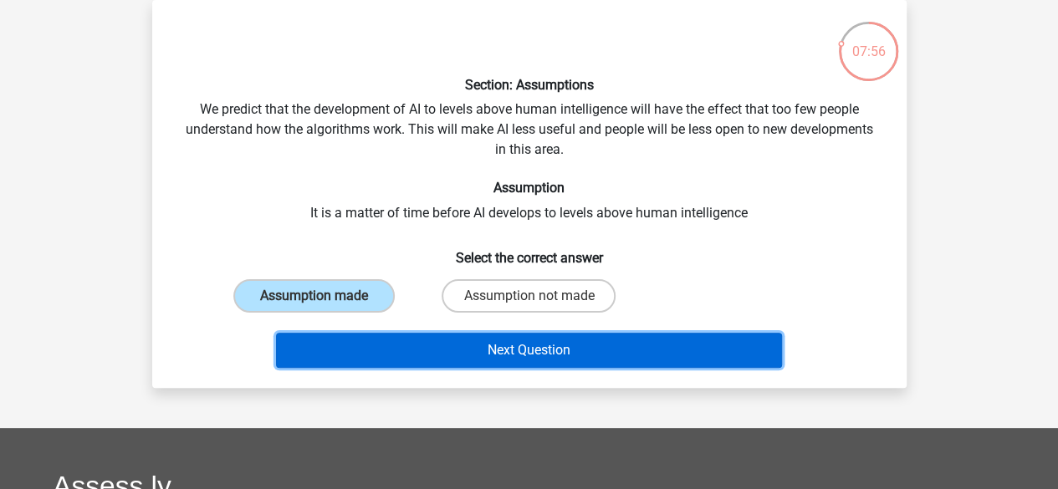
click at [412, 342] on button "Next Question" at bounding box center [529, 350] width 506 height 35
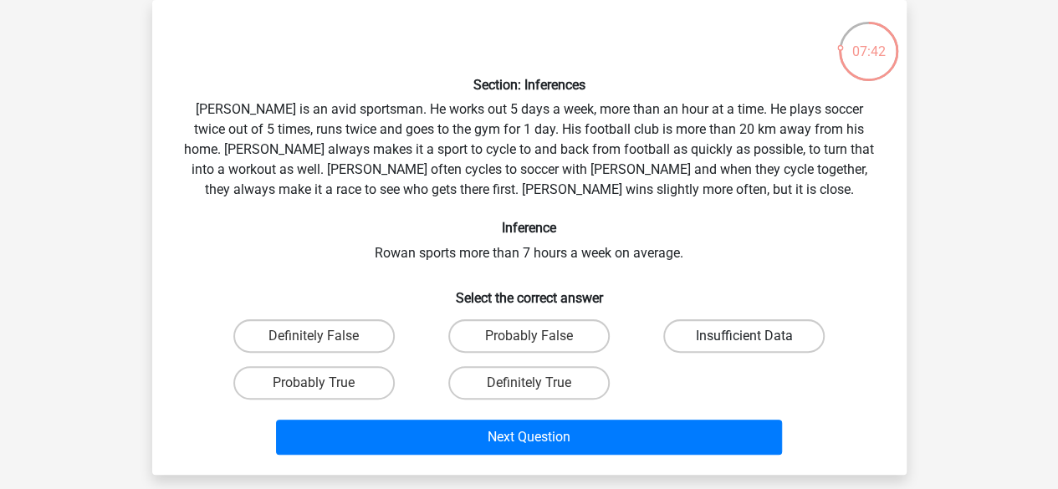
click at [716, 337] on label "Insufficient Data" at bounding box center [743, 335] width 161 height 33
click at [744, 337] on input "Insufficient Data" at bounding box center [749, 341] width 11 height 11
radio input "true"
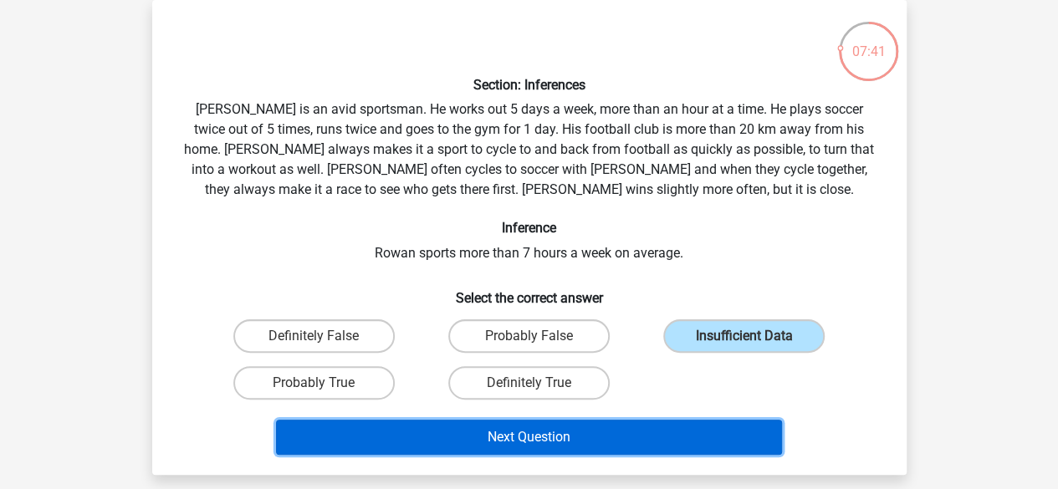
click at [607, 437] on button "Next Question" at bounding box center [529, 437] width 506 height 35
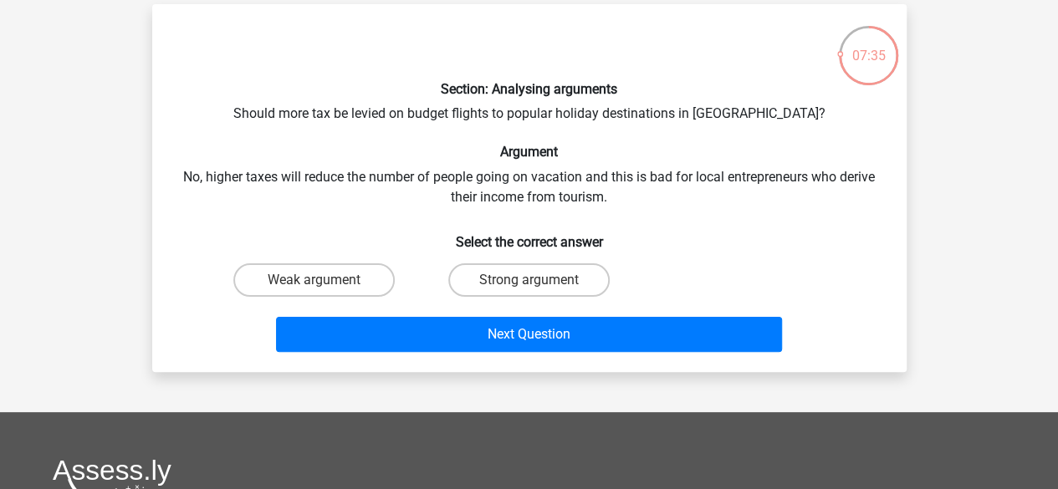
scroll to position [72, 0]
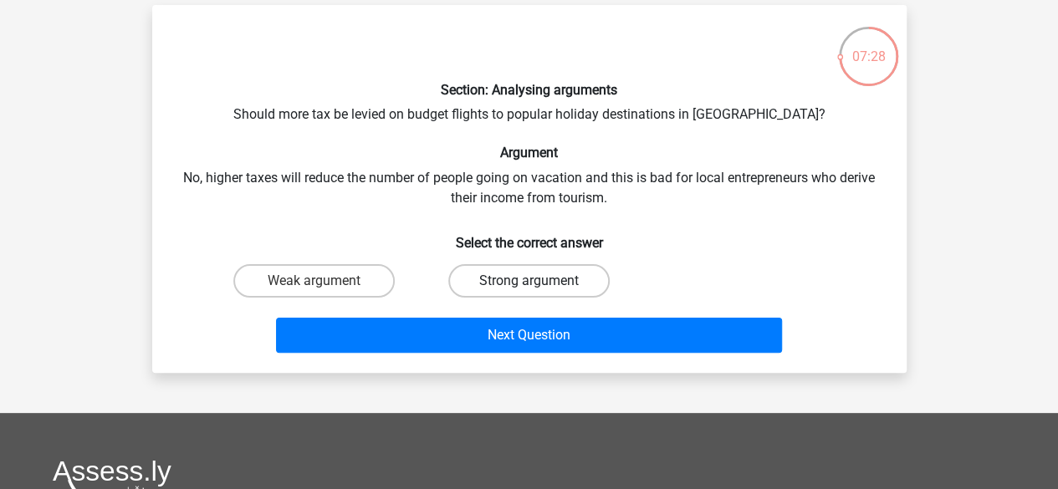
click at [551, 265] on label "Strong argument" at bounding box center [528, 280] width 161 height 33
click at [539, 281] on input "Strong argument" at bounding box center [534, 286] width 11 height 11
radio input "true"
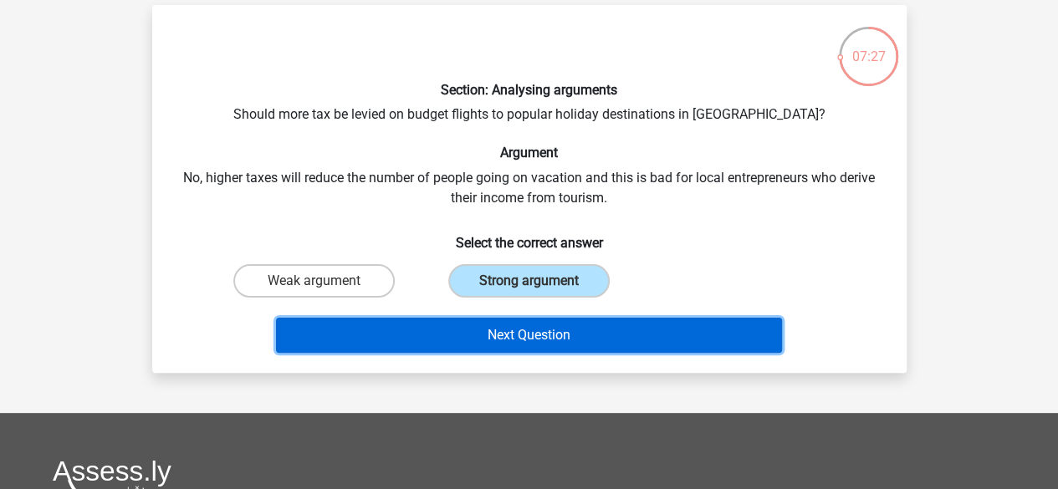
click at [593, 318] on button "Next Question" at bounding box center [529, 335] width 506 height 35
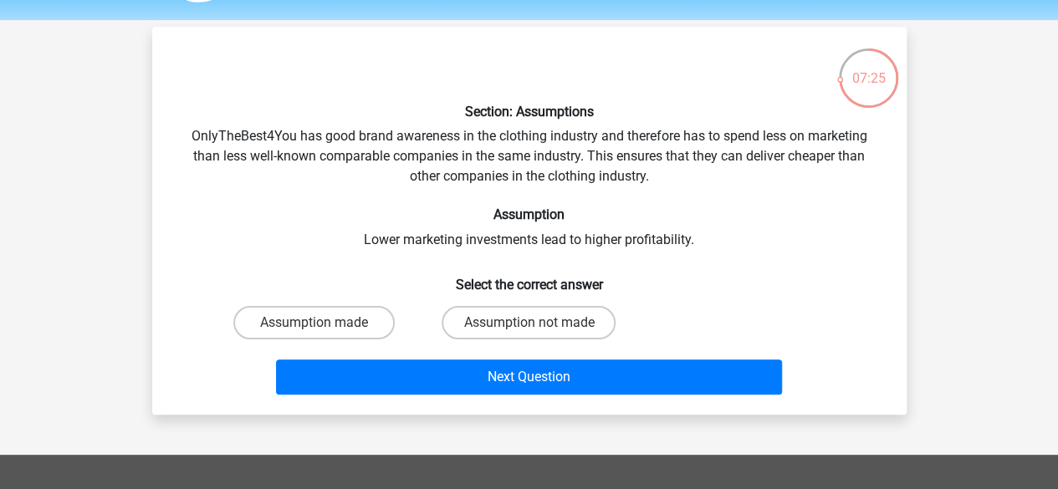
scroll to position [44, 0]
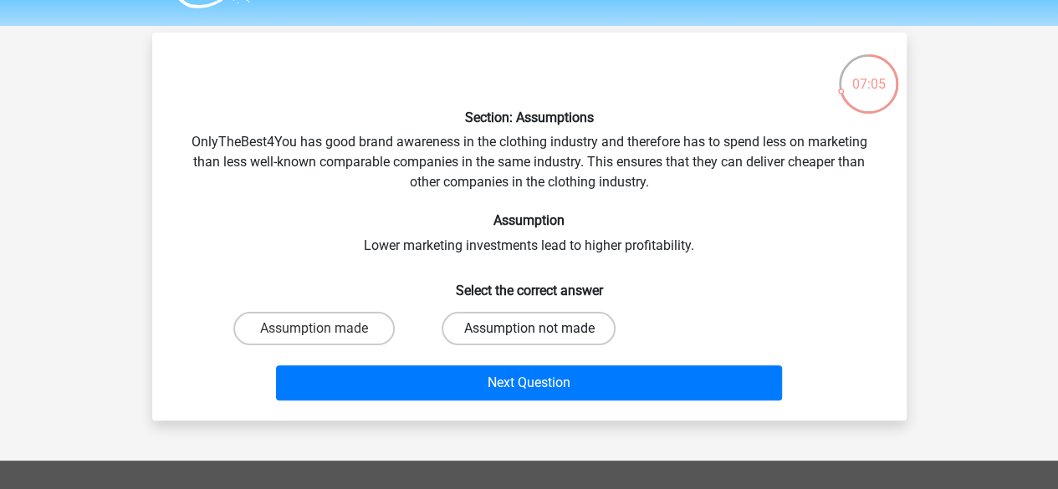
click at [531, 325] on label "Assumption not made" at bounding box center [529, 328] width 174 height 33
click at [531, 329] on input "Assumption not made" at bounding box center [534, 334] width 11 height 11
radio input "true"
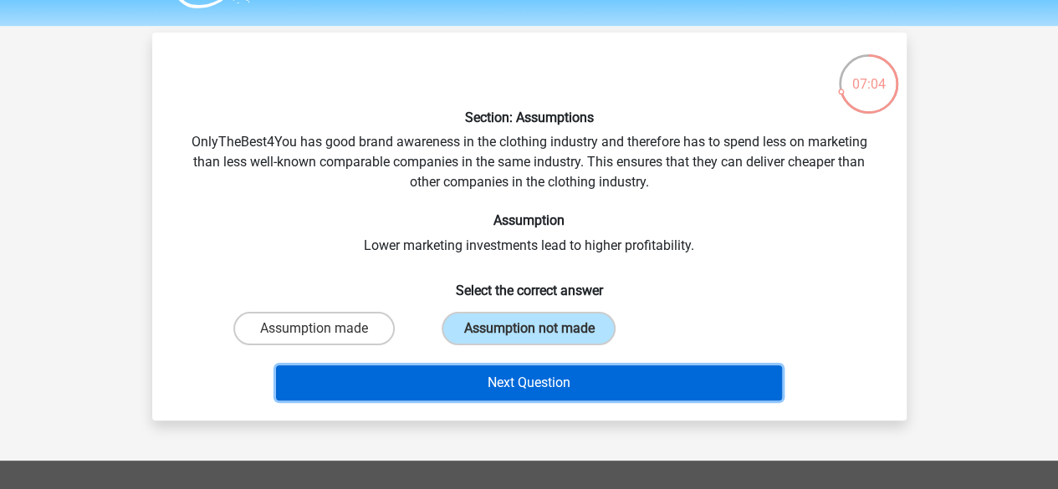
click at [677, 381] on button "Next Question" at bounding box center [529, 382] width 506 height 35
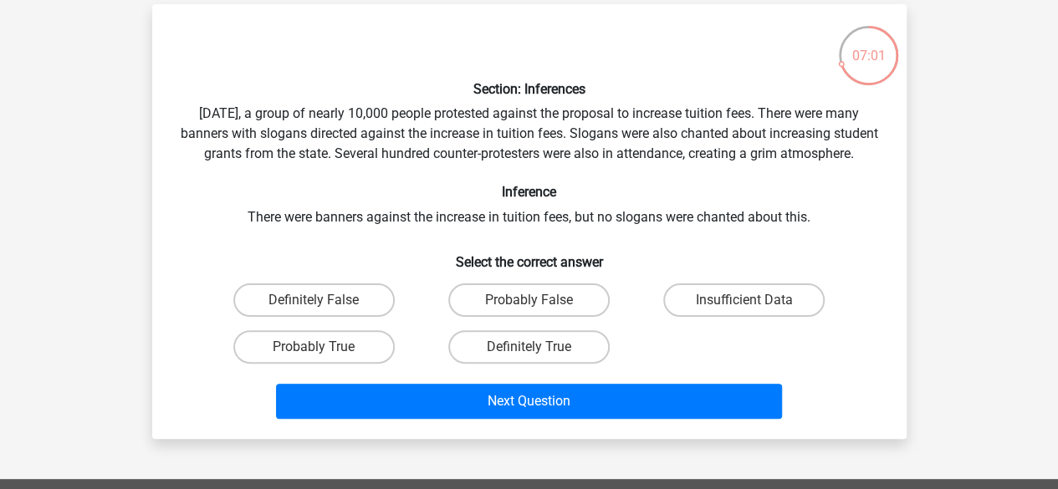
scroll to position [74, 0]
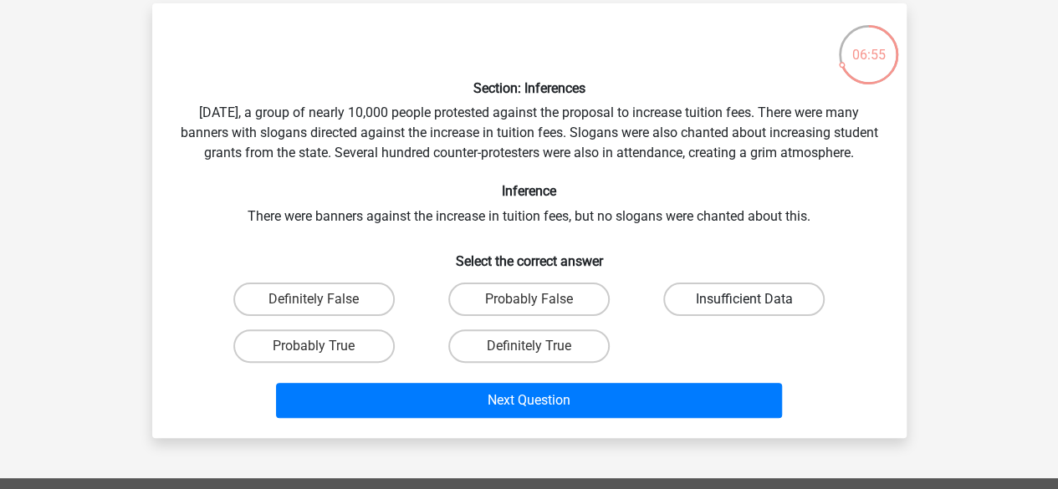
click at [739, 313] on label "Insufficient Data" at bounding box center [743, 299] width 161 height 33
click at [744, 310] on input "Insufficient Data" at bounding box center [749, 304] width 11 height 11
radio input "true"
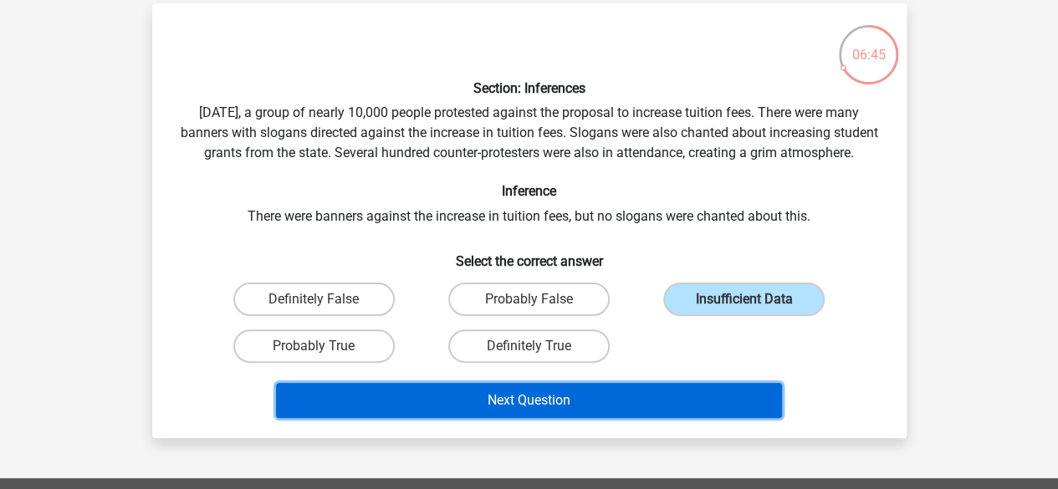
click at [643, 418] on button "Next Question" at bounding box center [529, 400] width 506 height 35
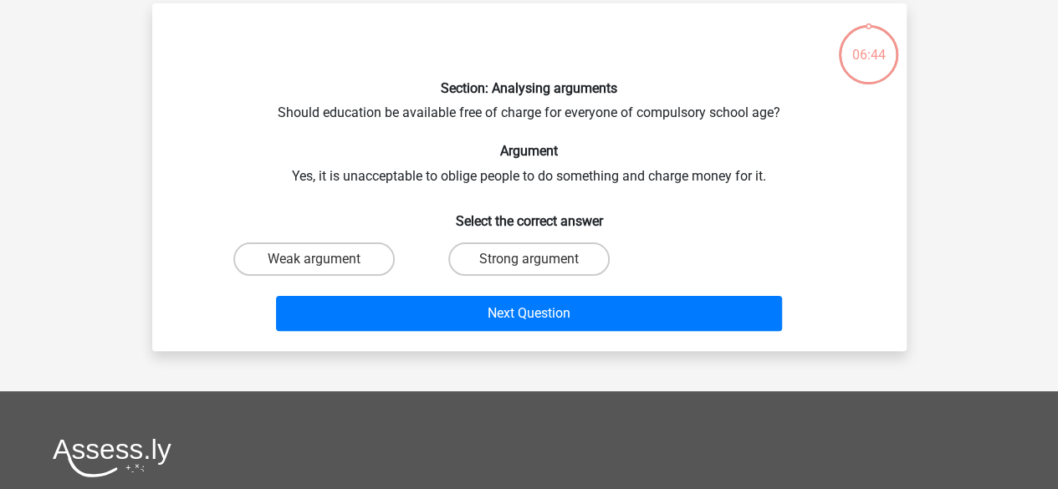
scroll to position [77, 0]
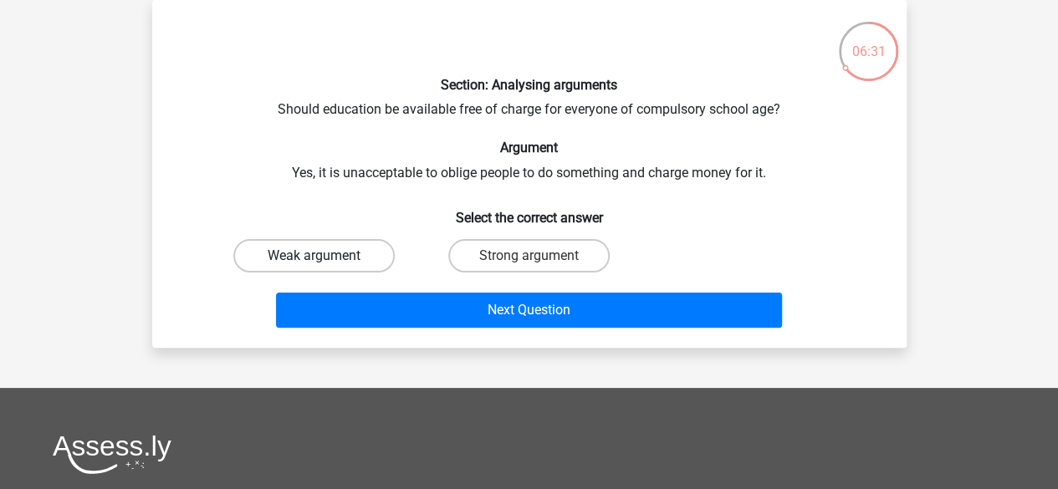
click at [350, 245] on label "Weak argument" at bounding box center [313, 255] width 161 height 33
click at [324, 256] on input "Weak argument" at bounding box center [319, 261] width 11 height 11
radio input "true"
click at [406, 292] on div "Next Question" at bounding box center [529, 306] width 701 height 55
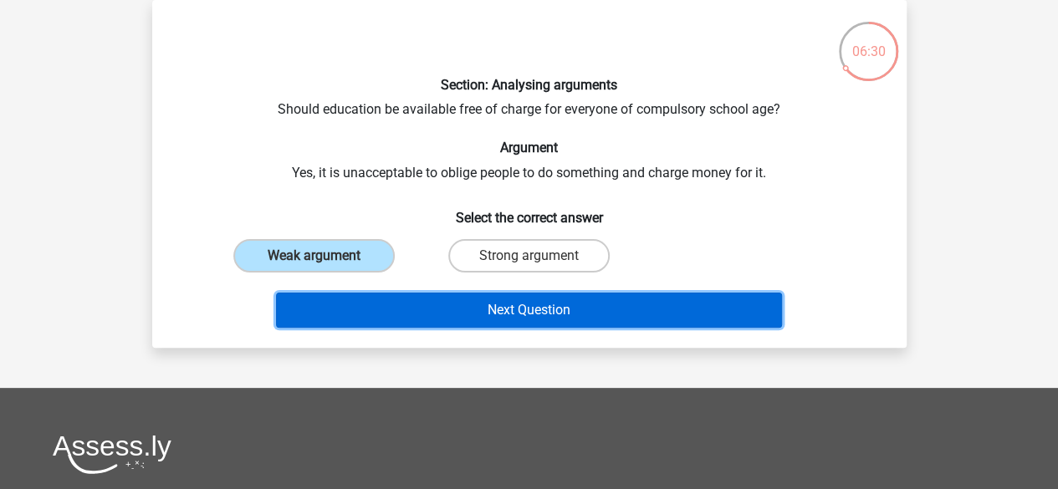
click at [445, 300] on button "Next Question" at bounding box center [529, 310] width 506 height 35
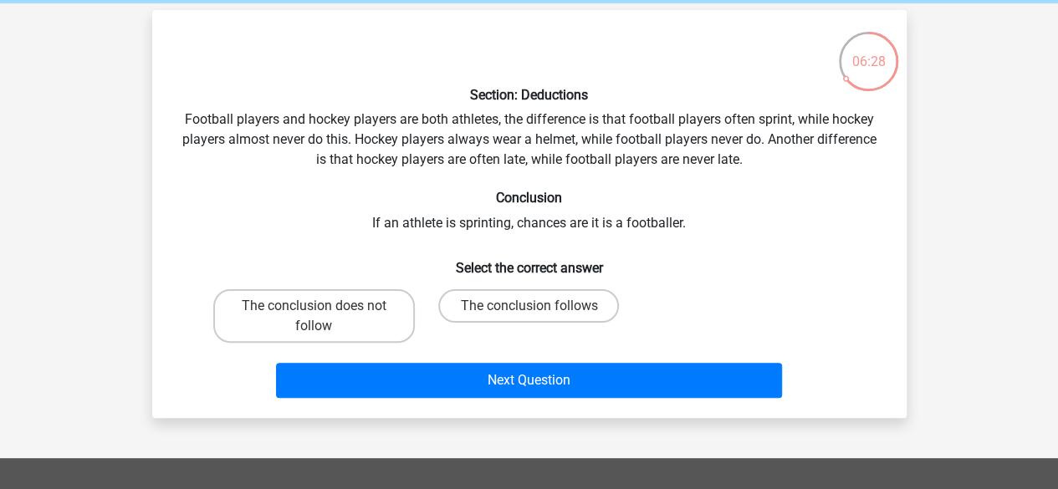
scroll to position [64, 0]
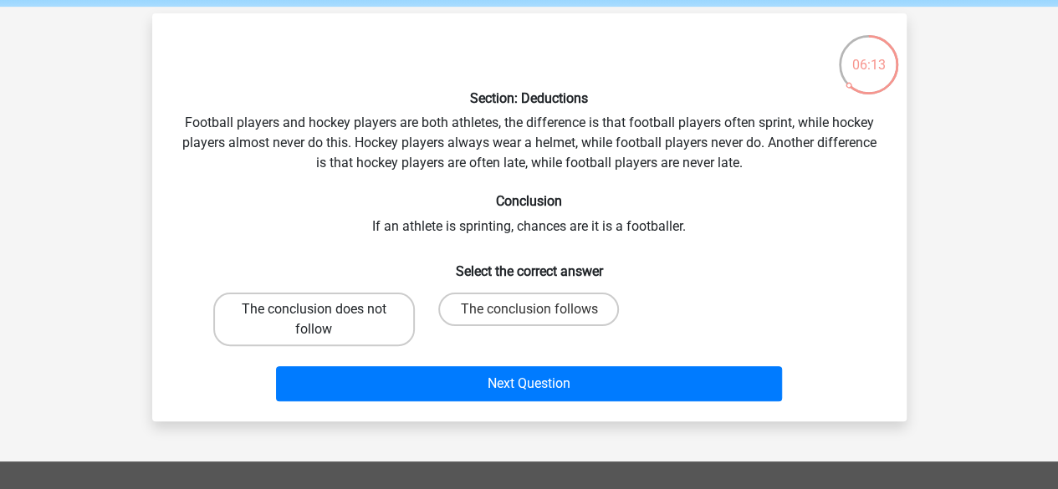
click at [373, 306] on label "The conclusion does not follow" at bounding box center [314, 320] width 202 height 54
click at [324, 309] on input "The conclusion does not follow" at bounding box center [319, 314] width 11 height 11
radio input "true"
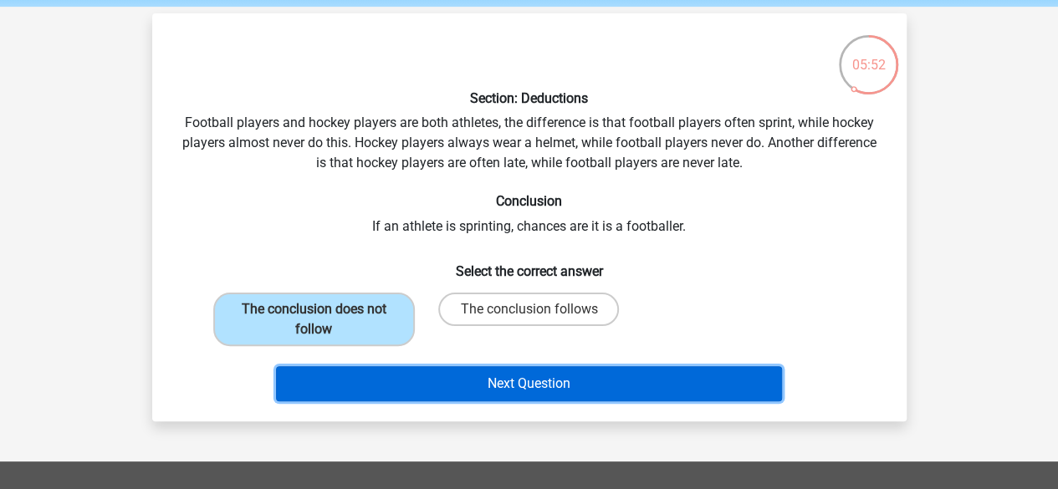
click at [558, 381] on button "Next Question" at bounding box center [529, 383] width 506 height 35
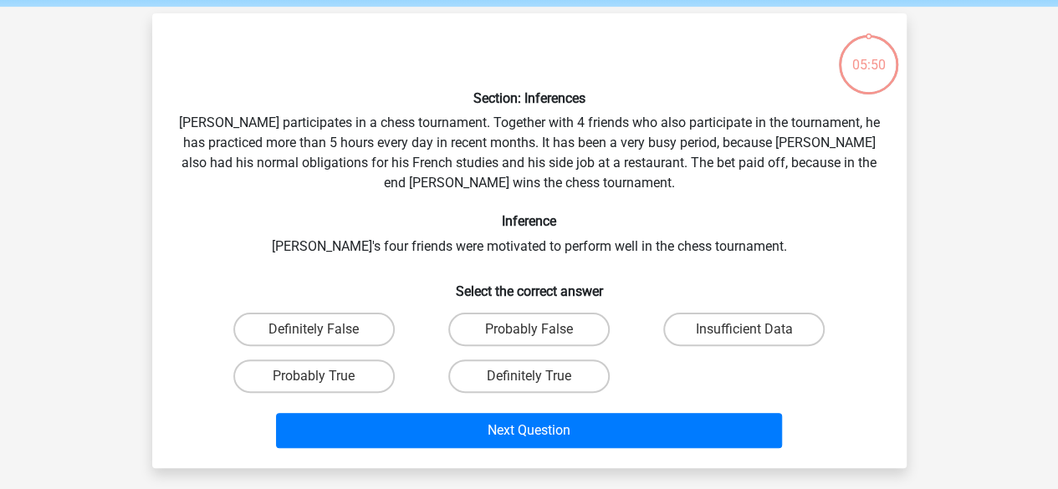
scroll to position [77, 0]
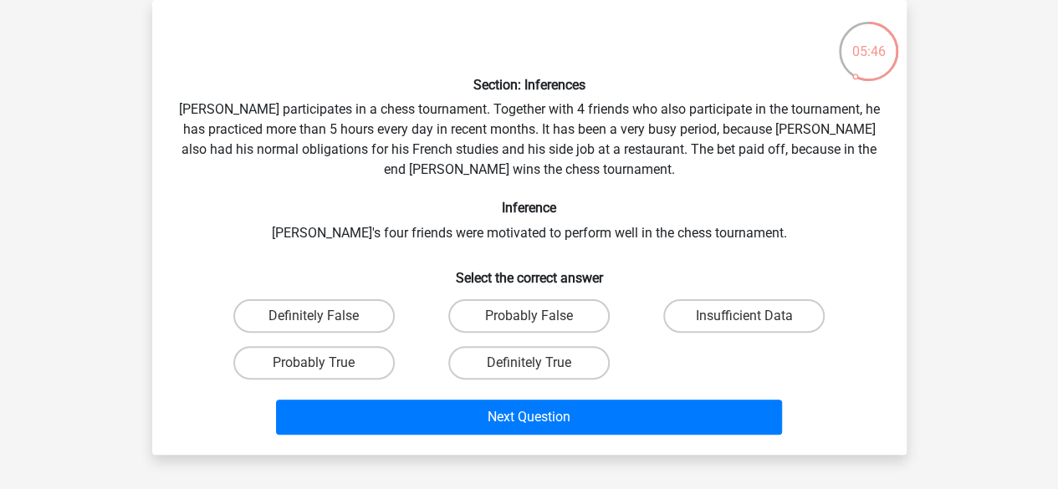
click at [744, 320] on input "Insufficient Data" at bounding box center [749, 321] width 11 height 11
radio input "true"
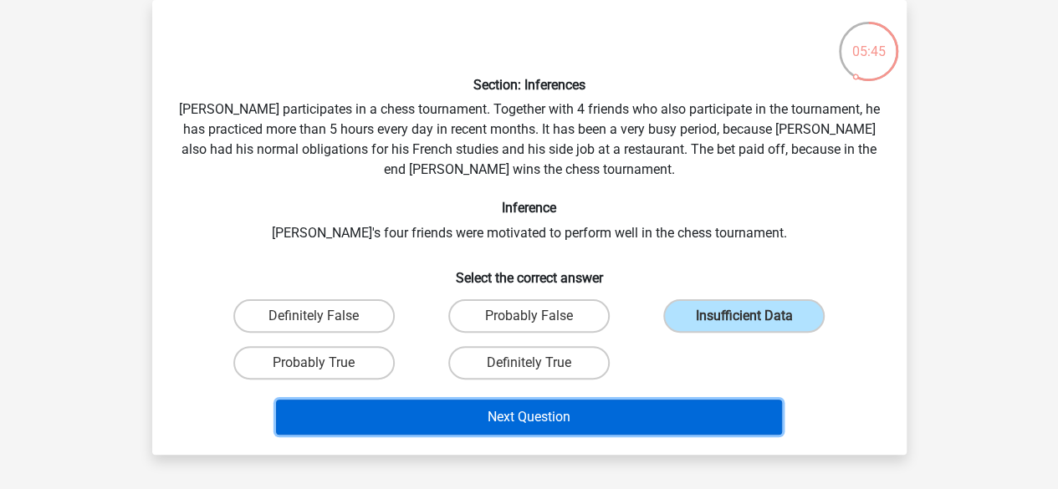
click at [667, 414] on button "Next Question" at bounding box center [529, 417] width 506 height 35
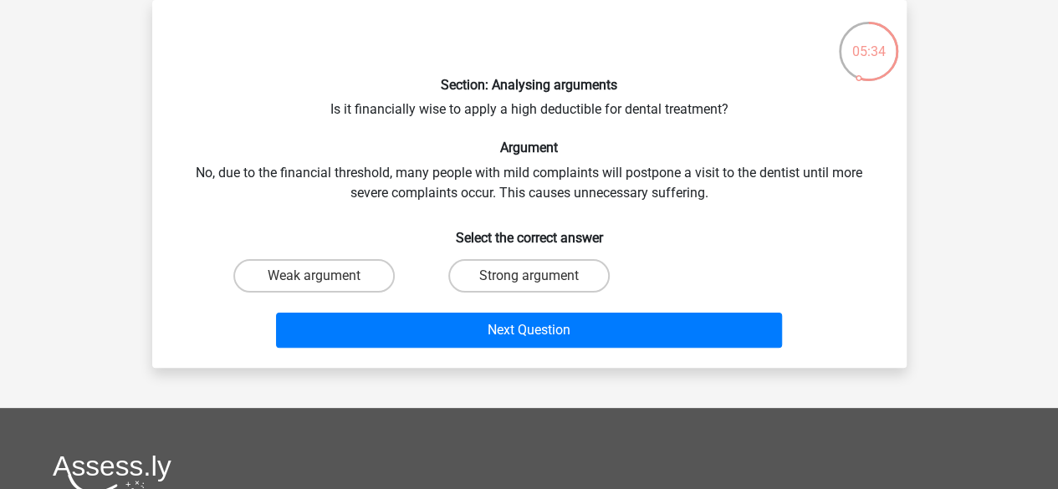
click at [323, 278] on input "Weak argument" at bounding box center [319, 281] width 11 height 11
radio input "true"
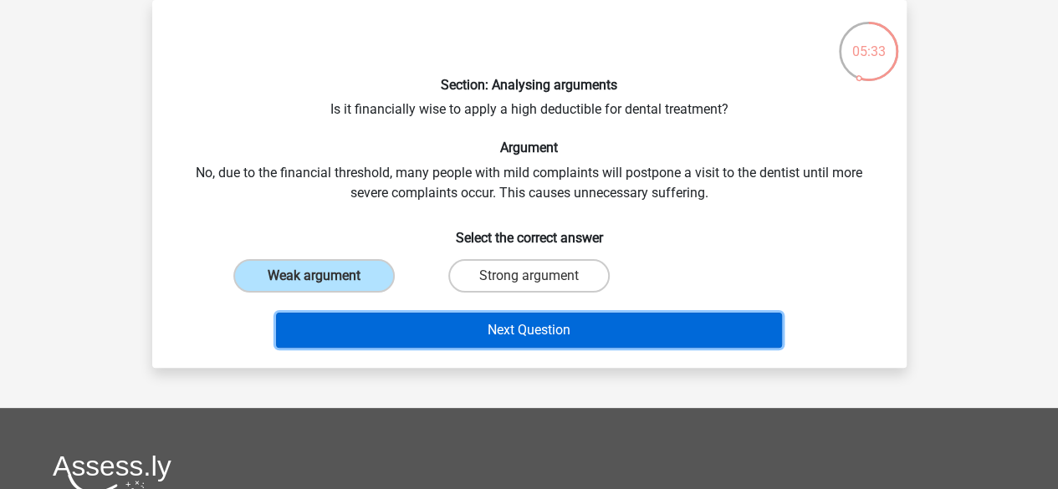
click at [381, 329] on button "Next Question" at bounding box center [529, 330] width 506 height 35
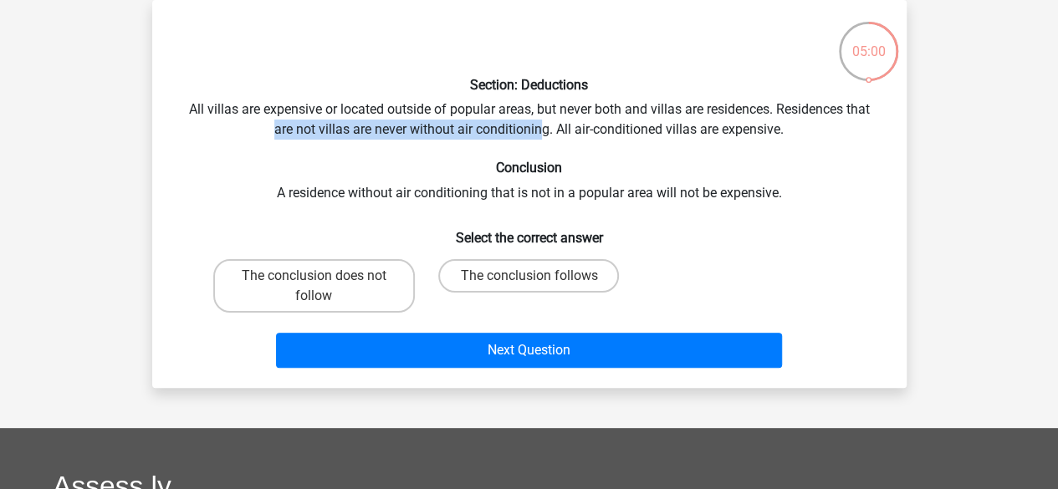
drag, startPoint x: 273, startPoint y: 131, endPoint x: 539, endPoint y: 123, distance: 266.1
click at [539, 123] on div "Section: Deductions All villas are expensive or located outside of popular area…" at bounding box center [529, 193] width 741 height 361
click at [564, 289] on label "The conclusion follows" at bounding box center [528, 275] width 181 height 33
click at [539, 287] on input "The conclusion follows" at bounding box center [534, 281] width 11 height 11
radio input "true"
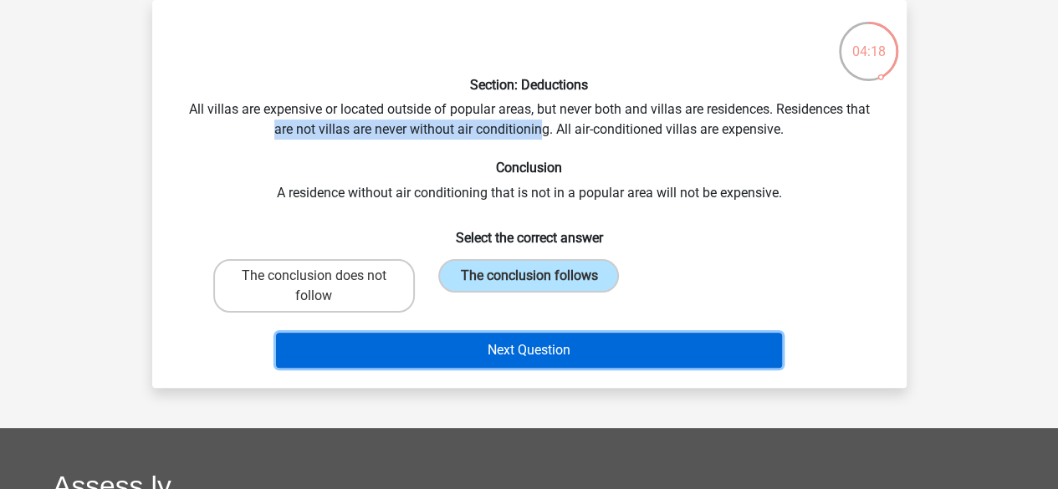
click at [527, 337] on button "Next Question" at bounding box center [529, 350] width 506 height 35
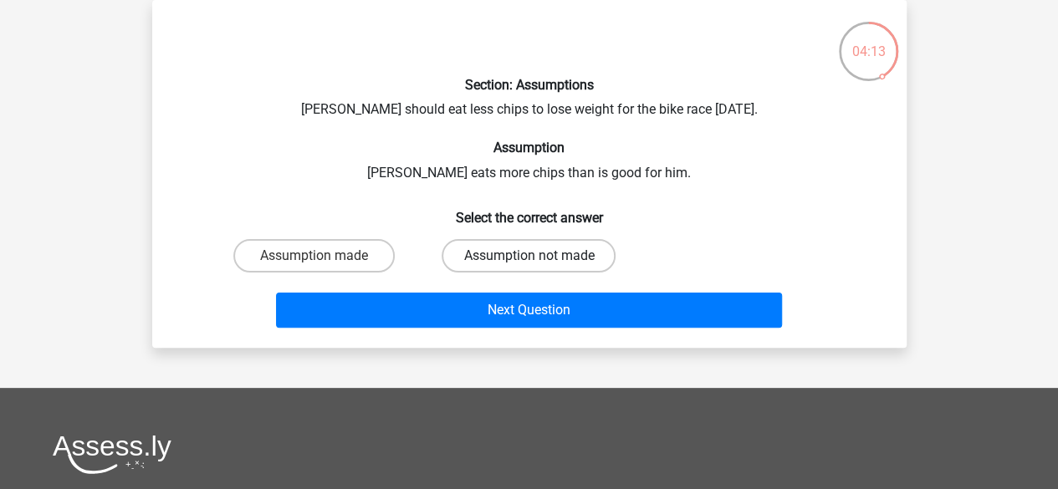
click at [519, 258] on label "Assumption not made" at bounding box center [529, 255] width 174 height 33
click at [529, 258] on input "Assumption not made" at bounding box center [534, 261] width 11 height 11
radio input "true"
click at [741, 212] on h6 "Select the correct answer" at bounding box center [529, 211] width 701 height 29
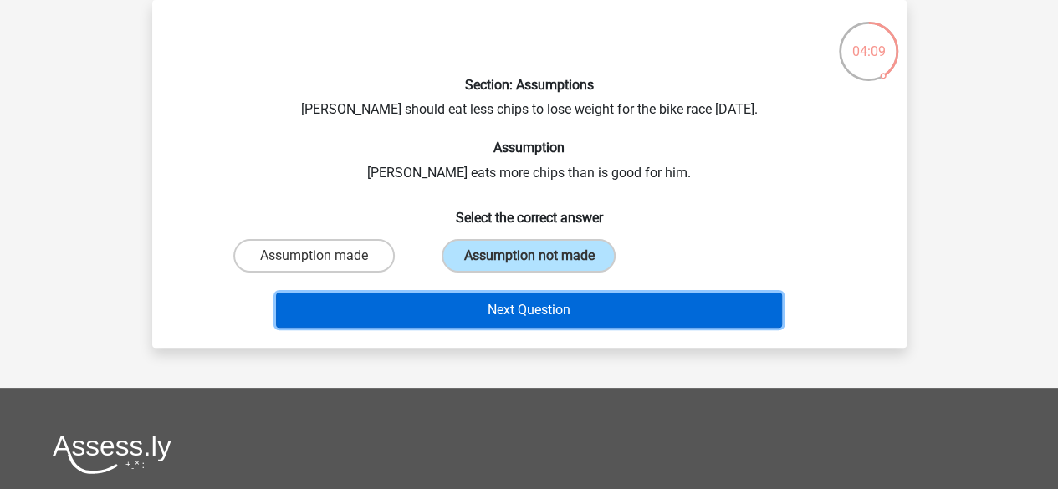
click at [646, 309] on button "Next Question" at bounding box center [529, 310] width 506 height 35
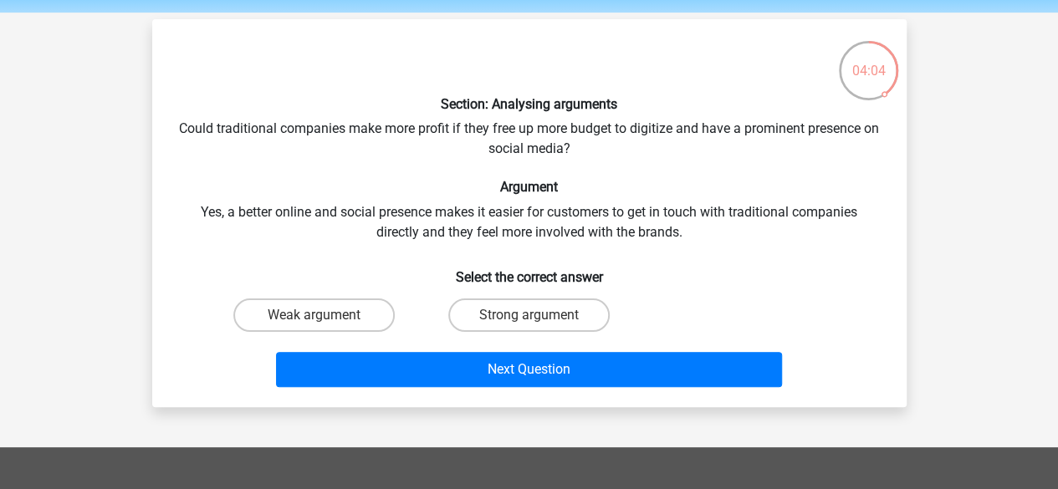
scroll to position [55, 0]
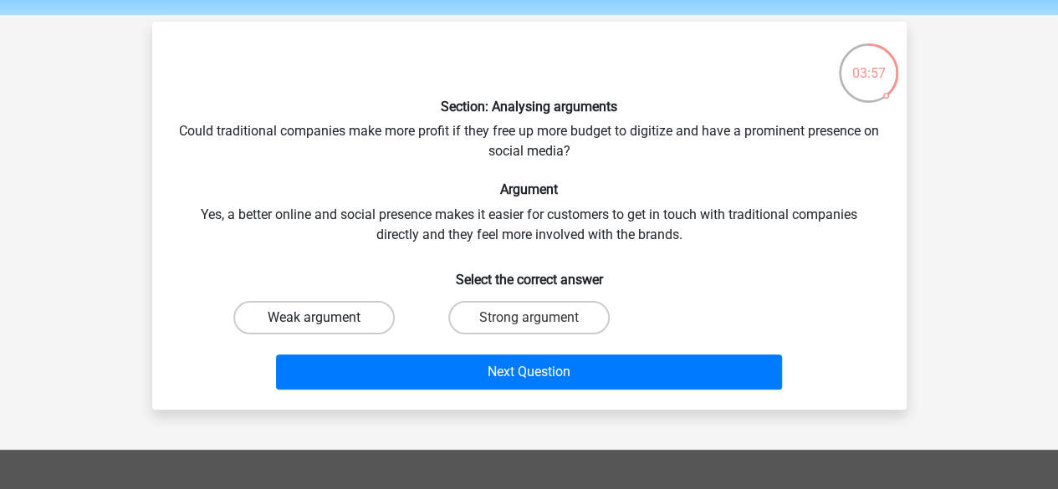
click at [327, 326] on label "Weak argument" at bounding box center [313, 317] width 161 height 33
click at [324, 326] on input "Weak argument" at bounding box center [319, 323] width 11 height 11
radio input "true"
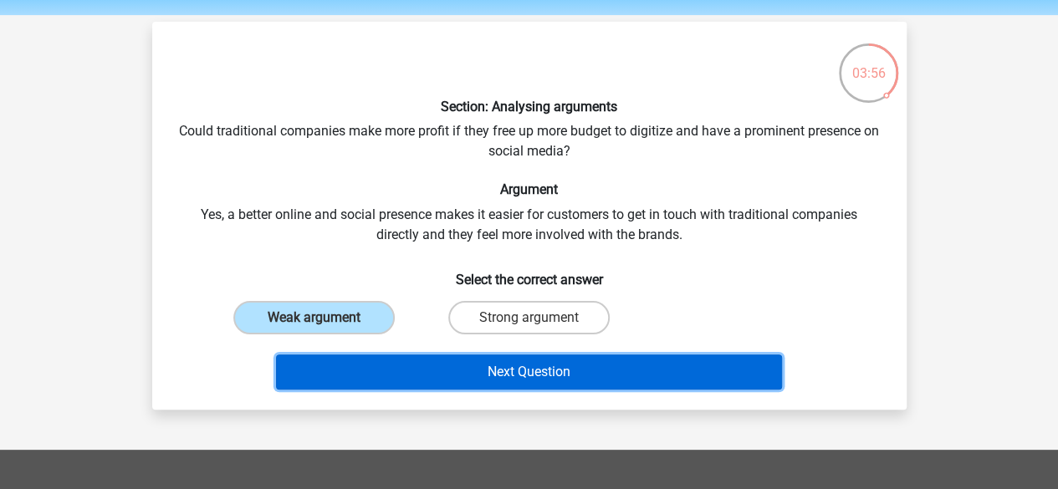
click at [408, 365] on button "Next Question" at bounding box center [529, 372] width 506 height 35
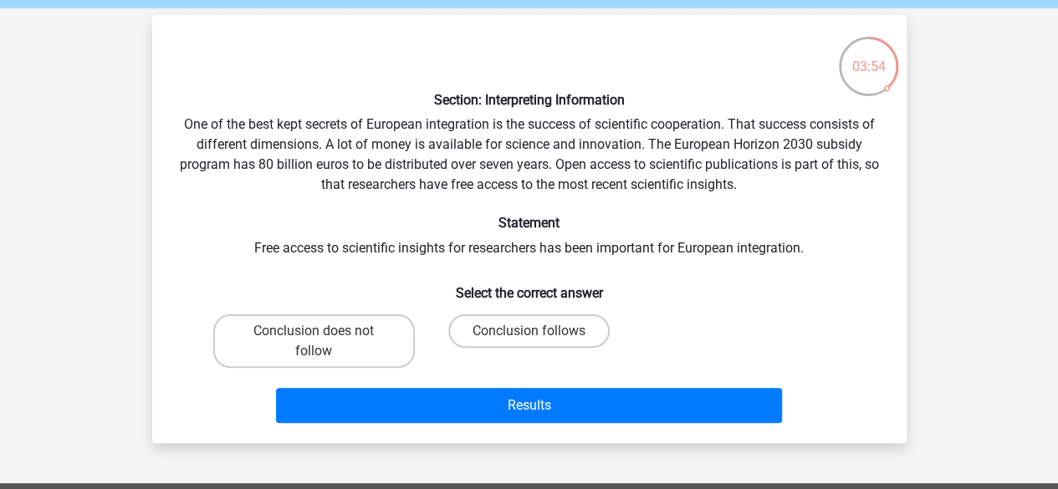
scroll to position [69, 0]
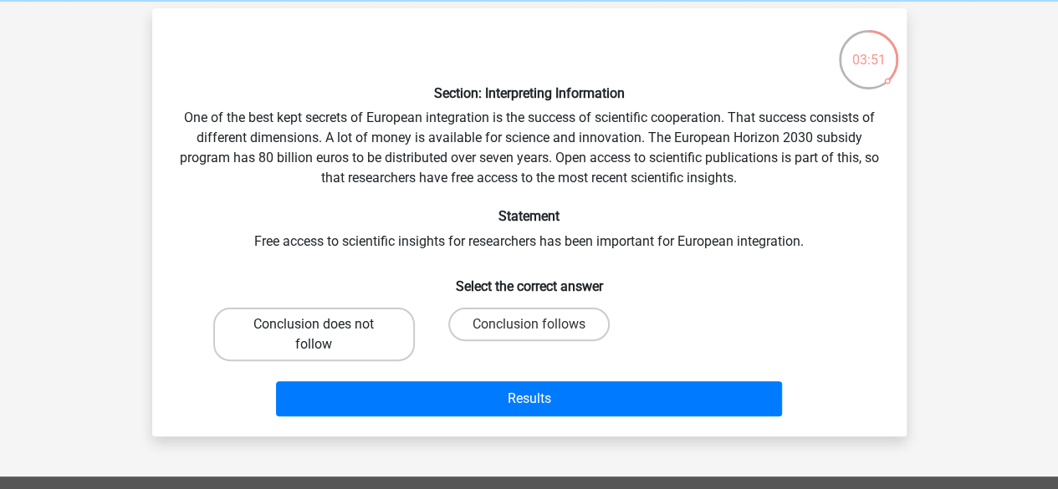
click at [362, 339] on label "Conclusion does not follow" at bounding box center [314, 335] width 202 height 54
click at [324, 335] on input "Conclusion does not follow" at bounding box center [319, 329] width 11 height 11
radio input "true"
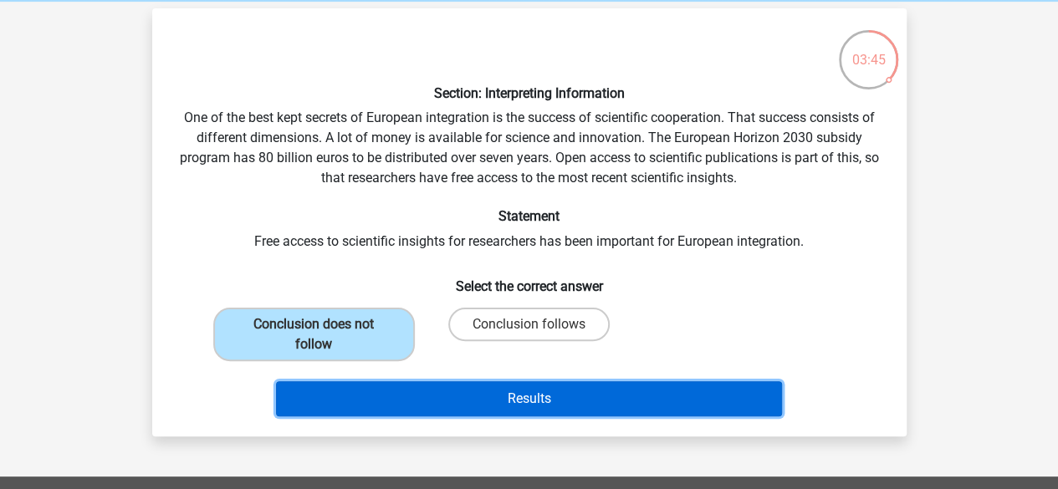
click at [593, 386] on button "Results" at bounding box center [529, 398] width 506 height 35
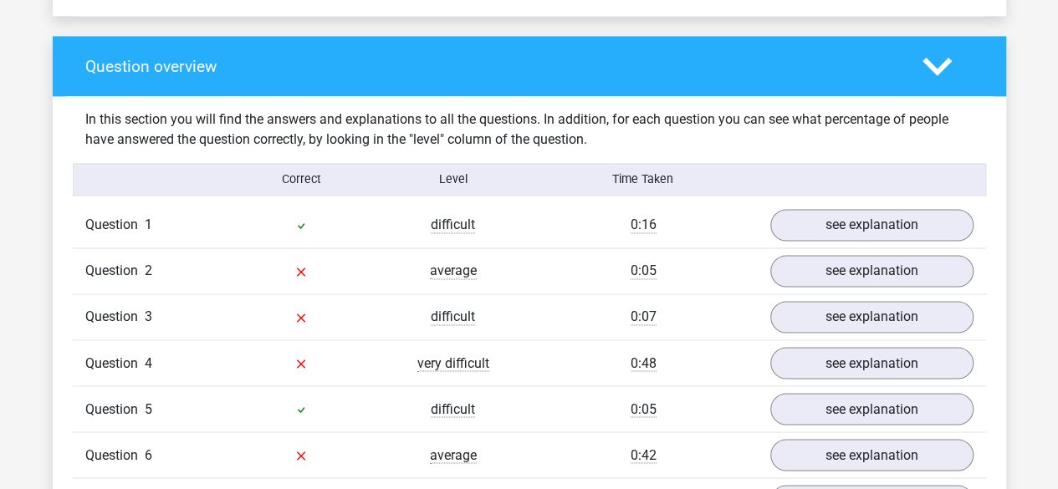
scroll to position [1258, 0]
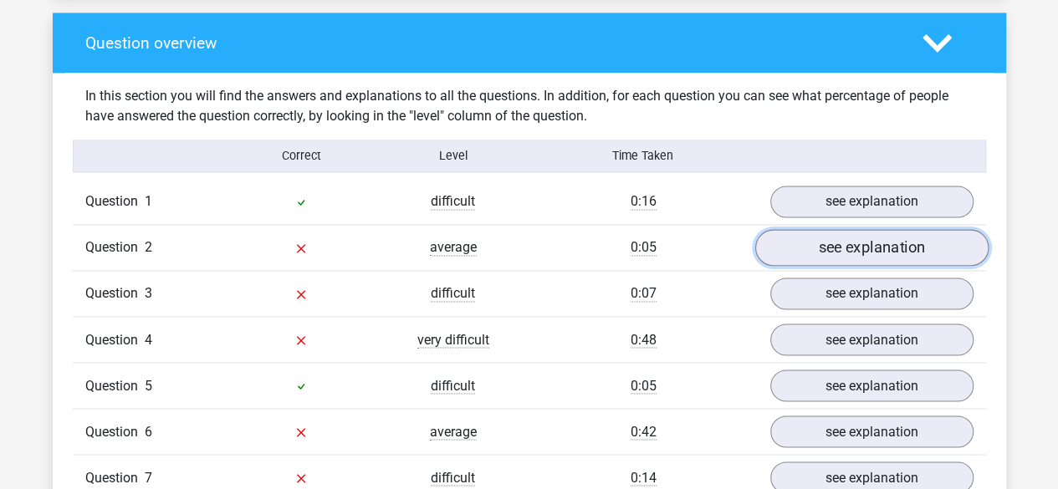
click at [834, 230] on link "see explanation" at bounding box center [870, 248] width 233 height 37
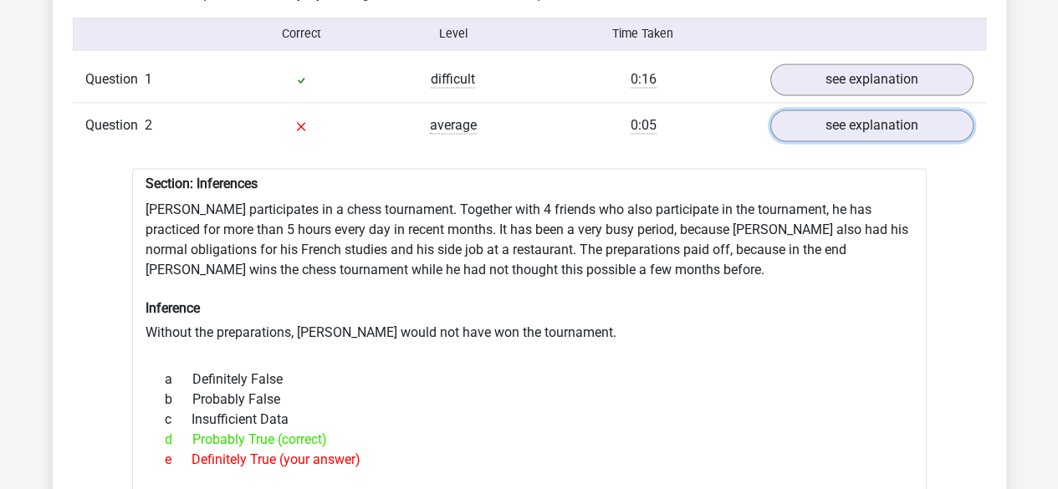
scroll to position [1362, 0]
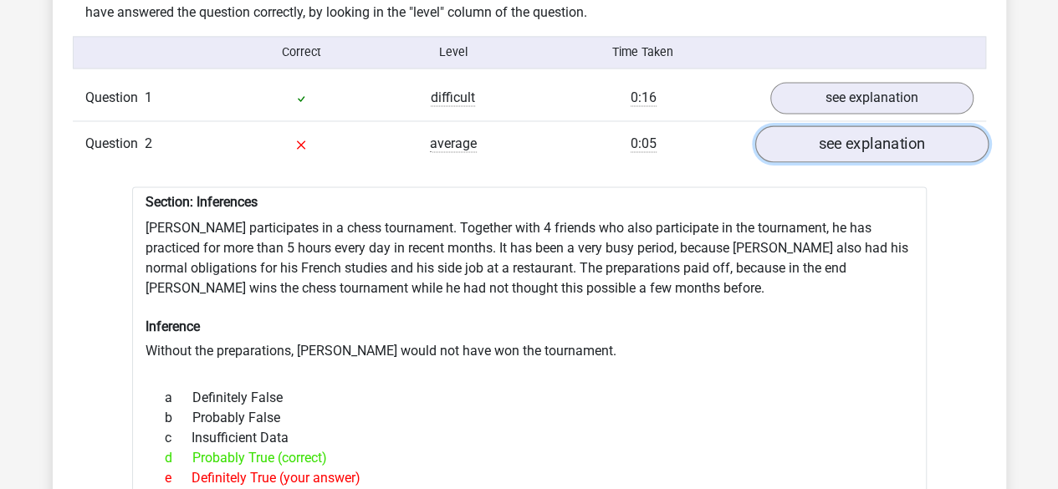
click at [871, 126] on link "see explanation" at bounding box center [870, 144] width 233 height 37
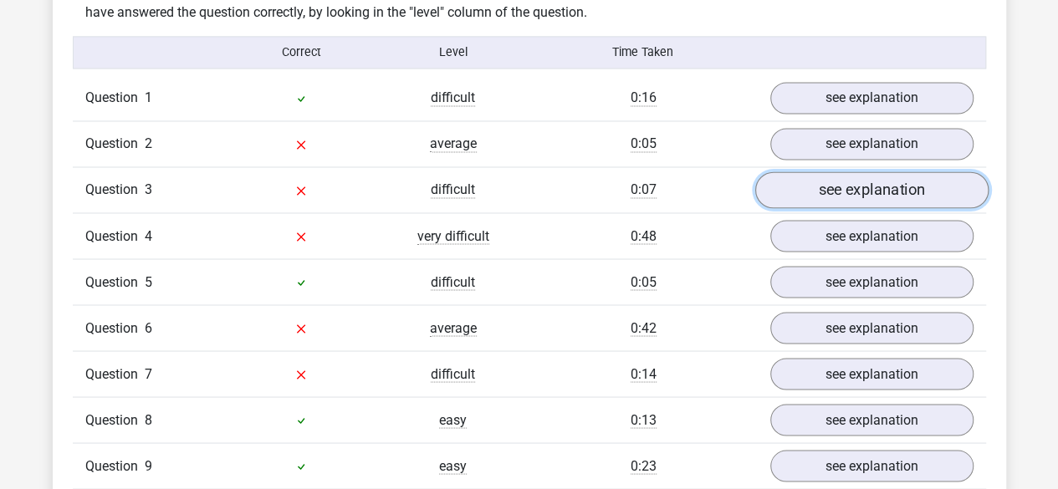
click at [890, 172] on link "see explanation" at bounding box center [870, 190] width 233 height 37
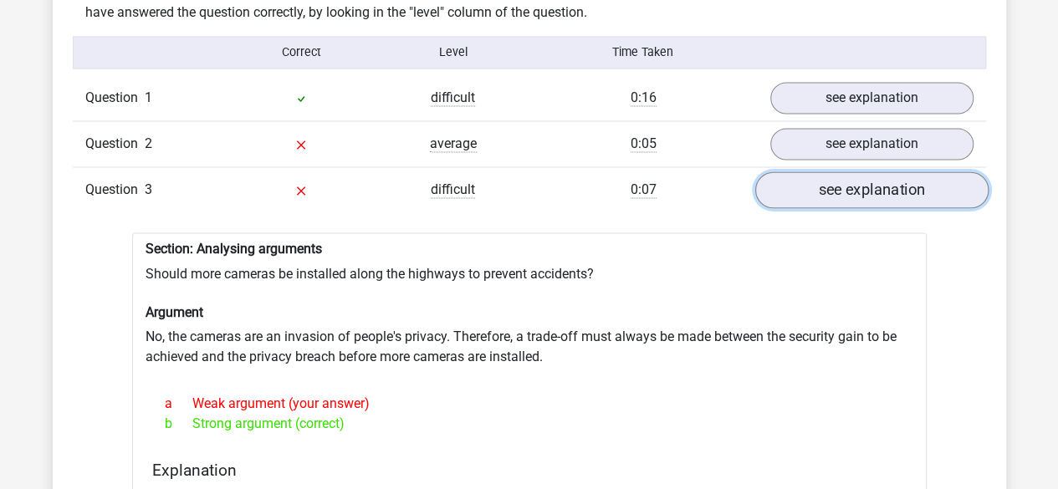
click at [891, 172] on link "see explanation" at bounding box center [870, 190] width 233 height 37
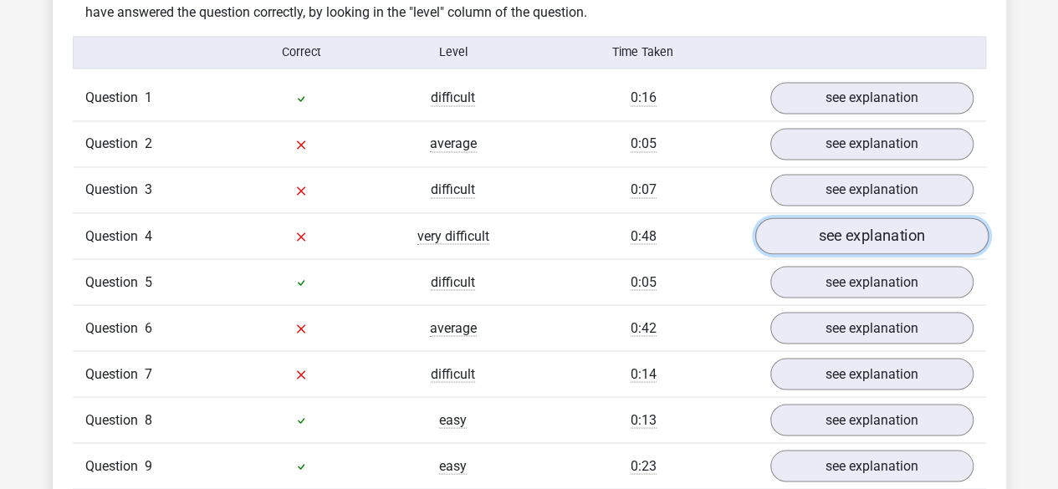
click at [861, 218] on link "see explanation" at bounding box center [870, 236] width 233 height 37
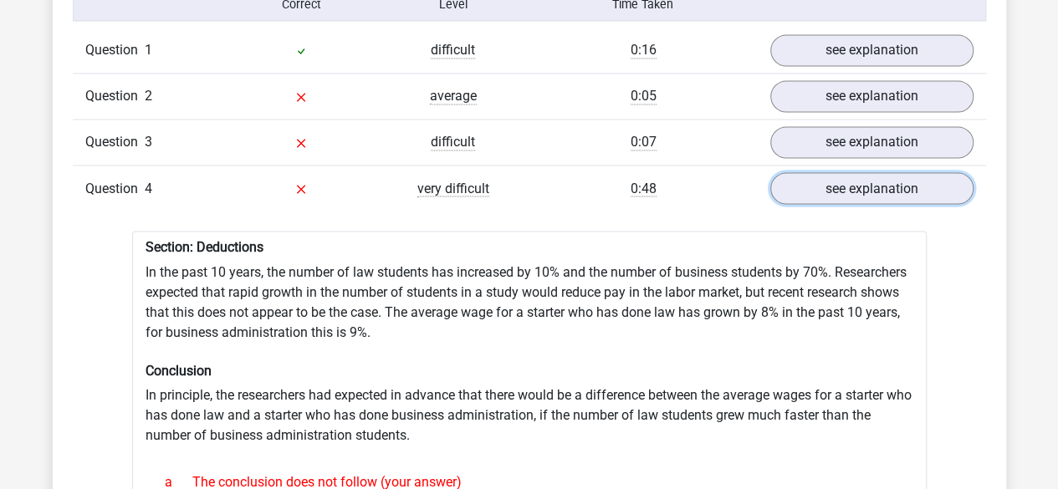
scroll to position [1403, 0]
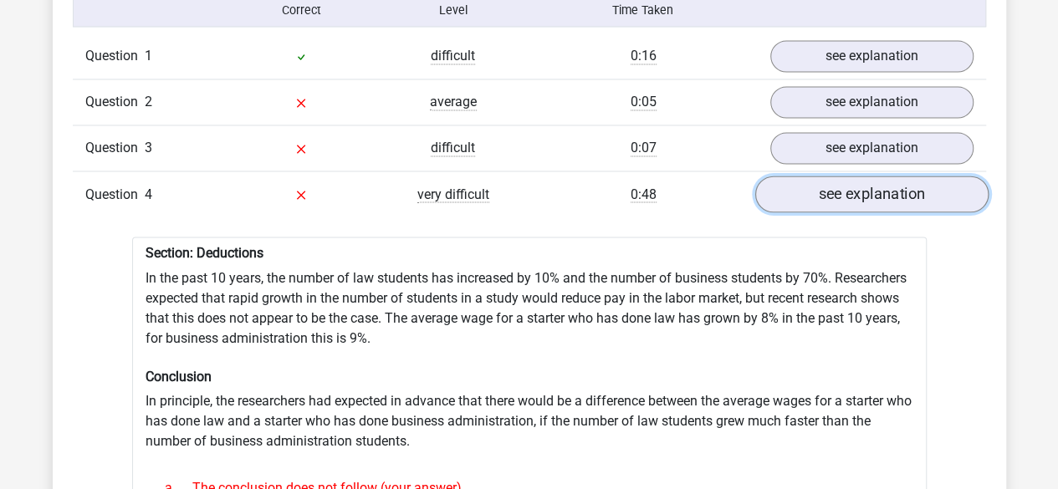
click at [900, 176] on link "see explanation" at bounding box center [870, 194] width 233 height 37
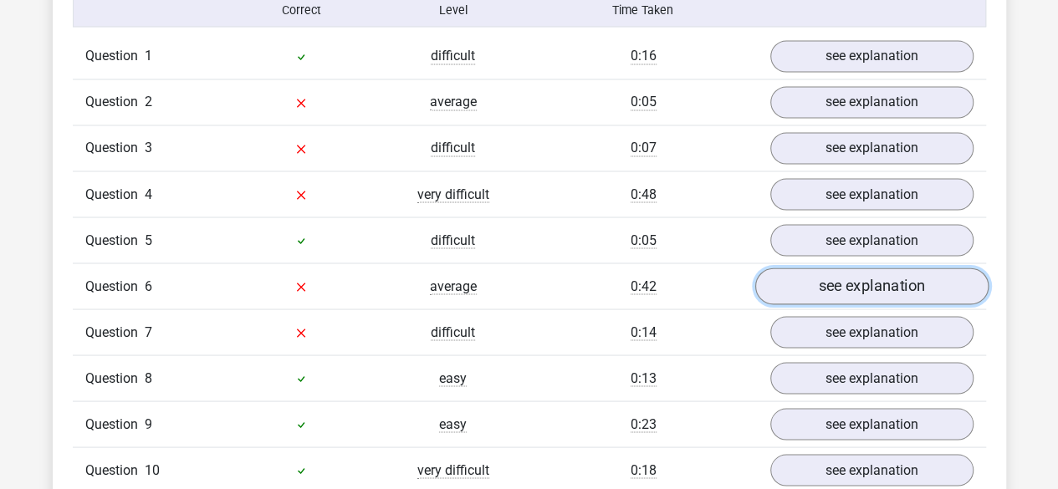
click at [919, 268] on link "see explanation" at bounding box center [870, 286] width 233 height 37
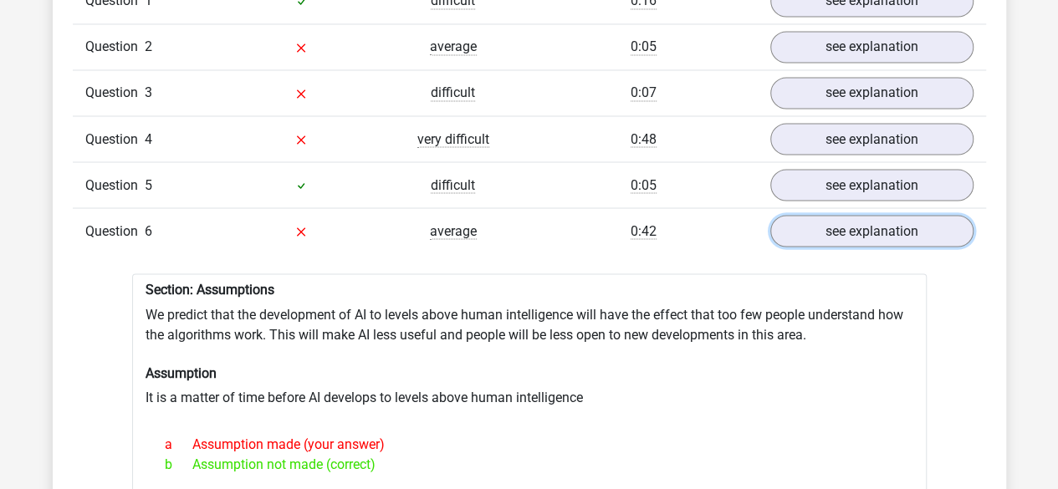
scroll to position [1476, 0]
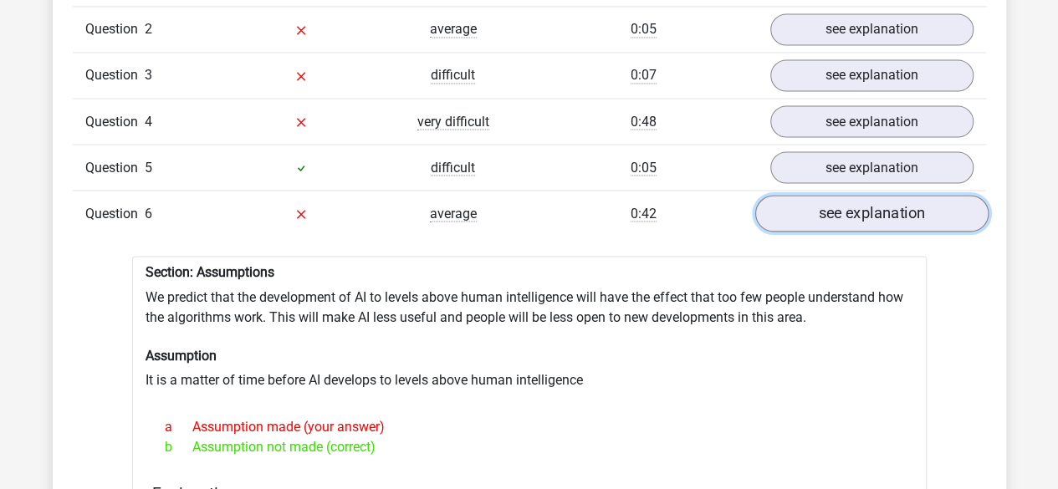
click at [902, 196] on link "see explanation" at bounding box center [870, 214] width 233 height 37
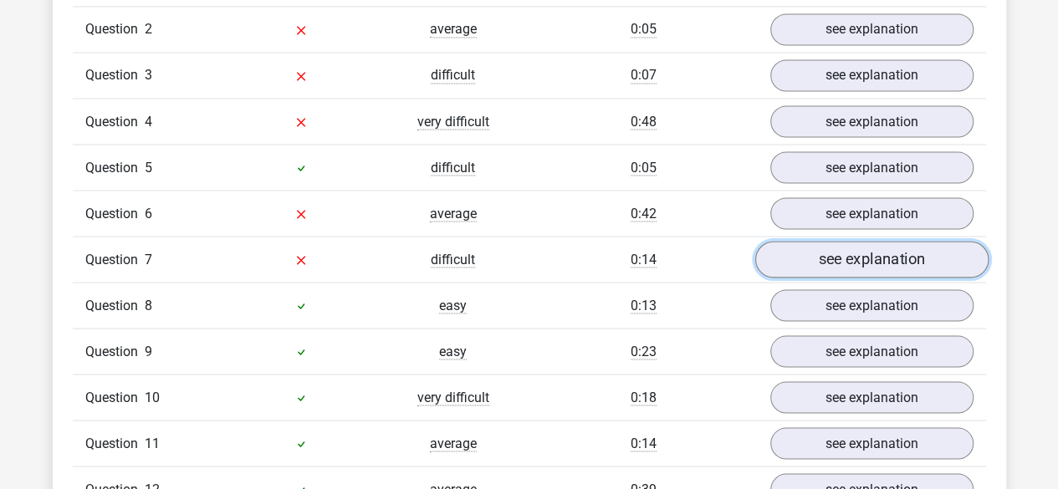
click at [926, 242] on link "see explanation" at bounding box center [870, 260] width 233 height 37
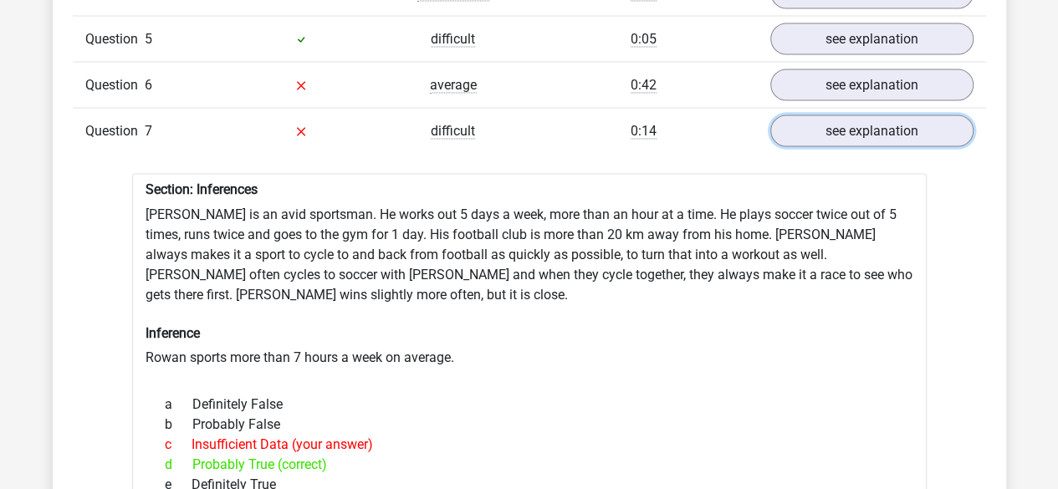
scroll to position [1575, 0]
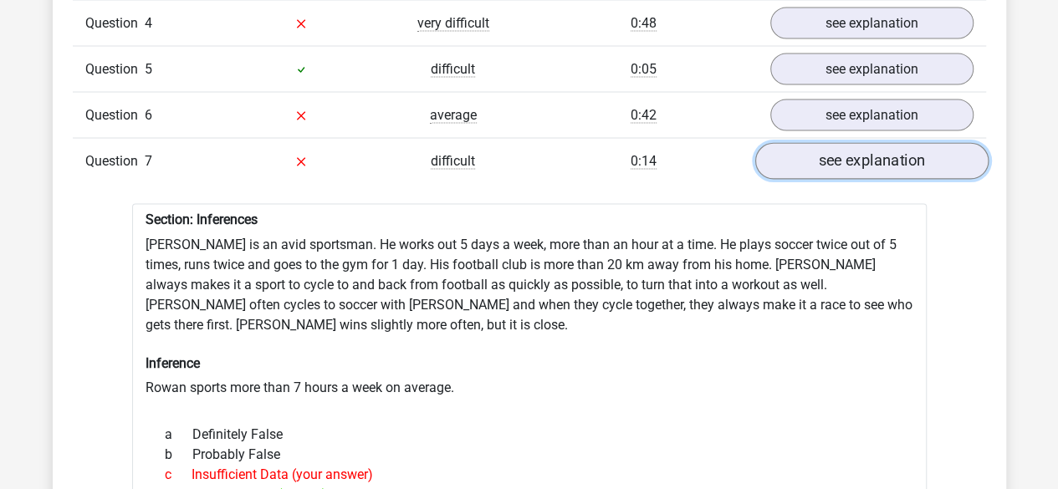
click at [865, 143] on link "see explanation" at bounding box center [870, 161] width 233 height 37
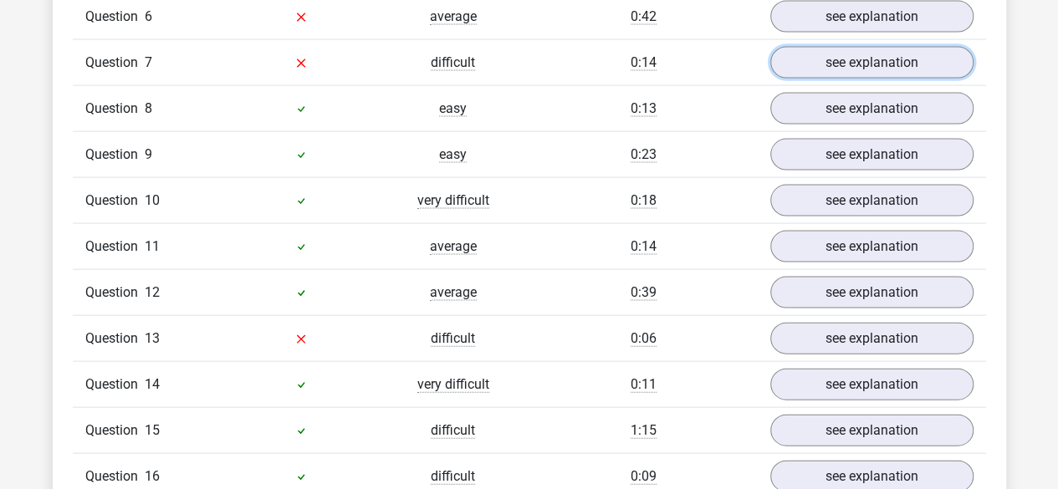
scroll to position [1745, 0]
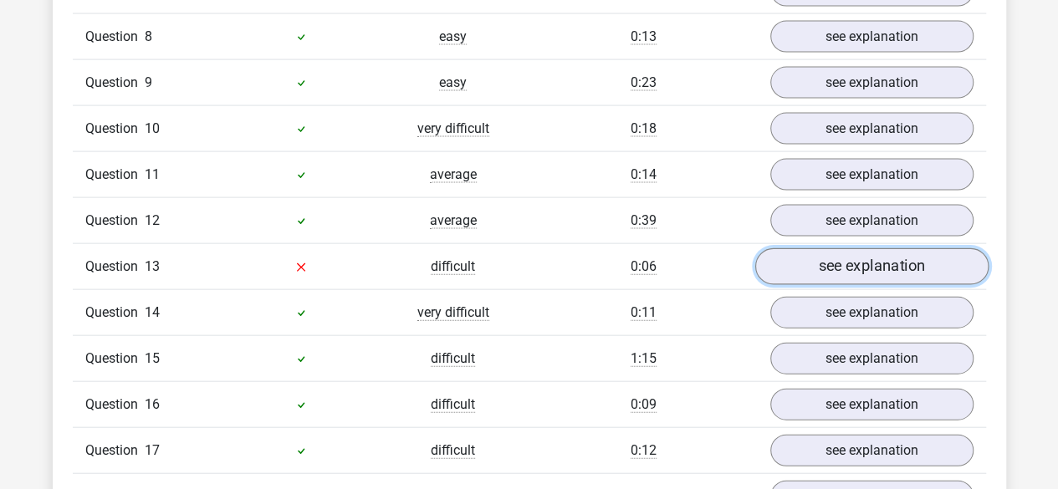
click at [871, 249] on link "see explanation" at bounding box center [870, 267] width 233 height 37
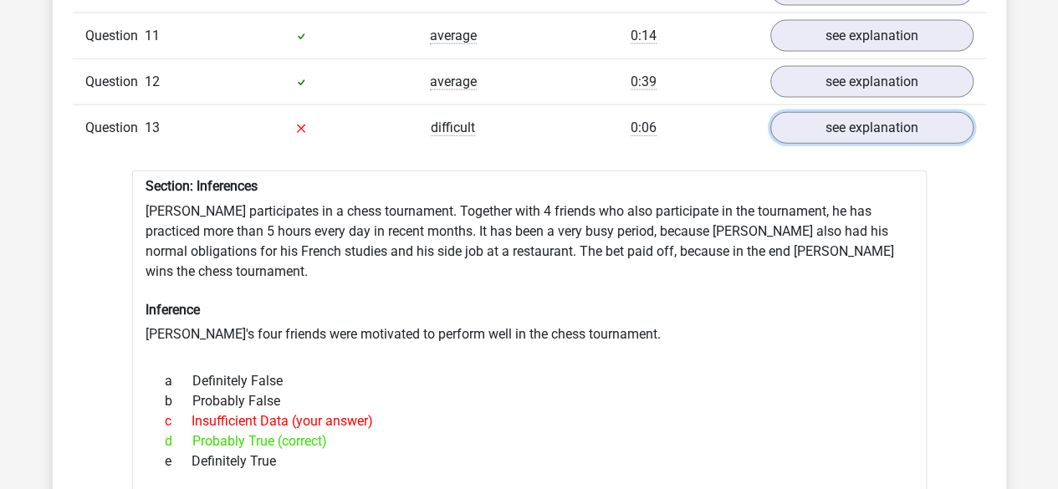
scroll to position [1865, 0]
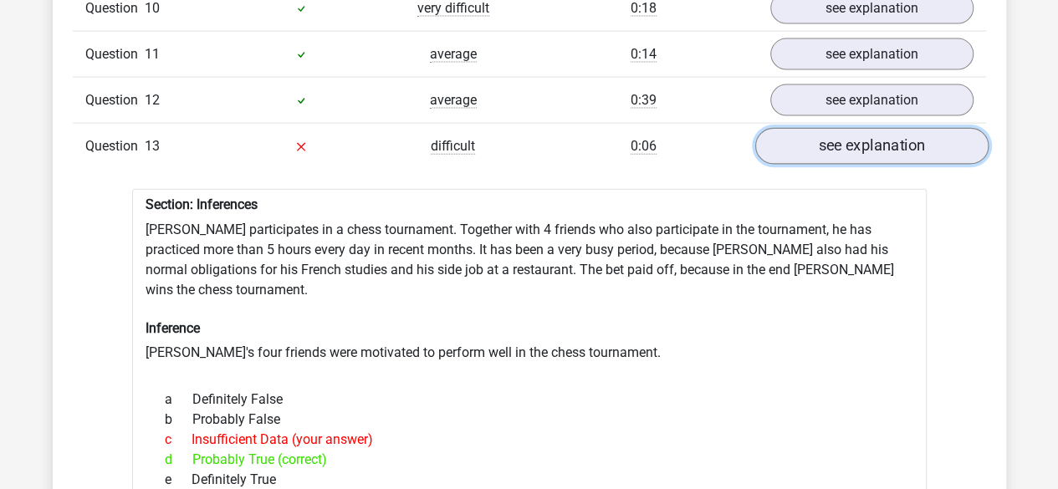
click at [910, 129] on link "see explanation" at bounding box center [870, 147] width 233 height 37
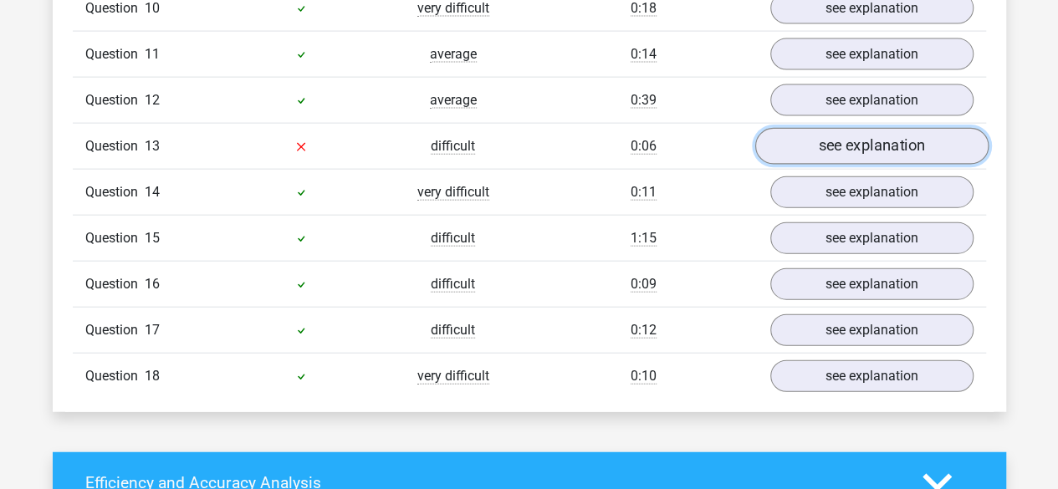
click at [910, 129] on link "see explanation" at bounding box center [870, 147] width 233 height 37
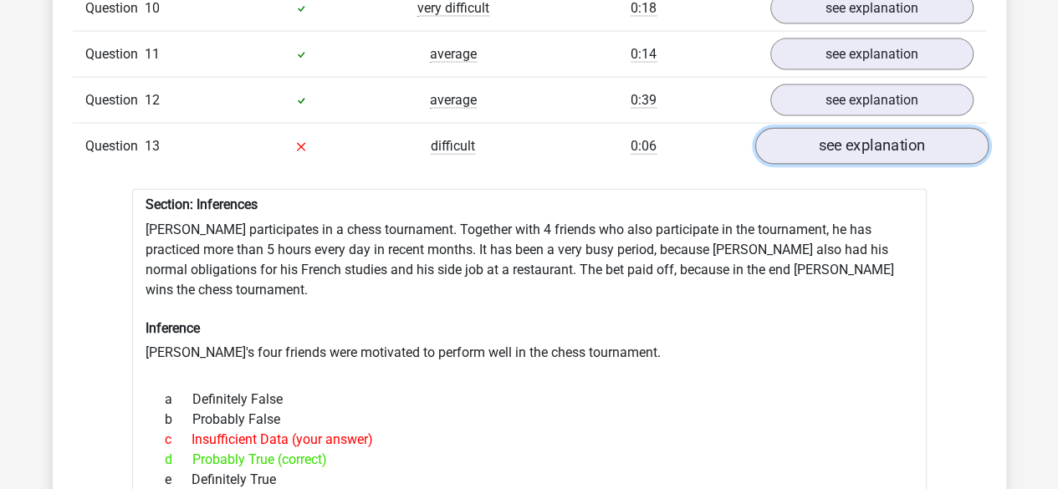
click at [910, 129] on link "see explanation" at bounding box center [870, 147] width 233 height 37
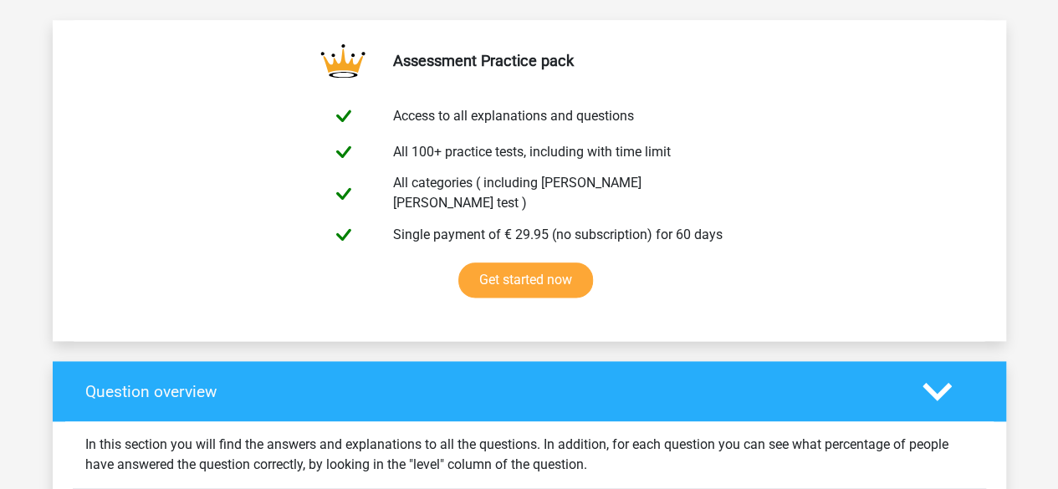
scroll to position [905, 0]
